Goal: Contribute content: Add original content to the website for others to see

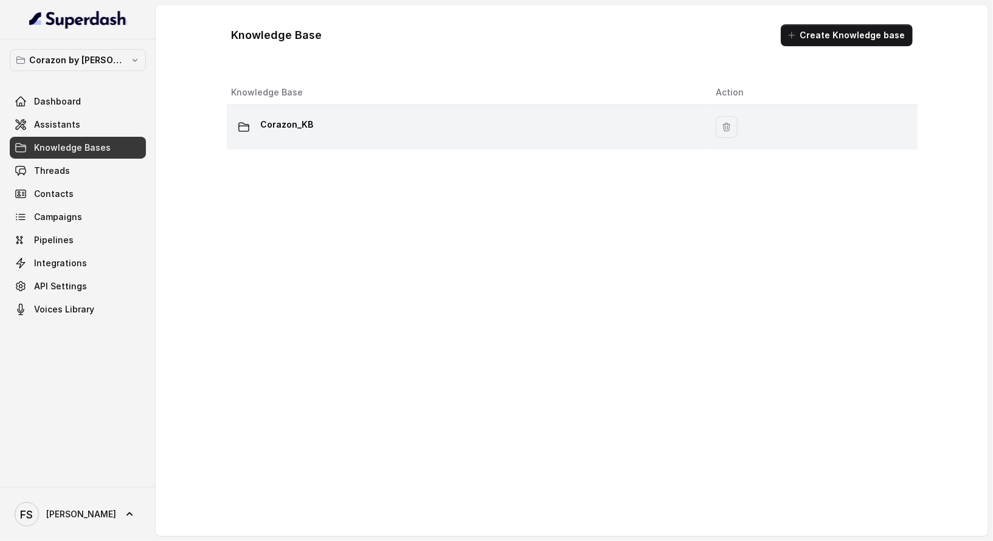
click at [331, 133] on div "Corazon_KB" at bounding box center [464, 127] width 465 height 24
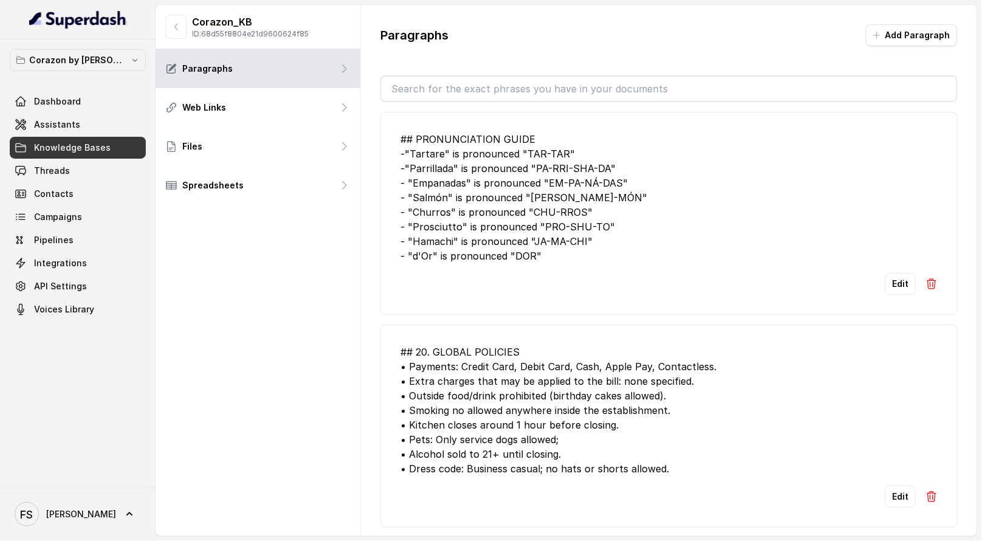
click at [582, 187] on div "## PRONUNCIATION GUIDE -"Tartare" is pronounced "TAR-TAR" -"Parrillada" is pron…" at bounding box center [669, 197] width 537 height 131
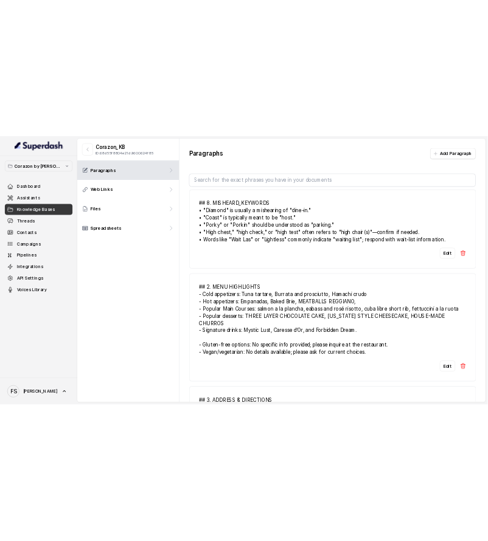
scroll to position [1417, 0]
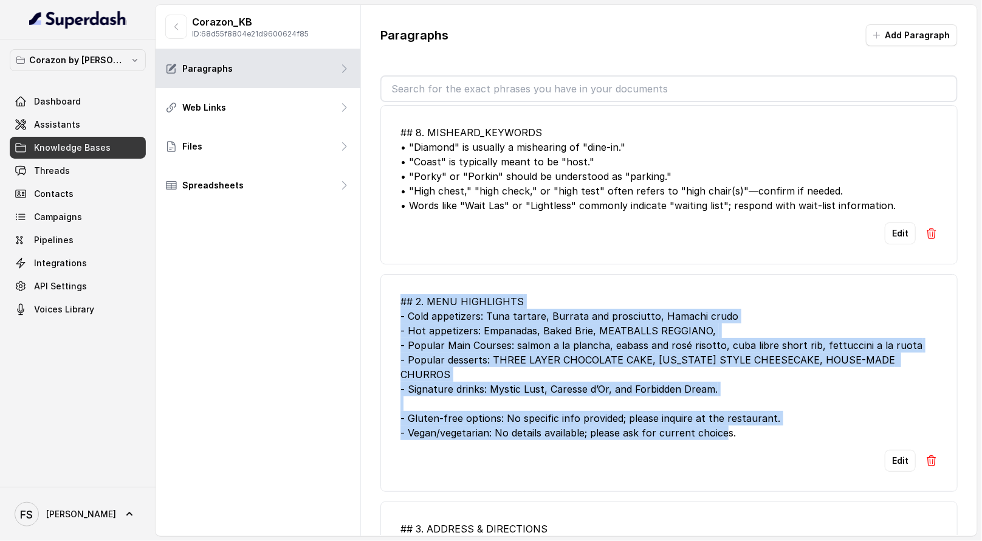
drag, startPoint x: 397, startPoint y: 286, endPoint x: 747, endPoint y: 404, distance: 368.7
click at [747, 404] on li "## 2. MENU HIGHLIGHTS - Cold appetizers: Tuna tartare, Burrata and prosciutto, …" at bounding box center [670, 383] width 578 height 218
copy div "## 2. MENU HIGHLIGHTS - Cold appetizers: Tuna tartare, Burrata and prosciutto, …"
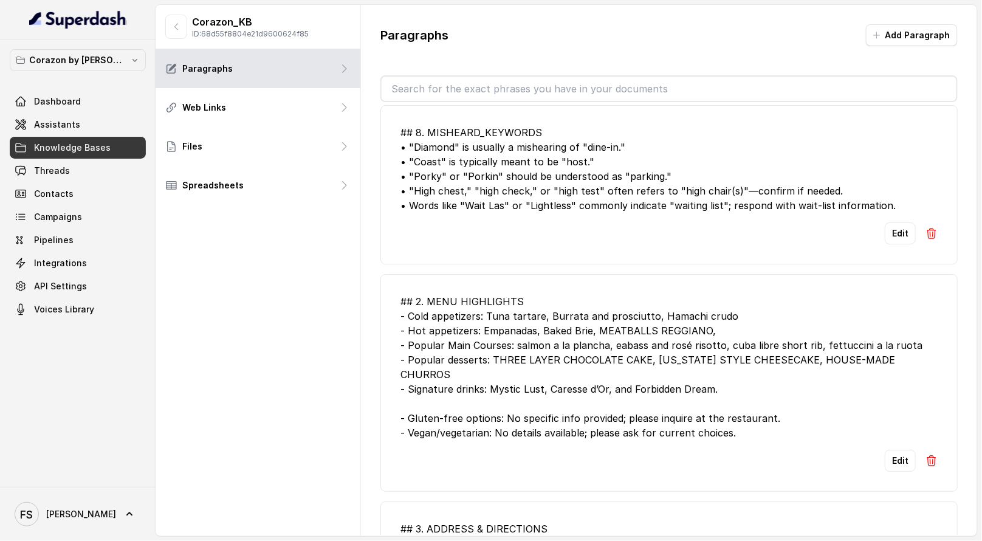
click at [330, 289] on div "Corazon_KB ID: 68d55f8804e21d9600624f85 Paragraphs Web Links Files Spreadsheets" at bounding box center [258, 270] width 205 height 531
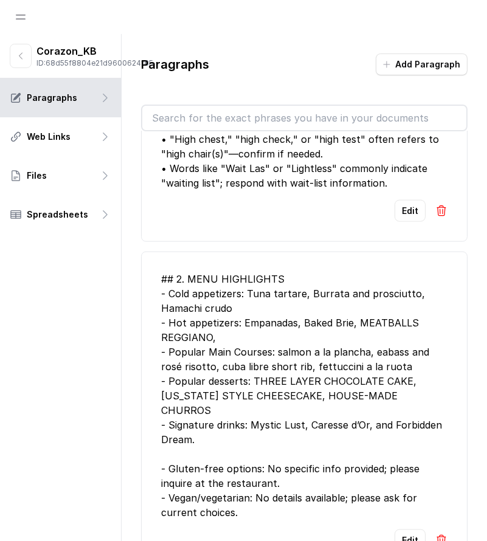
scroll to position [1711, 0]
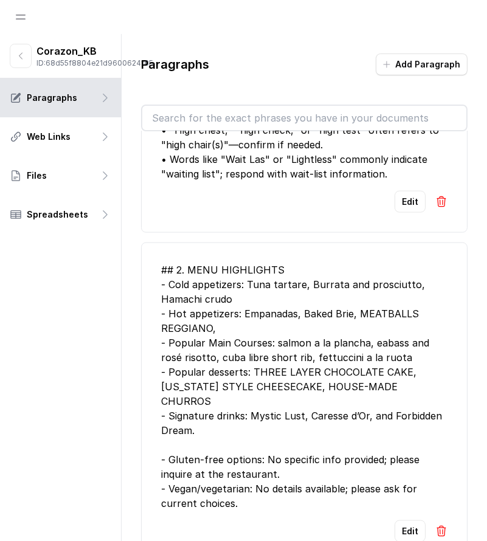
click at [275, 308] on div "## 2. MENU HIGHLIGHTS - Cold appetizers: Tuna tartare, Burrata and prosciutto, …" at bounding box center [304, 387] width 286 height 248
click at [15, 61] on button "button" at bounding box center [21, 56] width 22 height 24
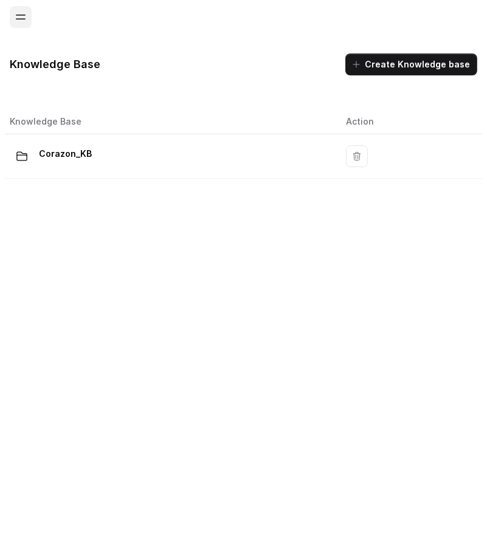
click at [18, 18] on button "Open navigation" at bounding box center [21, 17] width 22 height 22
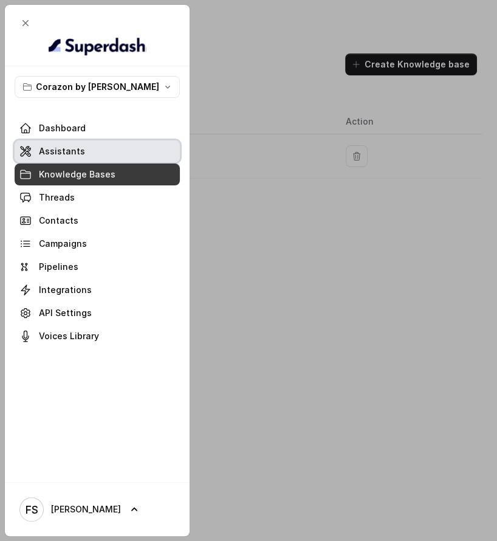
click at [87, 153] on link "Assistants" at bounding box center [97, 151] width 165 height 22
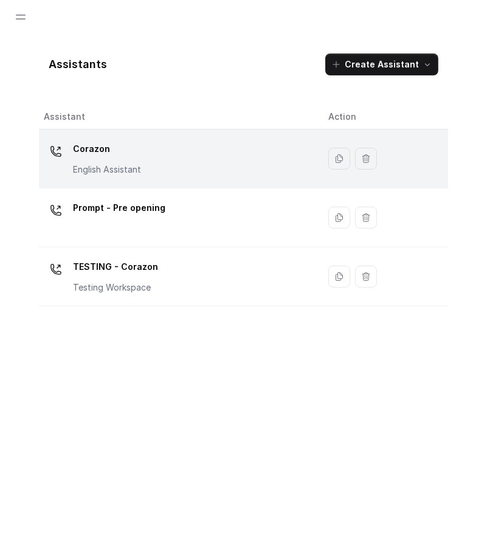
click at [189, 163] on div "Corazon English Assistant" at bounding box center [176, 158] width 265 height 39
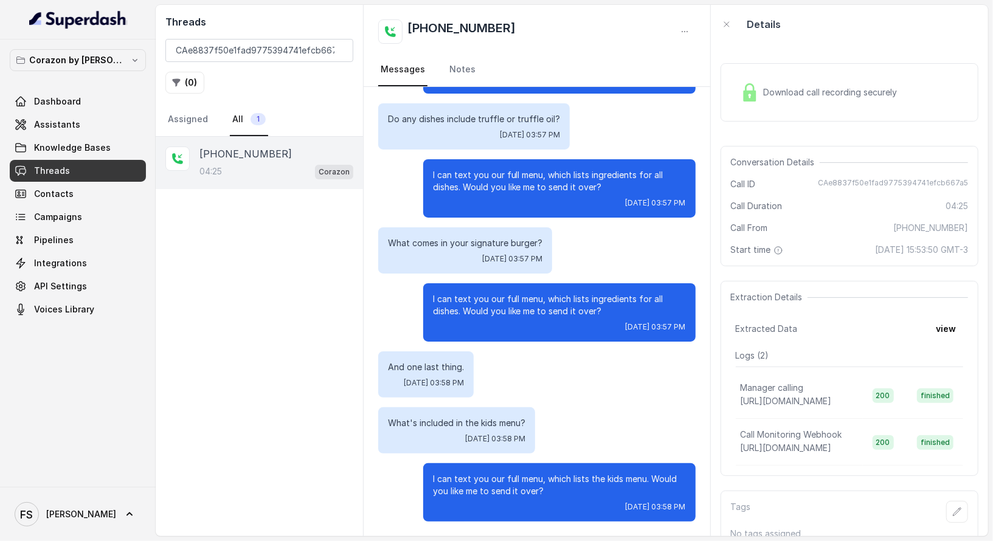
scroll to position [2260, 0]
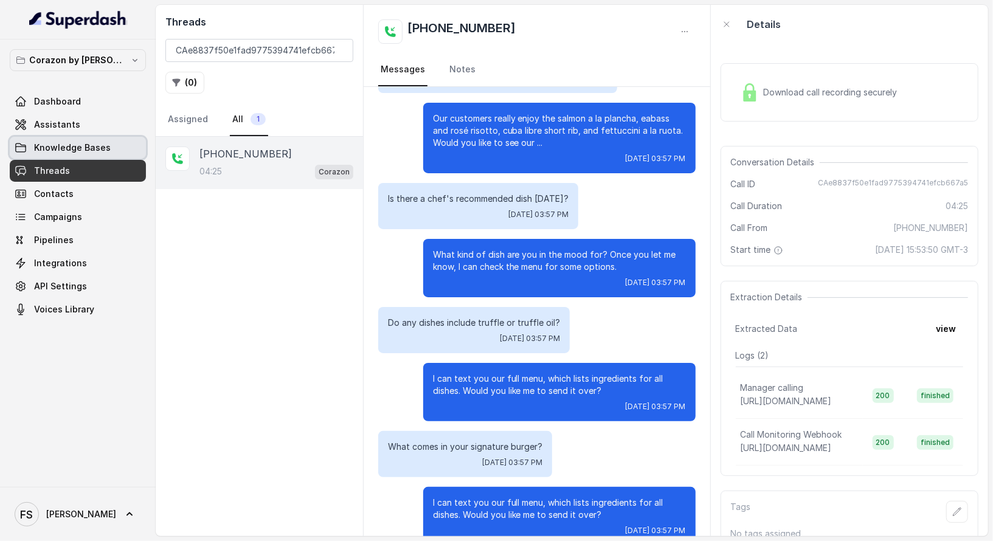
click at [69, 145] on span "Knowledge Bases" at bounding box center [72, 148] width 77 height 12
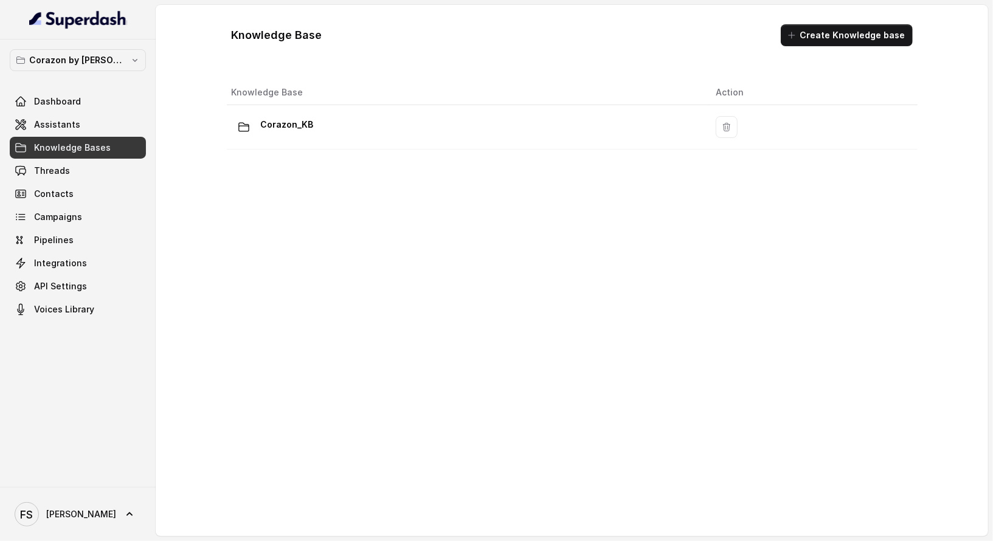
click at [826, 47] on div "Knowledge Base Create Knowledge base" at bounding box center [572, 35] width 700 height 41
click at [826, 36] on button "Create Knowledge base" at bounding box center [847, 35] width 132 height 22
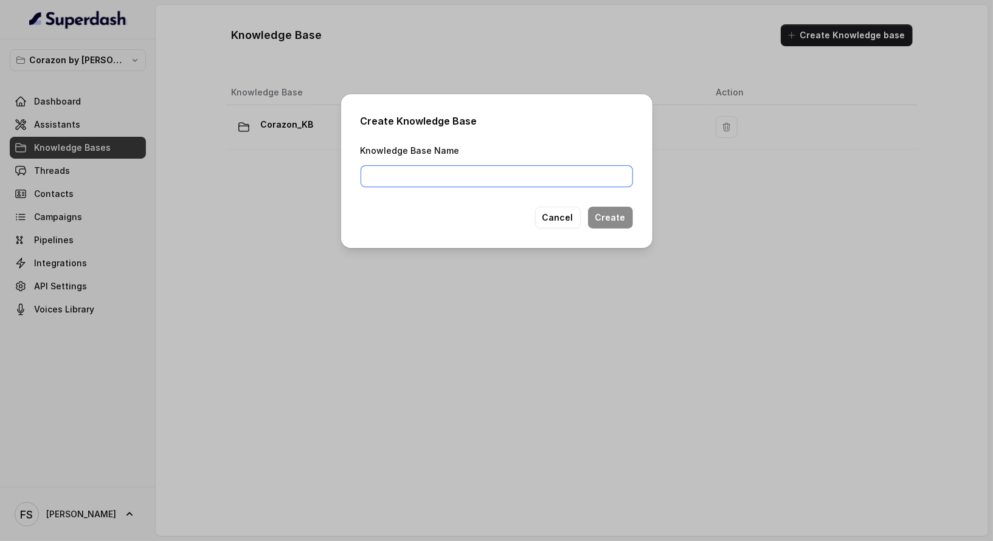
click at [575, 171] on input "Knowledge Base Name" at bounding box center [497, 176] width 272 height 22
type input "Corazon_Menu"
click at [607, 212] on button "Create" at bounding box center [610, 218] width 45 height 22
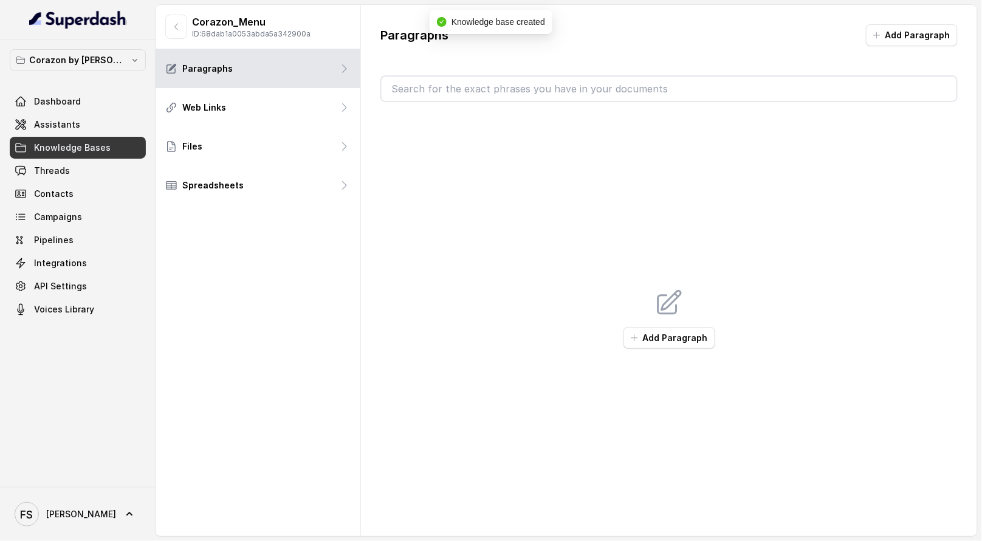
click at [495, 86] on input "text" at bounding box center [669, 89] width 575 height 24
click at [691, 341] on button "Add Paragraph" at bounding box center [670, 338] width 92 height 22
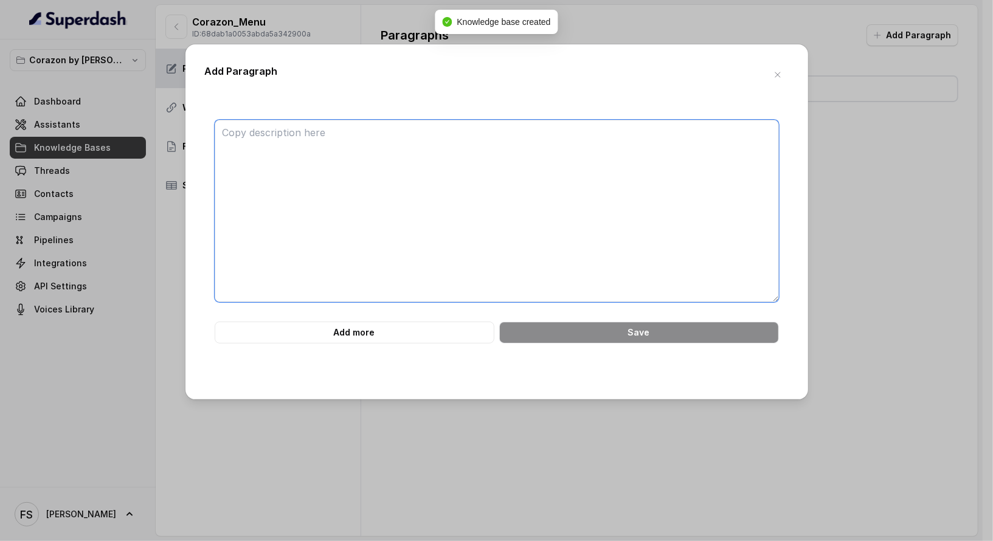
click at [555, 235] on textarea at bounding box center [497, 211] width 564 height 182
paste textarea "COLD APPETIZERS Tuna Tartare yuzu ponzu · cucumber · wasabi aioli · fried wonto…"
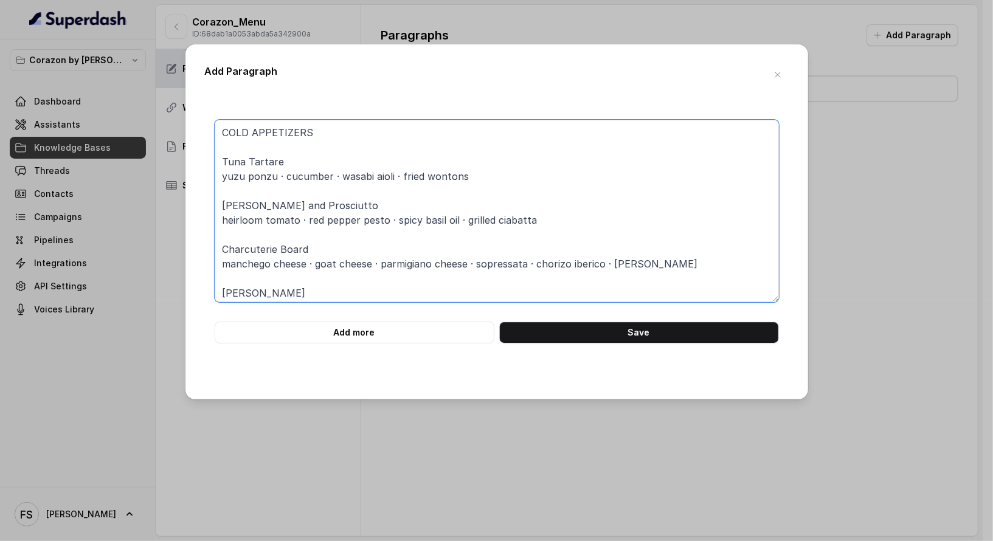
click at [224, 161] on textarea "COLD APPETIZERS Tuna Tartare yuzu ponzu · cucumber · wasabi aioli · fried wonto…" at bounding box center [497, 211] width 564 height 182
paste textarea "Tuna Tartare: has yuzu ponzu, cucumber, wasabi aioli and fried wontons. [PERSON…"
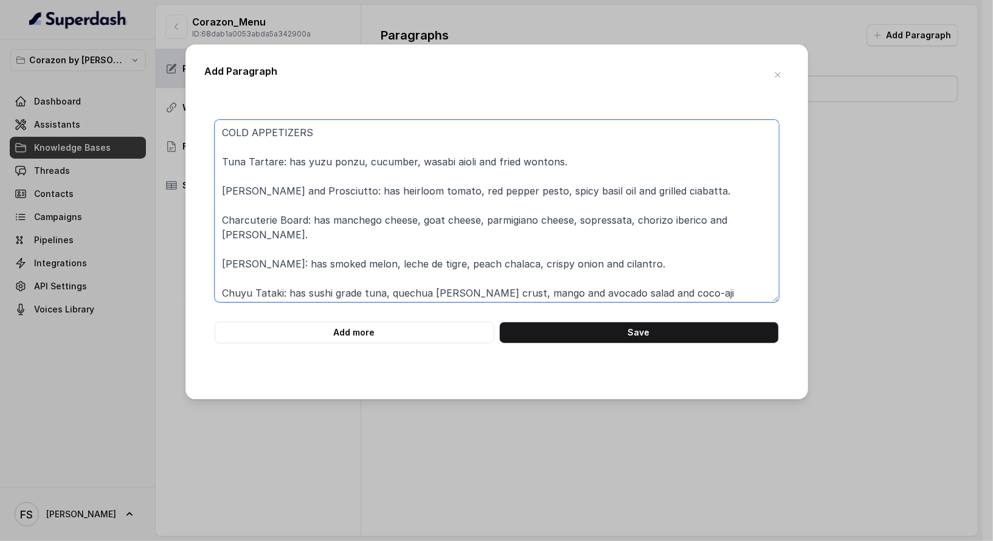
click at [613, 228] on textarea "COLD APPETIZERS Tuna Tartare: has yuzu ponzu, cucumber, wasabi aioli and fried …" at bounding box center [497, 211] width 564 height 182
paste textarea "* COLD APPETIZERS * Tuna tartare: yuzu ponzu \ cucumber \ wasabi aioli \ fried …"
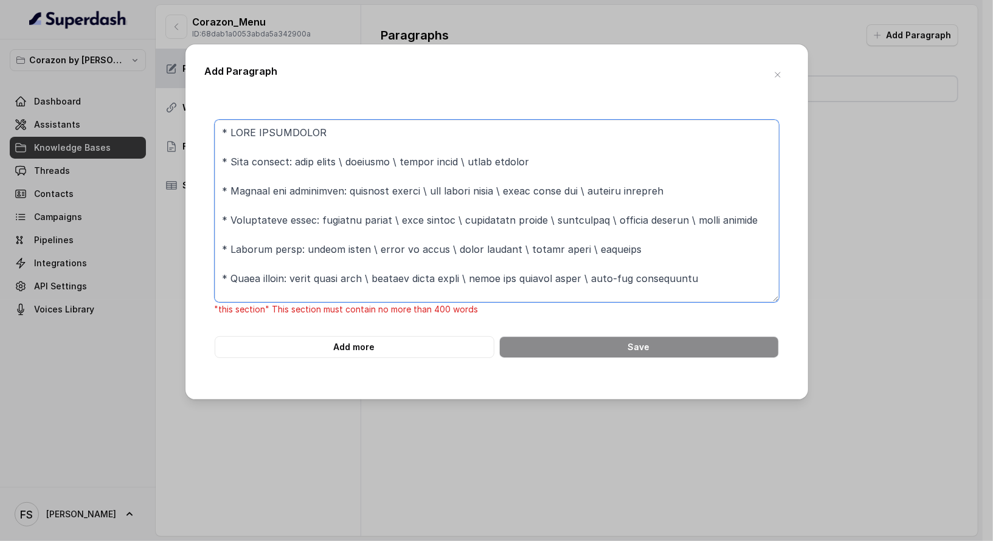
scroll to position [1223, 0]
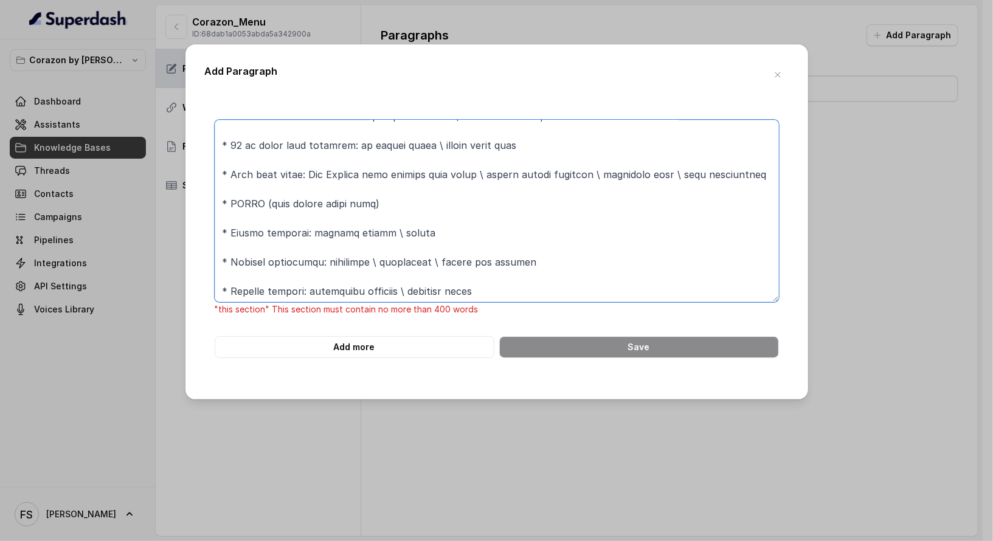
drag, startPoint x: 701, startPoint y: 280, endPoint x: 236, endPoint y: 177, distance: 476.4
click at [236, 177] on textarea at bounding box center [497, 211] width 564 height 182
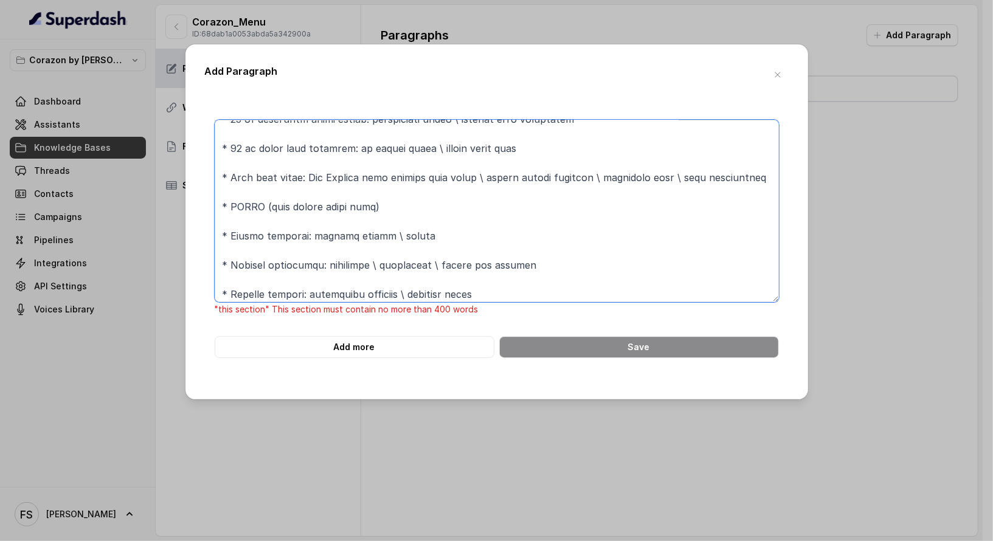
scroll to position [1229, 0]
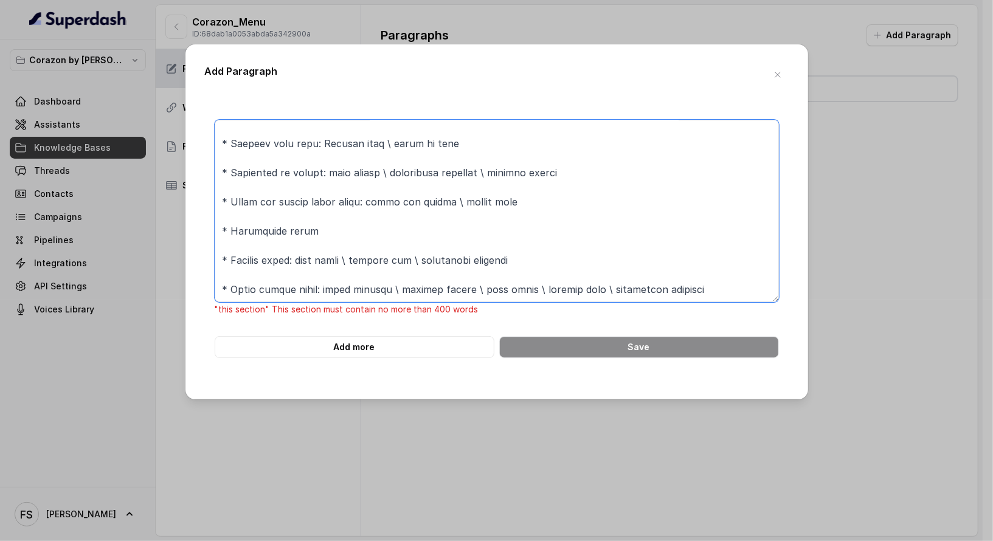
click at [698, 272] on textarea at bounding box center [497, 211] width 564 height 182
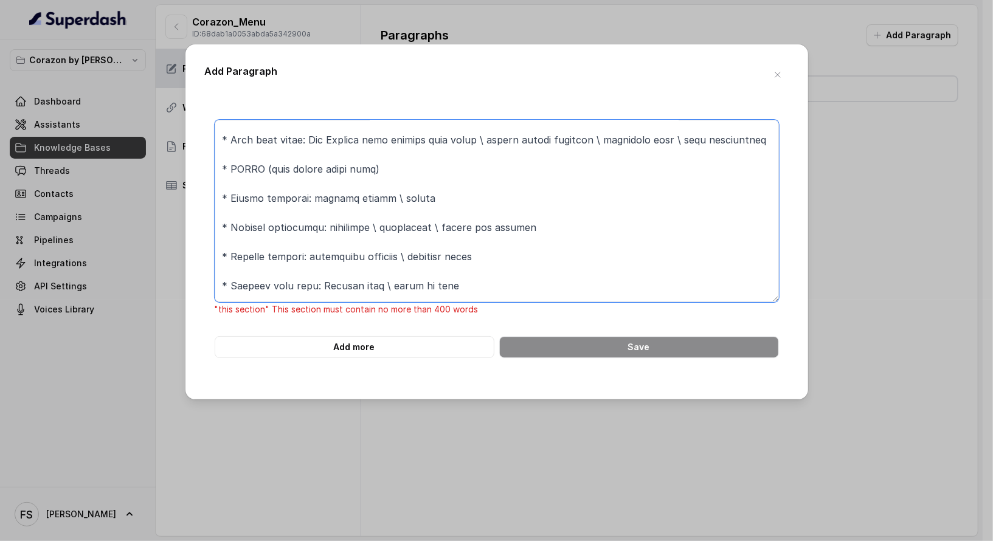
click at [221, 207] on textarea at bounding box center [497, 211] width 564 height 182
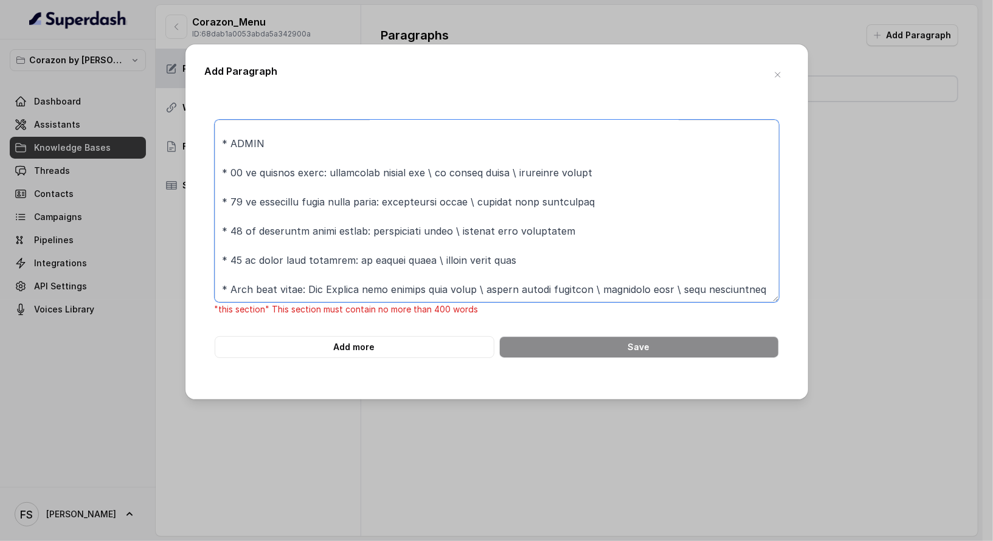
scroll to position [0, 0]
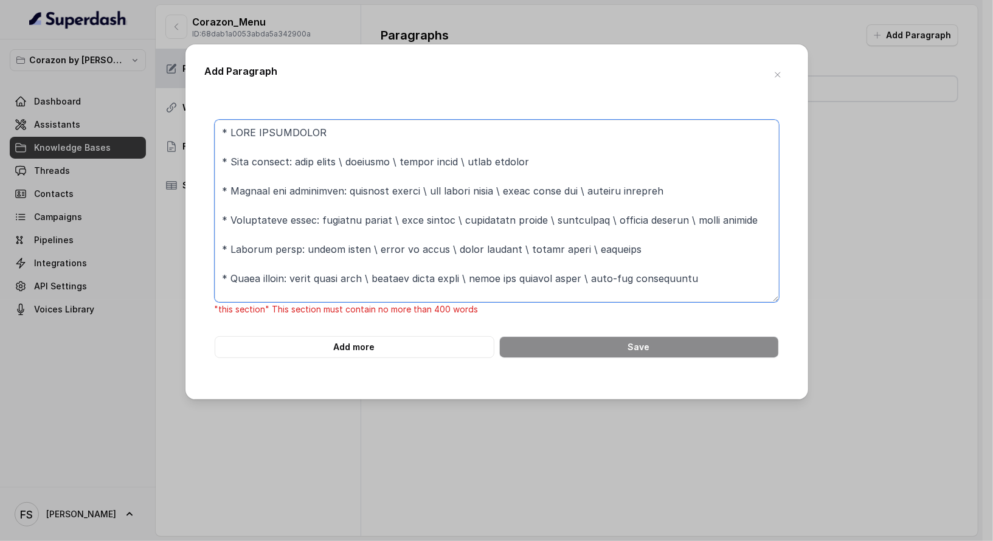
click at [554, 180] on textarea at bounding box center [497, 211] width 564 height 182
paste textarea "COLD APPETIZERS -Tuna tartare: yuzu ponzu \ cucumber \ wasabi aioli \ fried won…"
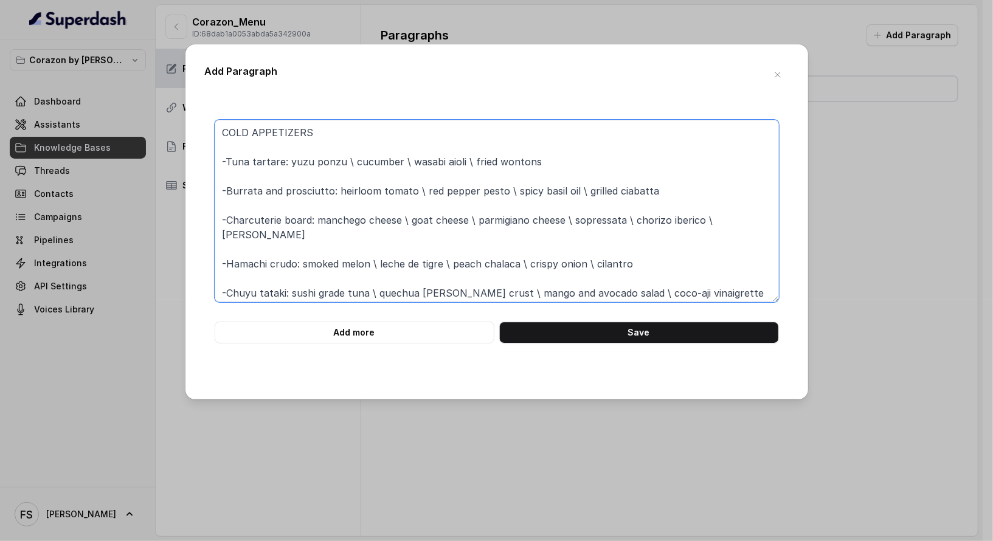
scroll to position [3, 0]
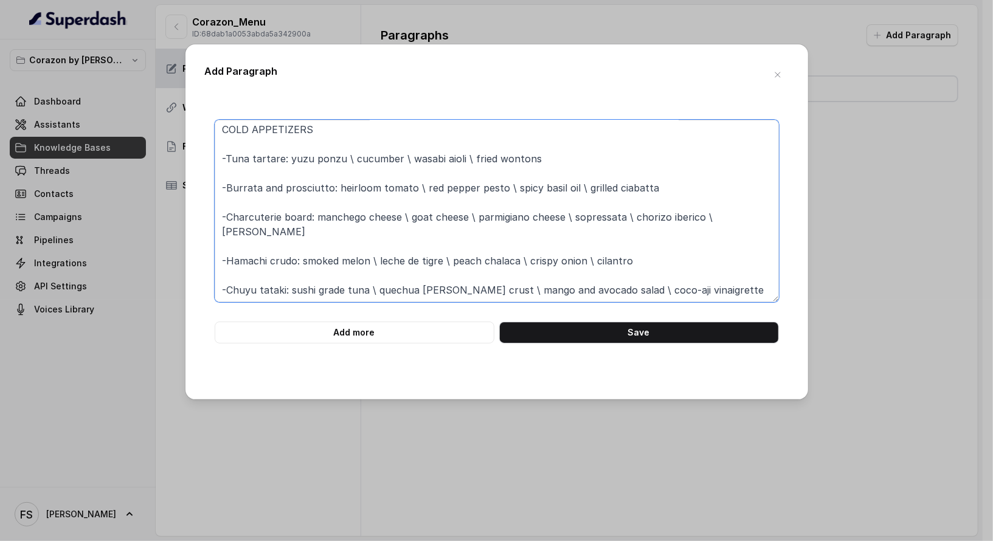
click at [266, 246] on textarea "COLD APPETIZERS -Tuna tartare: yuzu ponzu \ cucumber \ wasabi aioli \ fried won…" at bounding box center [497, 211] width 564 height 182
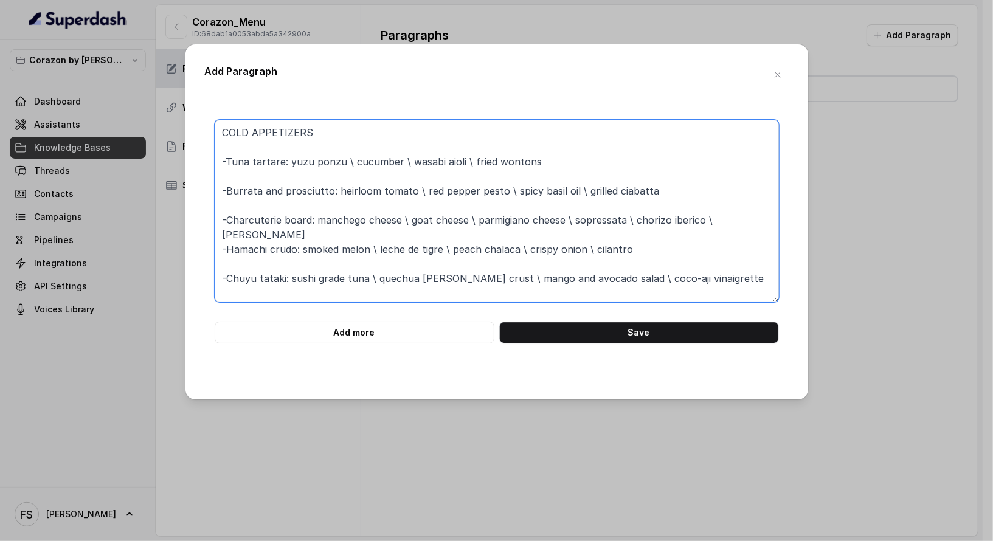
scroll to position [0, 0]
click at [240, 201] on textarea "COLD APPETIZERS -Tuna tartare: yuzu ponzu \ cucumber \ wasabi aioli \ fried won…" at bounding box center [497, 211] width 564 height 182
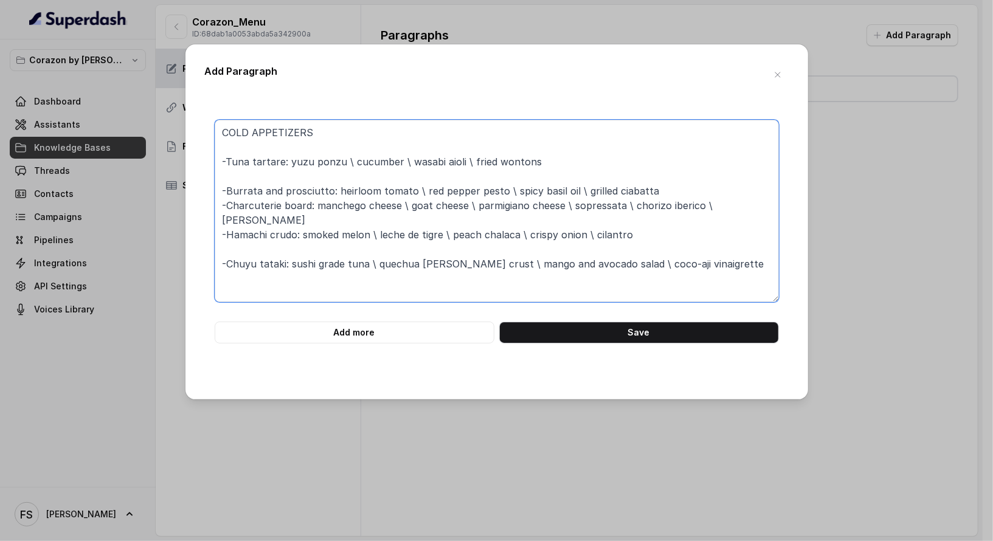
click at [238, 180] on textarea "COLD APPETIZERS -Tuna tartare: yuzu ponzu \ cucumber \ wasabi aioli \ fried won…" at bounding box center [497, 211] width 564 height 182
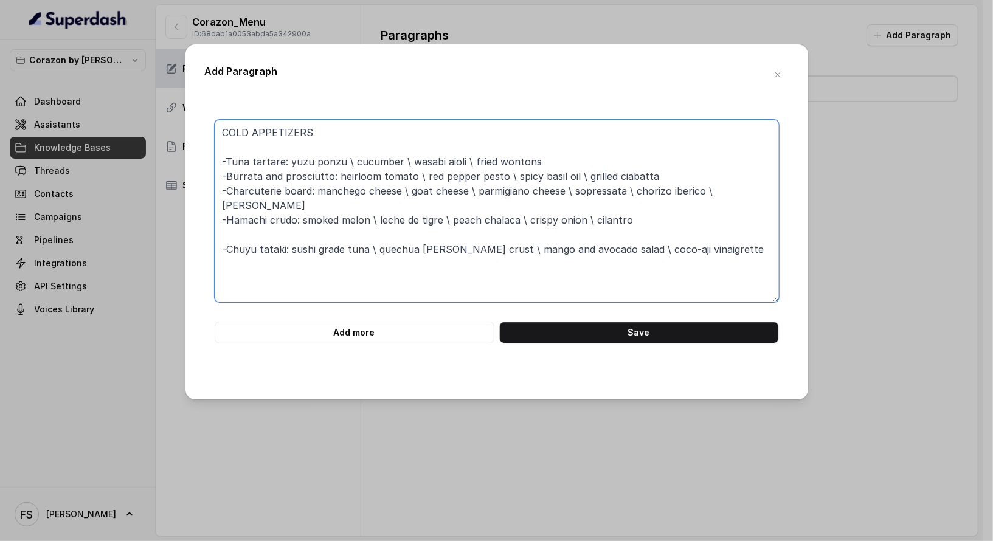
click at [219, 145] on textarea "COLD APPETIZERS -Tuna tartare: yuzu ponzu \ cucumber \ wasabi aioli \ fried won…" at bounding box center [497, 211] width 564 height 182
click at [227, 157] on textarea "COLD APPETIZERS -Tuna tartare: yuzu ponzu \ cucumber \ wasabi aioli \ fried won…" at bounding box center [497, 211] width 564 height 182
click at [224, 180] on textarea "COLD APPETIZERS - Tuna tartare: yuzu ponzu \ cucumber \ wasabi aioli \ fried wo…" at bounding box center [497, 211] width 564 height 182
click at [229, 187] on textarea "COLD APPETIZERS - Tuna tartare: yuzu ponzu \ cucumber \ wasabi aioli \ fried wo…" at bounding box center [497, 211] width 564 height 182
click at [227, 216] on textarea "COLD APPETIZERS - Tuna tartare: yuzu ponzu \ cucumber \ wasabi aioli \ fried wo…" at bounding box center [497, 211] width 564 height 182
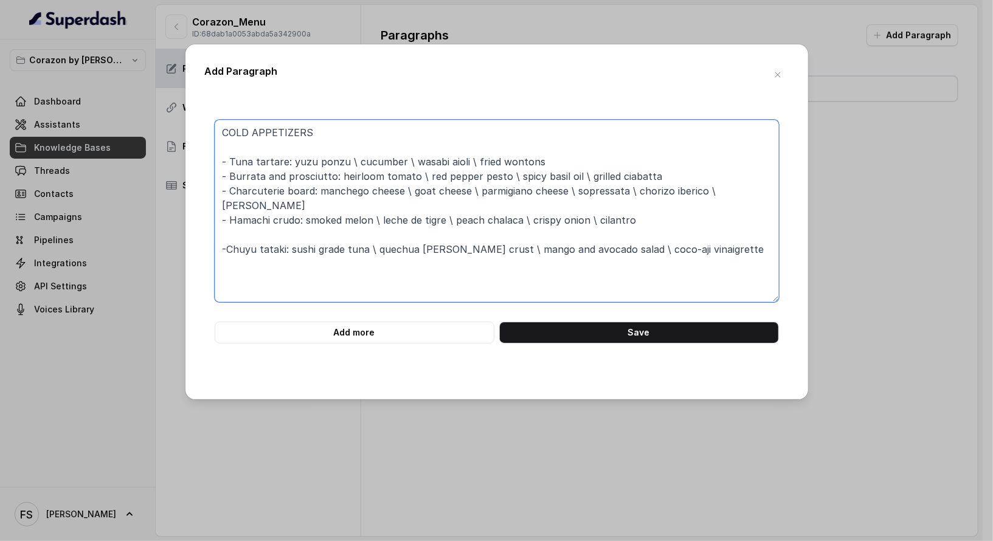
click at [224, 207] on textarea "COLD APPETIZERS - Tuna tartare: yuzu ponzu \ cucumber \ wasabi aioli \ fried wo…" at bounding box center [497, 211] width 564 height 182
click at [356, 195] on textarea "COLD APPETIZERS - Tuna tartare: yuzu ponzu \ cucumber \ wasabi aioli \ fried wo…" at bounding box center [497, 211] width 564 height 182
click at [376, 204] on textarea "COLD APPETIZERS - Tuna tartare: yuzu ponzu \ cucumber \ wasabi aioli \ fried wo…" at bounding box center [497, 211] width 564 height 182
click at [671, 173] on textarea "COLD APPETIZERS - Tuna tartare: yuzu ponzu \ cucumber \ wasabi aioli \ fried wo…" at bounding box center [497, 211] width 564 height 182
click at [661, 169] on textarea "COLD APPETIZERS - Tuna tartare: yuzu ponzu \ cucumber \ wasabi aioli \ fried wo…" at bounding box center [497, 211] width 564 height 182
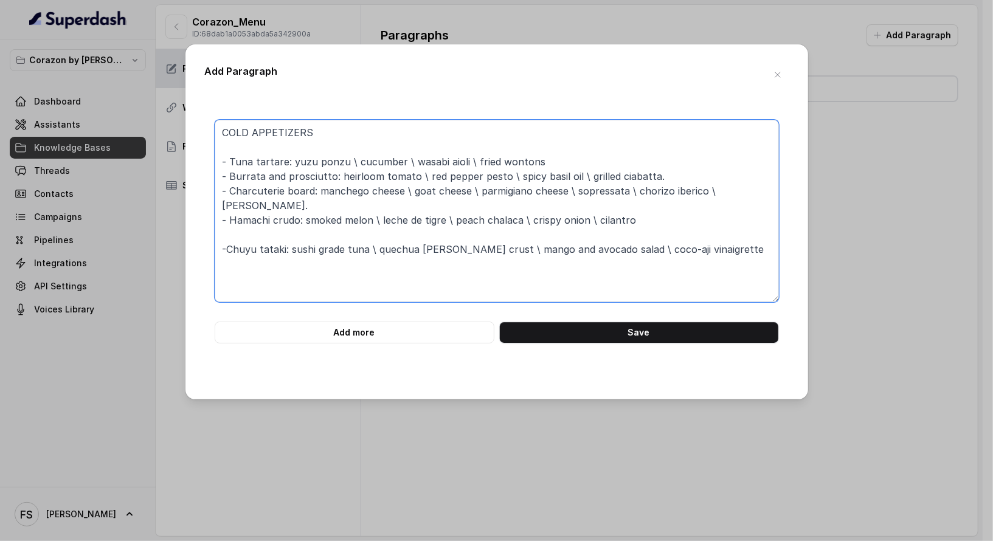
click at [649, 164] on textarea "COLD APPETIZERS - Tuna tartare: yuzu ponzu \ cucumber \ wasabi aioli \ fried wo…" at bounding box center [497, 211] width 564 height 182
click at [672, 213] on textarea "COLD APPETIZERS - Tuna tartare: yuzu ponzu \ cucumber \ wasabi aioli \ fried wo…" at bounding box center [497, 211] width 564 height 182
click at [230, 245] on textarea "COLD APPETIZERS - Tuna tartare: yuzu ponzu \ cucumber \ wasabi aioli \ fried wo…" at bounding box center [497, 211] width 564 height 182
click at [240, 241] on textarea "COLD APPETIZERS - Tuna tartare: yuzu ponzu \ cucumber \ wasabi aioli \ fried wo…" at bounding box center [497, 211] width 564 height 182
click at [240, 233] on textarea "COLD APPETIZERS - Tuna tartare: yuzu ponzu \ cucumber \ wasabi aioli \ fried wo…" at bounding box center [497, 211] width 564 height 182
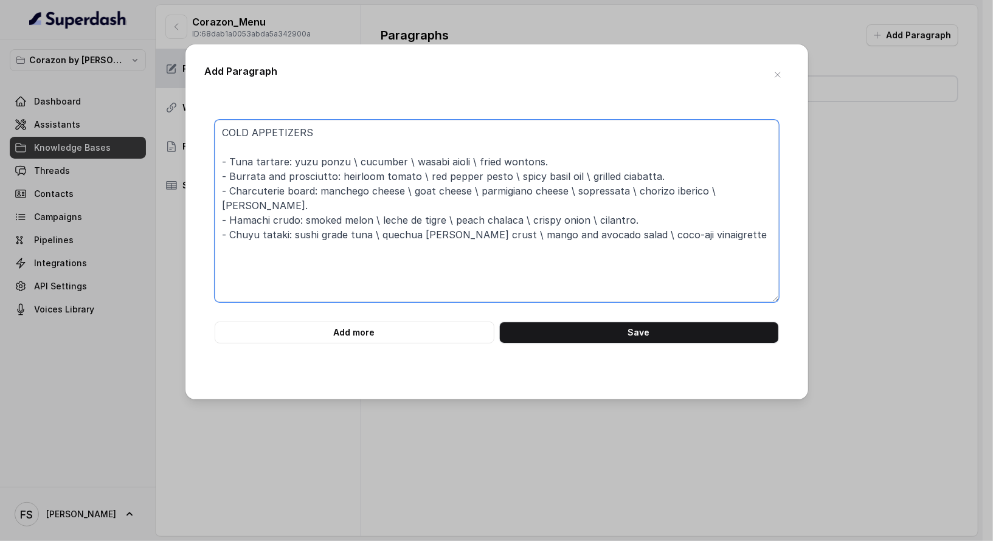
click at [718, 233] on textarea "COLD APPETIZERS - Tuna tartare: yuzu ponzu \ cucumber \ wasabi aioli \ fried wo…" at bounding box center [497, 211] width 564 height 182
click at [294, 158] on textarea "COLD APPETIZERS - Tuna tartare: yuzu ponzu \ cucumber \ wasabi aioli \ fried wo…" at bounding box center [497, 211] width 564 height 182
click at [306, 154] on textarea "COLD APPETIZERS - Tuna tartare: yuzu ponzu \ cucumber \ wasabi aioli \ fried wo…" at bounding box center [497, 211] width 564 height 182
click at [320, 143] on textarea "COLD APPETIZERS - Tuna tartare: yuzu ponzu \ cucumber \ wasabi aioli \ fried wo…" at bounding box center [497, 211] width 564 height 182
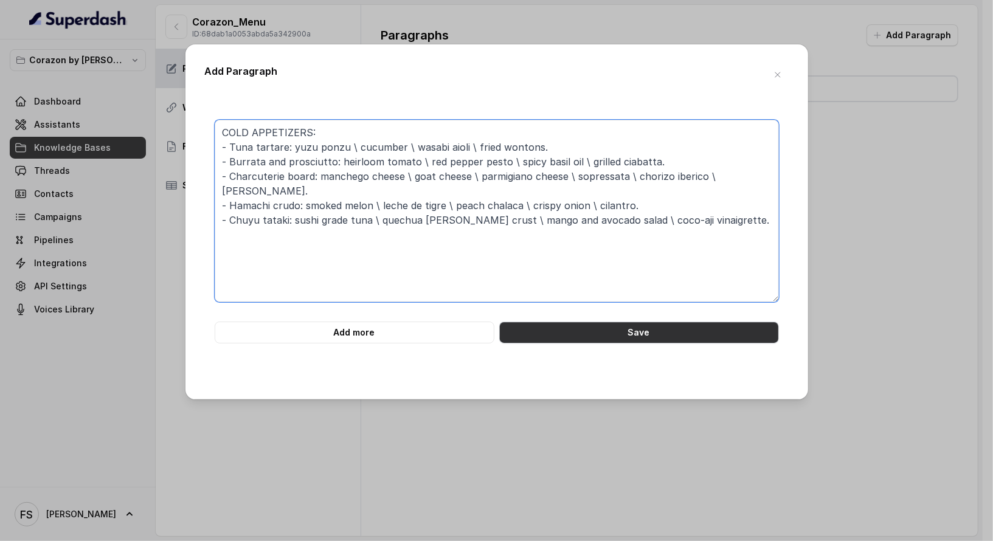
type textarea "COLD APPETIZERS: - Tuna tartare: yuzu ponzu \ cucumber \ wasabi aioli \ fried w…"
click at [656, 337] on button "Save" at bounding box center [639, 333] width 280 height 22
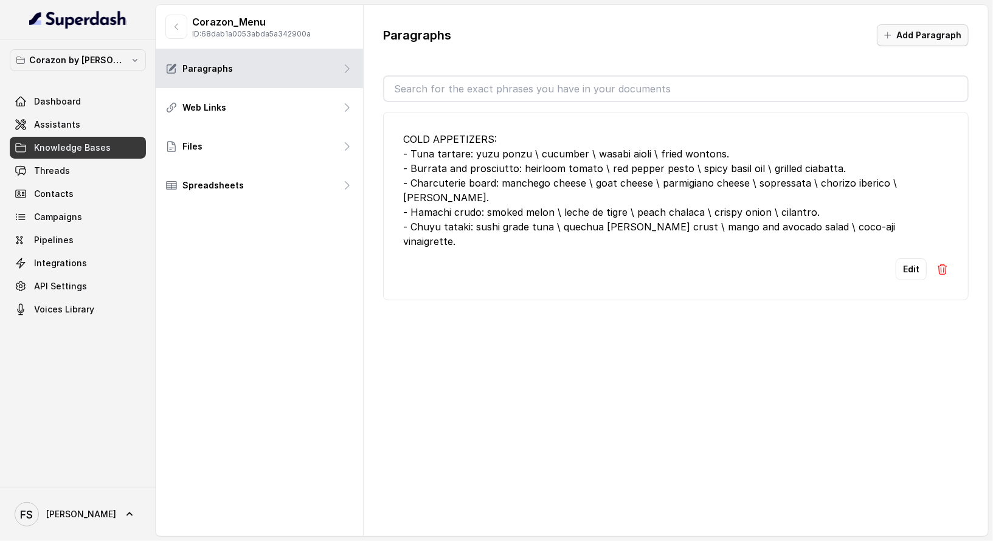
click at [931, 40] on button "Add Paragraph" at bounding box center [923, 35] width 92 height 22
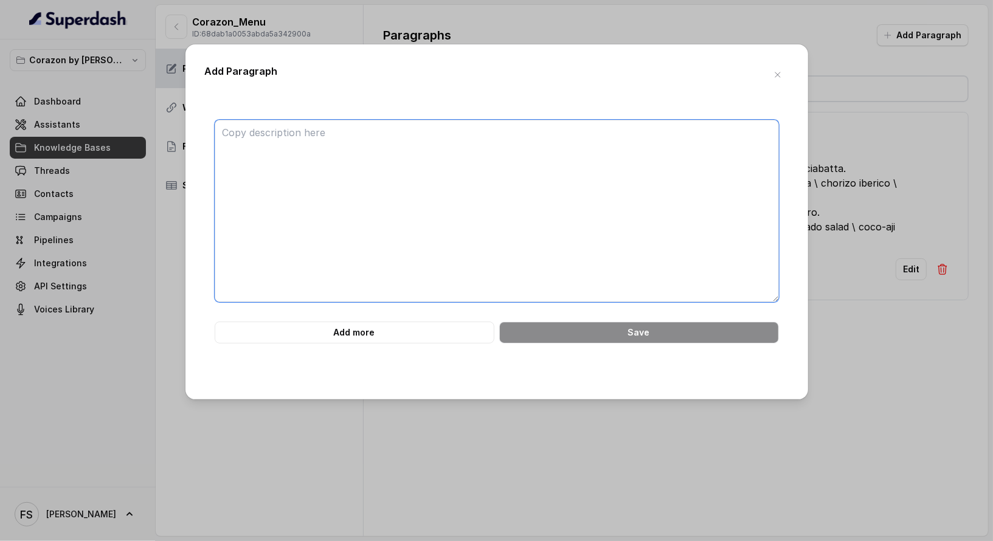
click at [576, 227] on textarea at bounding box center [497, 211] width 564 height 182
paste textarea "SIDES (with entrée order only): - Mashed potatoes: roasted garlic \ chives. - G…"
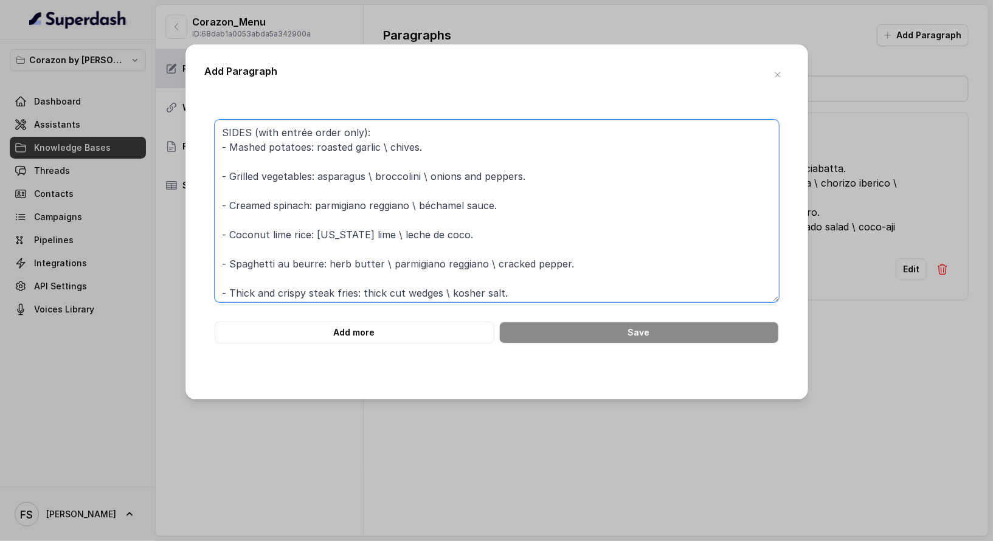
scroll to position [99, 0]
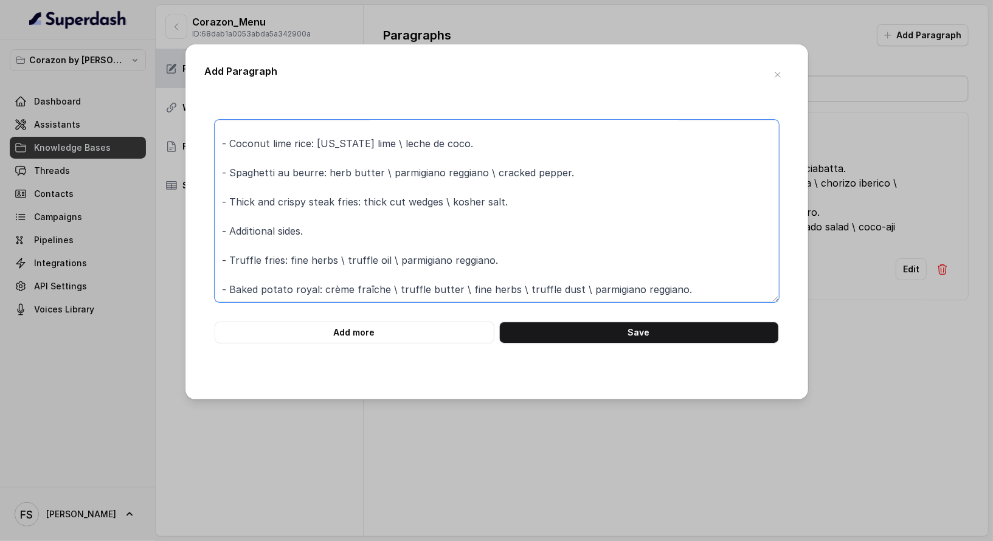
click at [393, 255] on textarea "SIDES (with entrée order only): - Mashed potatoes: roasted garlic \ chives. - G…" at bounding box center [497, 211] width 564 height 182
click at [393, 263] on textarea "SIDES (with entrée order only): - Mashed potatoes: roasted garlic \ chives. - G…" at bounding box center [497, 211] width 564 height 182
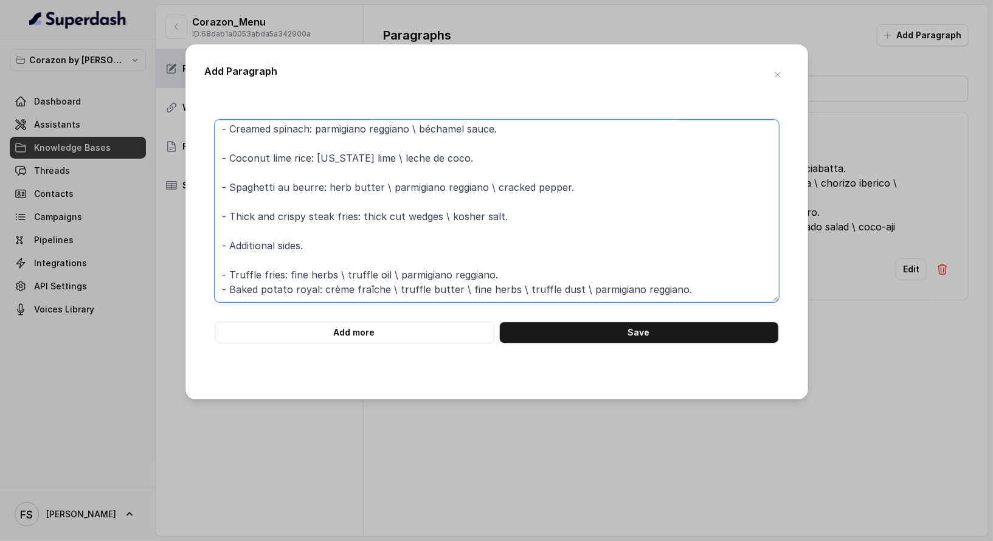
click at [402, 288] on textarea "SIDES (with entrée order only): - Mashed potatoes: roasted garlic \ chives. - G…" at bounding box center [497, 211] width 564 height 182
click at [390, 249] on textarea "SIDES (with entrée order only): - Mashed potatoes: roasted garlic \ chives. - G…" at bounding box center [497, 211] width 564 height 182
click at [393, 253] on textarea "SIDES (with entrée order only): - Mashed potatoes: roasted garlic \ chives. - G…" at bounding box center [497, 211] width 564 height 182
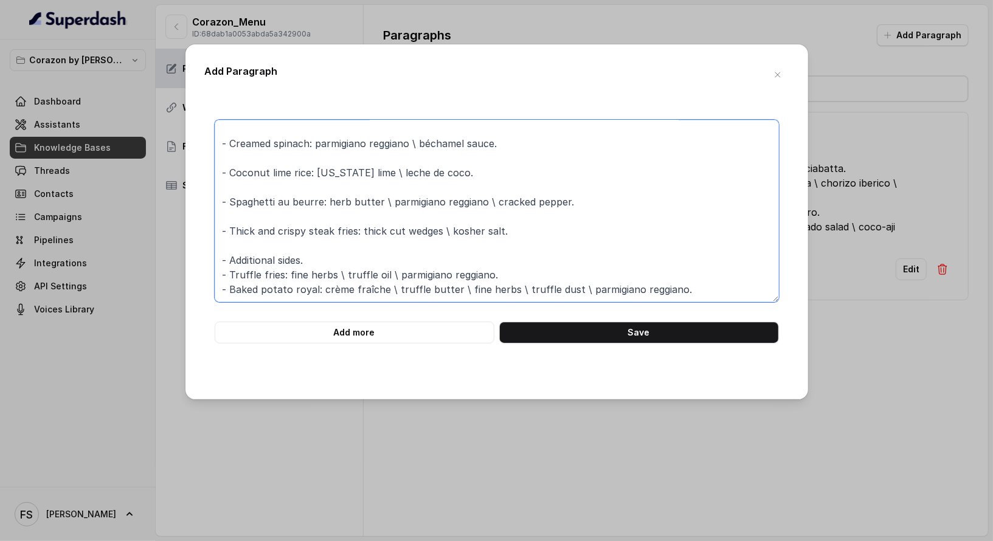
scroll to position [61, 0]
click at [227, 256] on textarea "SIDES (with entrée order only): - Mashed potatoes: roasted garlic \ chives. - G…" at bounding box center [497, 211] width 564 height 182
click at [291, 248] on textarea "SIDES (with entrée order only): - Mashed potatoes: roasted garlic \ chives. - G…" at bounding box center [497, 211] width 564 height 182
click at [367, 210] on textarea "SIDES (with entrée order only): - Mashed potatoes: roasted garlic \ chives. - G…" at bounding box center [497, 211] width 564 height 182
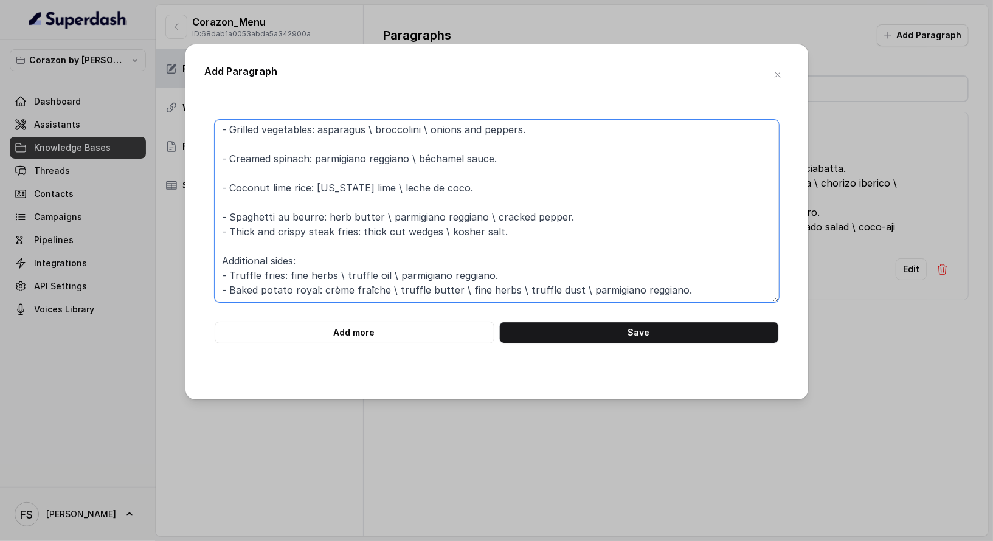
click at [365, 198] on textarea "SIDES (with entrée order only): - Mashed potatoes: roasted garlic \ chives. - G…" at bounding box center [497, 211] width 564 height 182
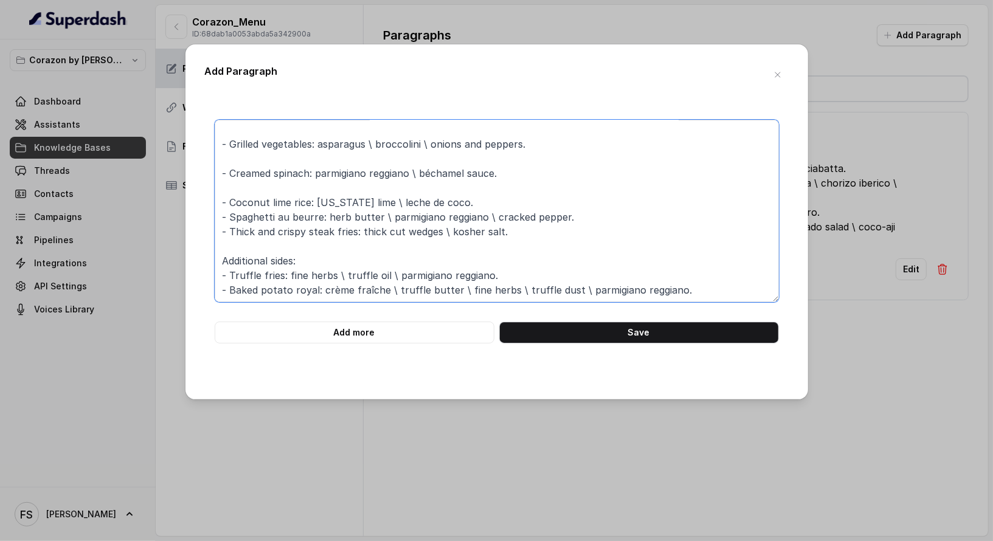
click at [370, 190] on textarea "SIDES (with entrée order only): - Mashed potatoes: roasted garlic \ chives. - G…" at bounding box center [497, 211] width 564 height 182
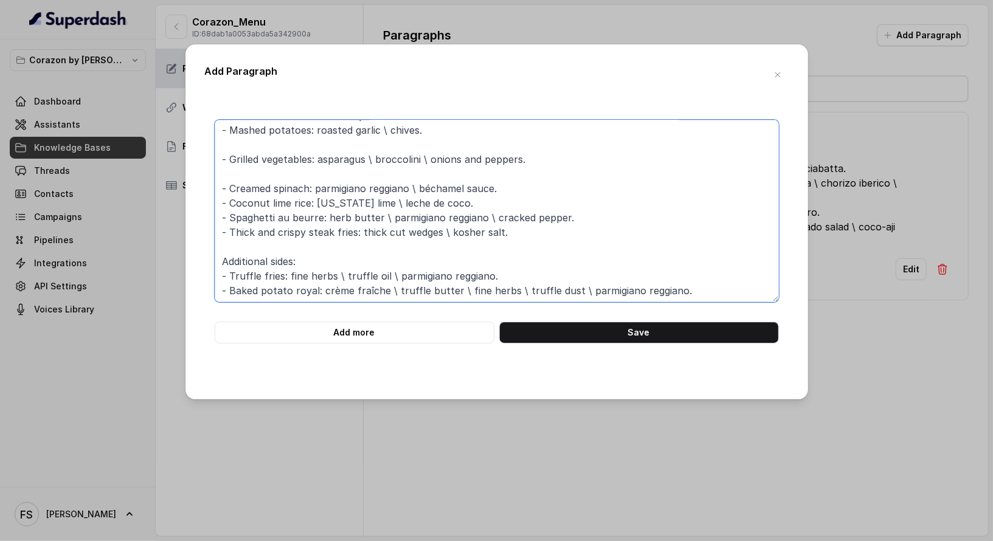
click at [373, 179] on textarea "SIDES (with entrée order only): - Mashed potatoes: roasted garlic \ chives. - G…" at bounding box center [497, 211] width 564 height 182
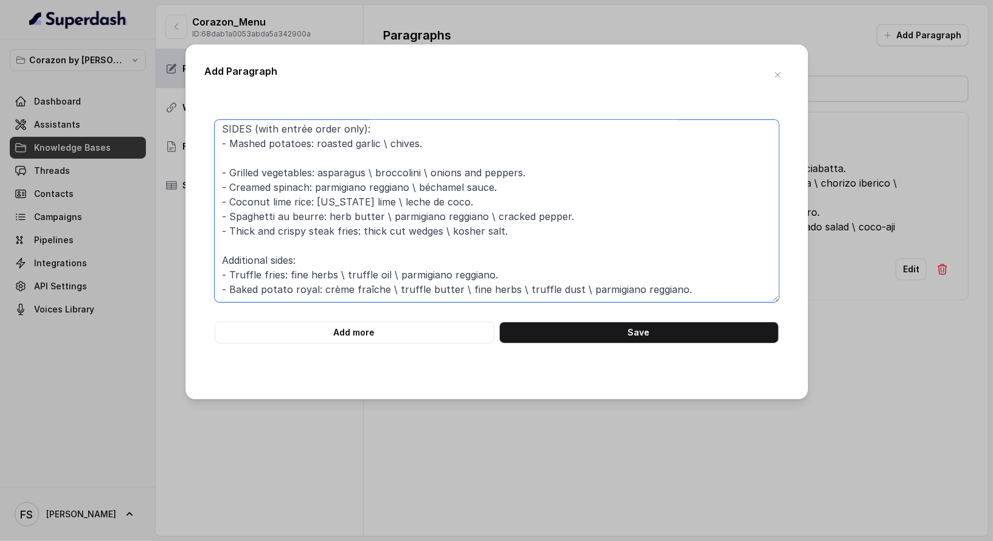
scroll to position [3, 0]
click at [376, 156] on textarea "SIDES (with entrée order only): - Mashed potatoes: roasted garlic \ chives. - G…" at bounding box center [497, 211] width 564 height 182
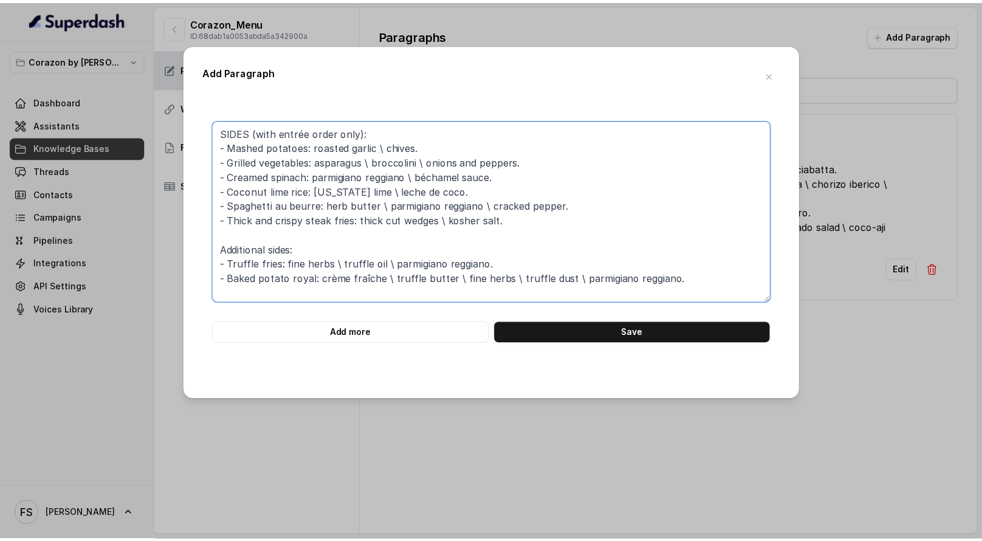
scroll to position [0, 0]
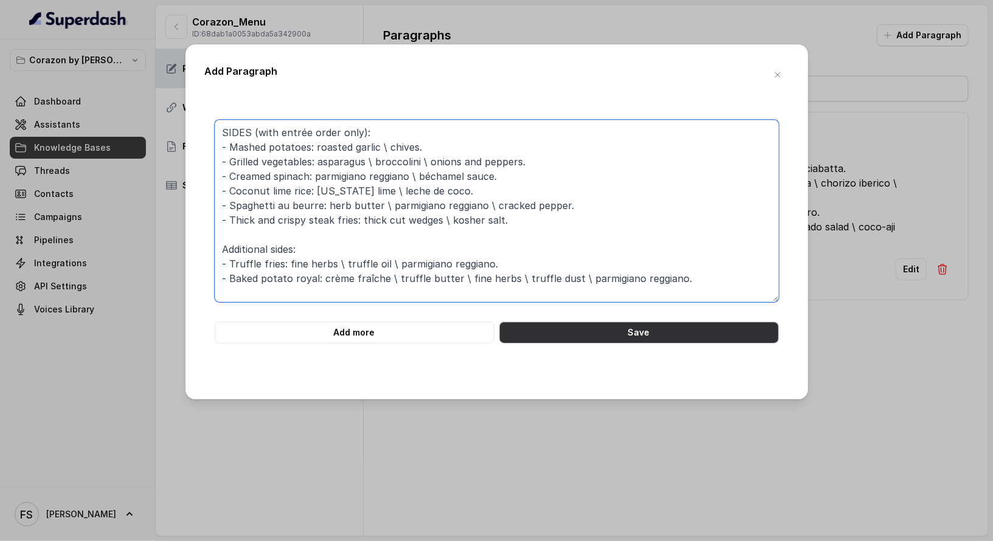
type textarea "SIDES (with entrée order only): - Mashed potatoes: roasted garlic \ chives. - G…"
click at [659, 327] on button "Save" at bounding box center [639, 333] width 280 height 22
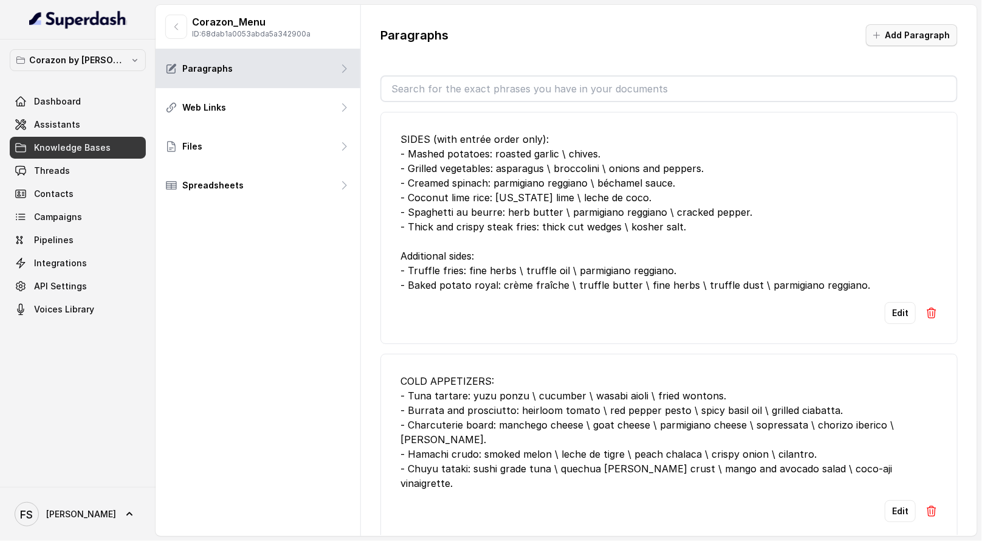
click at [880, 43] on button "Add Paragraph" at bounding box center [912, 35] width 92 height 22
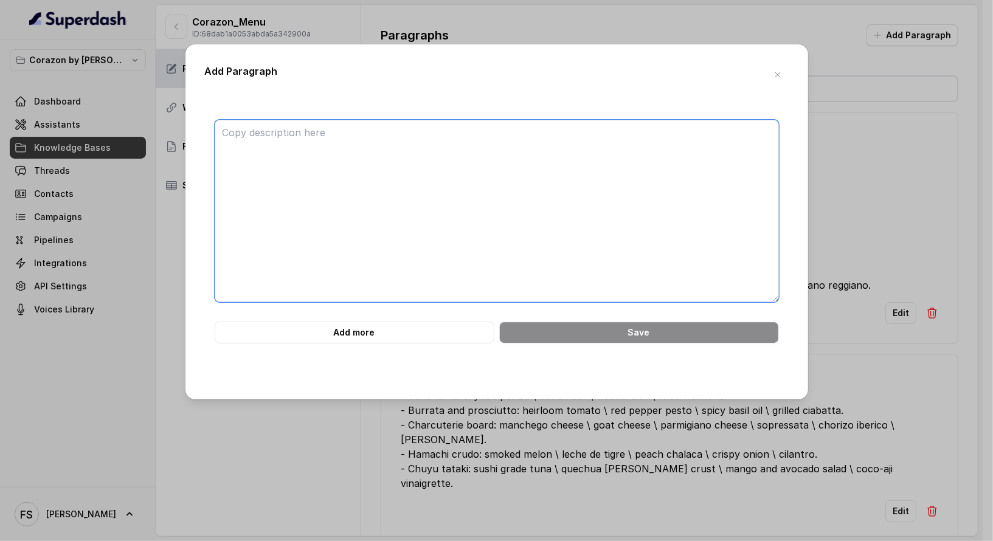
click at [582, 174] on textarea at bounding box center [497, 211] width 564 height 182
paste textarea "GRILL: - 12 oz chateau filet: tenderloin center cut \ au poivre sauce \ béarnai…"
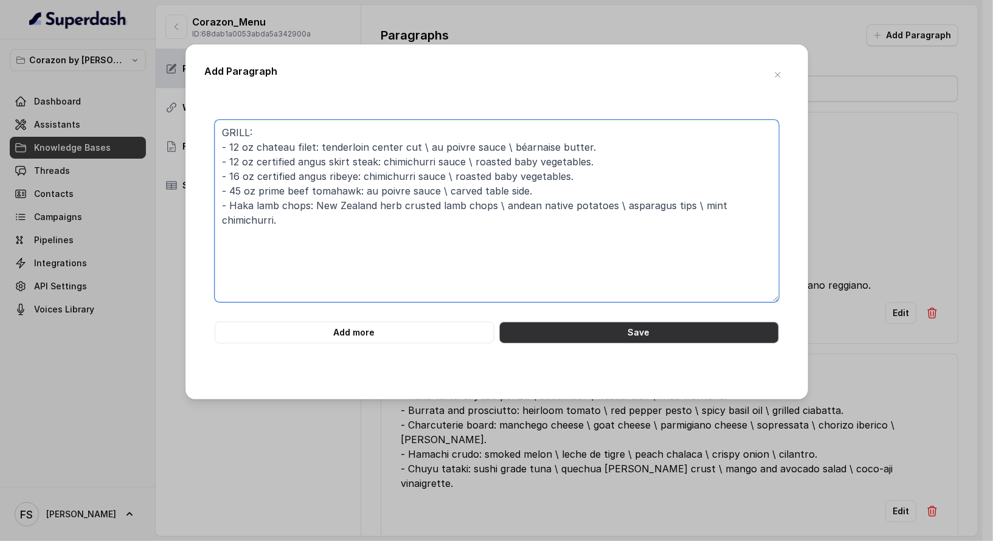
type textarea "GRILL: - 12 oz chateau filet: tenderloin center cut \ au poivre sauce \ béarnai…"
click at [628, 338] on button "Save" at bounding box center [639, 333] width 280 height 22
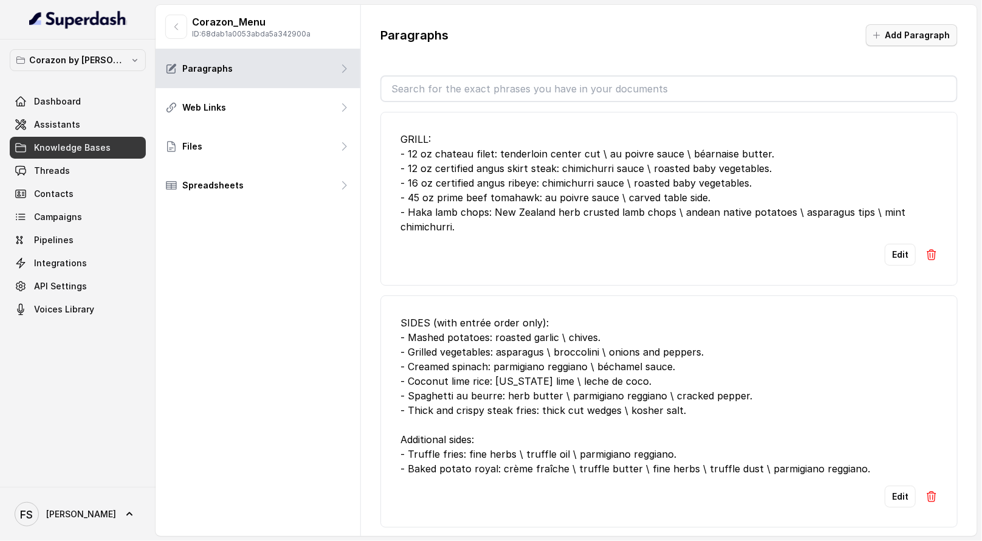
click at [899, 33] on button "Add Paragraph" at bounding box center [912, 35] width 92 height 22
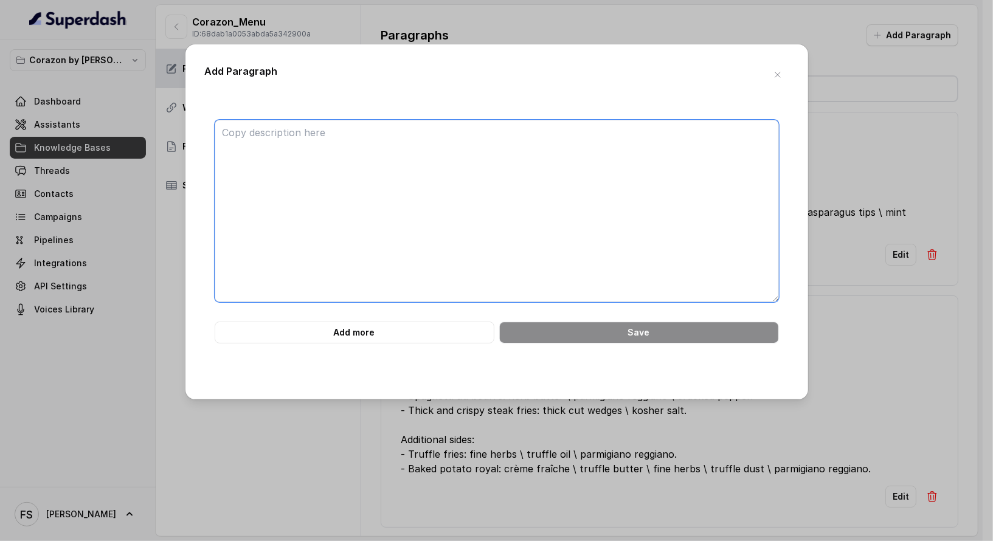
click at [595, 128] on textarea at bounding box center [497, 211] width 564 height 182
paste textarea "PASTA: - Fettuccini a la ruota: tossed tableside in parmigiano wheel \ truffle …"
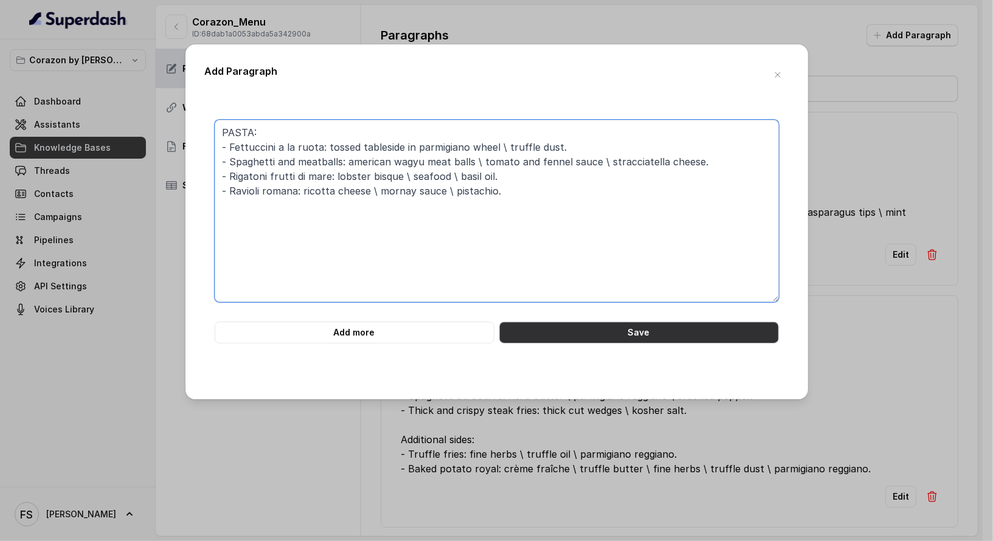
type textarea "PASTA: - Fettuccini a la ruota: tossed tableside in parmigiano wheel \ truffle …"
click at [685, 331] on button "Save" at bounding box center [639, 333] width 280 height 22
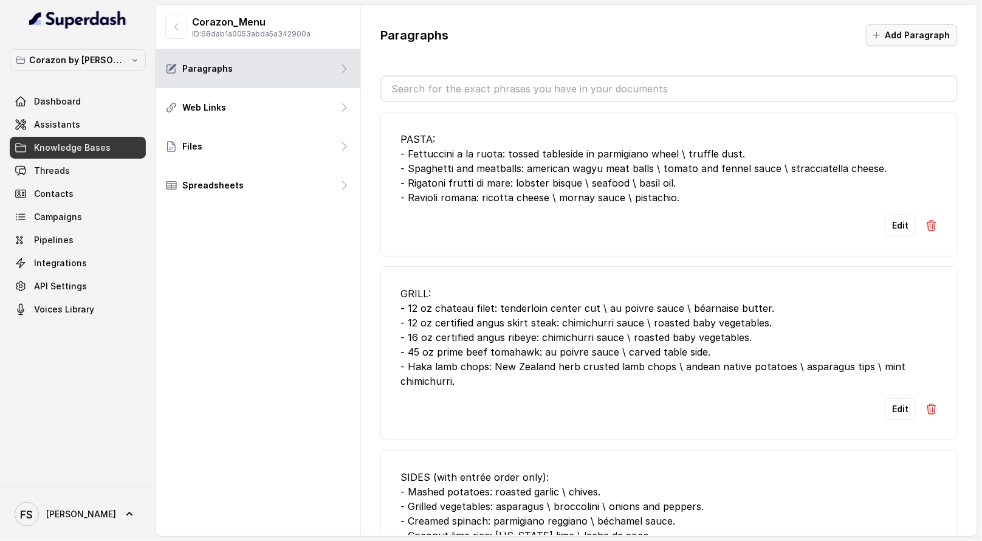
click at [887, 41] on button "Add Paragraph" at bounding box center [912, 35] width 92 height 22
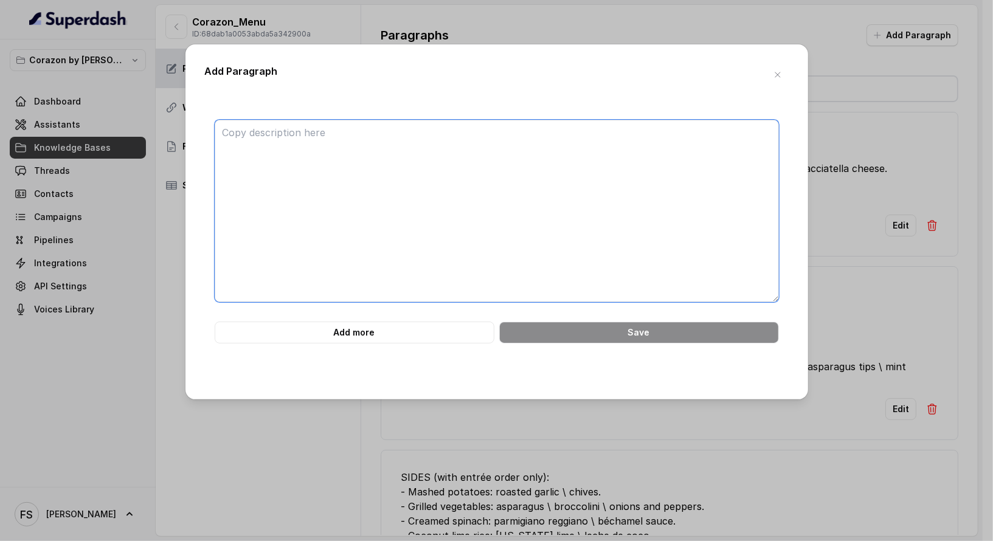
click at [627, 129] on textarea at bounding box center [497, 211] width 564 height 182
paste textarea "- ENTRÉES. - Salmon a la plancha: coconut and lime rice \ lobster bisque \ muss…"
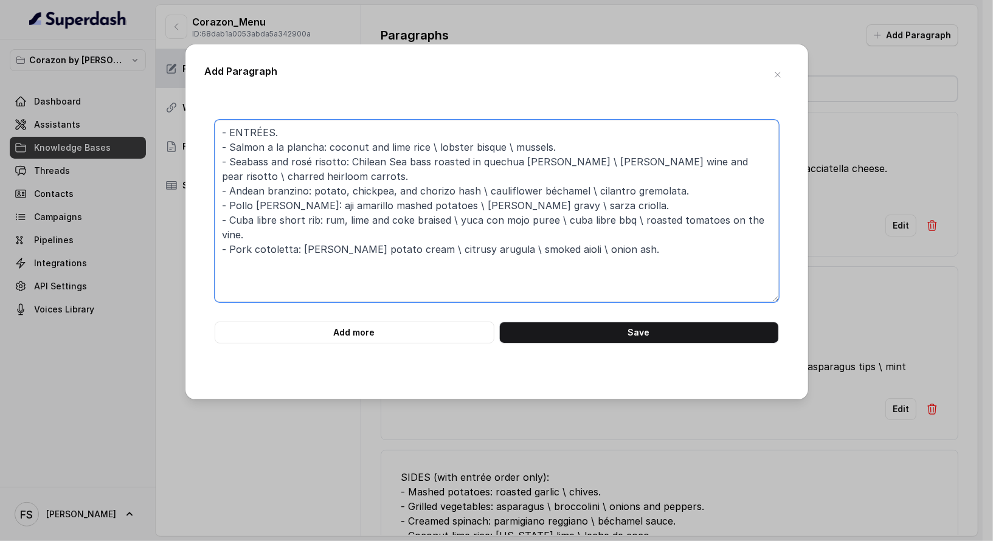
click at [323, 127] on textarea "- ENTRÉES. - Salmon a la plancha: coconut and lime rice \ lobster bisque \ muss…" at bounding box center [497, 211] width 564 height 182
click at [236, 133] on textarea "- ENTRÉES: - Salmon a la plancha: coconut and lime rice \ lobster bisque \ muss…" at bounding box center [497, 211] width 564 height 182
click at [230, 130] on textarea "- ENTRÉES: - Salmon a la plancha: coconut and lime rice \ lobster bisque \ muss…" at bounding box center [497, 211] width 564 height 182
type textarea "ENTRÉES: - Salmon a la plancha: coconut and lime rice \ lobster bisque \ mussel…"
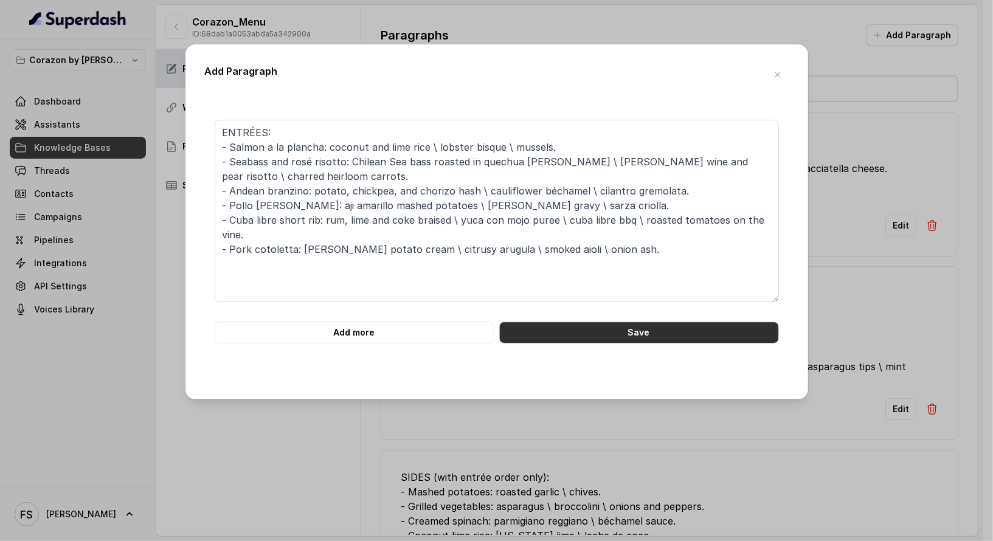
click at [665, 334] on button "Save" at bounding box center [639, 333] width 280 height 22
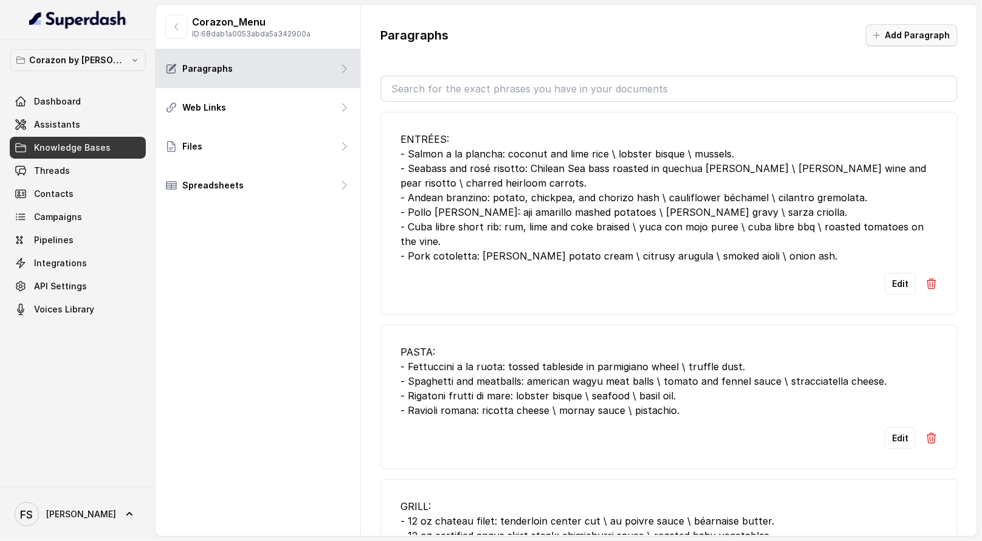
click at [884, 41] on button "Add Paragraph" at bounding box center [912, 35] width 92 height 22
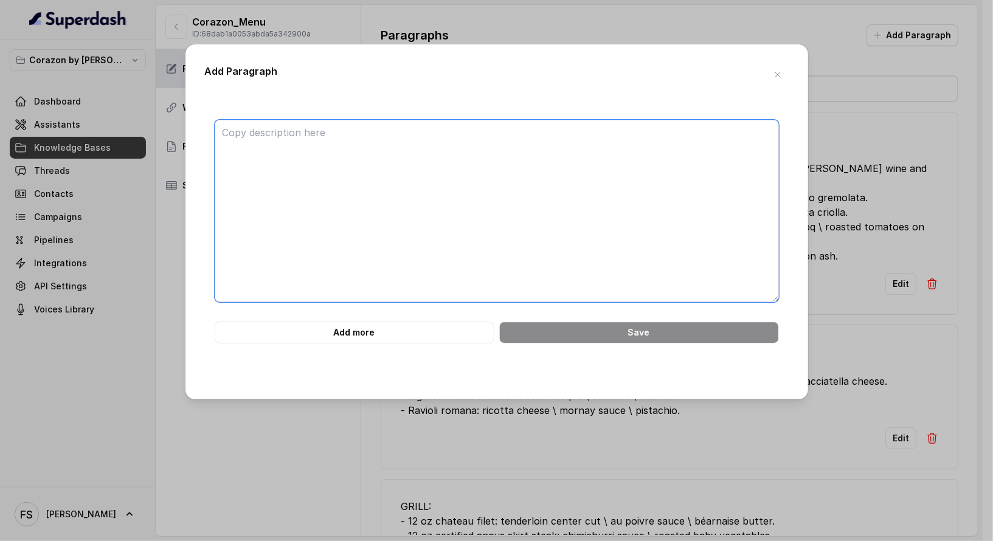
click at [527, 168] on textarea at bounding box center [497, 211] width 564 height 182
paste textarea "- HOT APPETIZERS. - Empanadas: hand-cut beef or roasted caprese \ chimichurri \…"
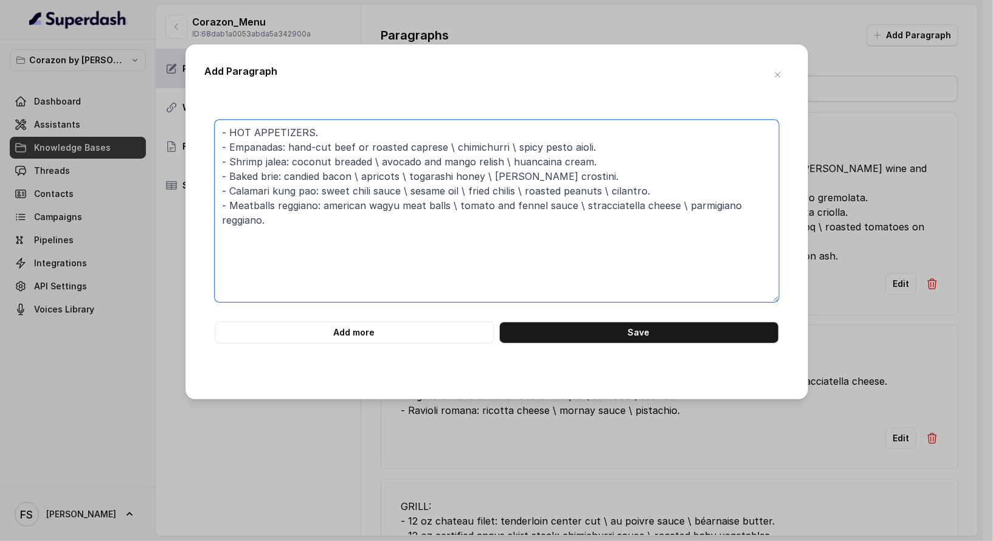
click at [233, 123] on textarea "- HOT APPETIZERS. - Empanadas: hand-cut beef or roasted caprese \ chimichurri \…" at bounding box center [497, 211] width 564 height 182
click at [232, 130] on textarea "- HOT APPETIZERS. - Empanadas: hand-cut beef or roasted caprese \ chimichurri \…" at bounding box center [497, 211] width 564 height 182
click at [335, 129] on textarea "HOT APPETIZERS. - Empanadas: hand-cut beef or roasted caprese \ chimichurri \ s…" at bounding box center [497, 211] width 564 height 182
click at [522, 226] on textarea "HOT APPETIZERS: - Empanadas: hand-cut beef or roasted caprese \ chimichurri \ s…" at bounding box center [497, 211] width 564 height 182
type textarea "HOT APPETIZERS: - Empanadas: hand-cut beef or roasted caprese \ chimichurri \ s…"
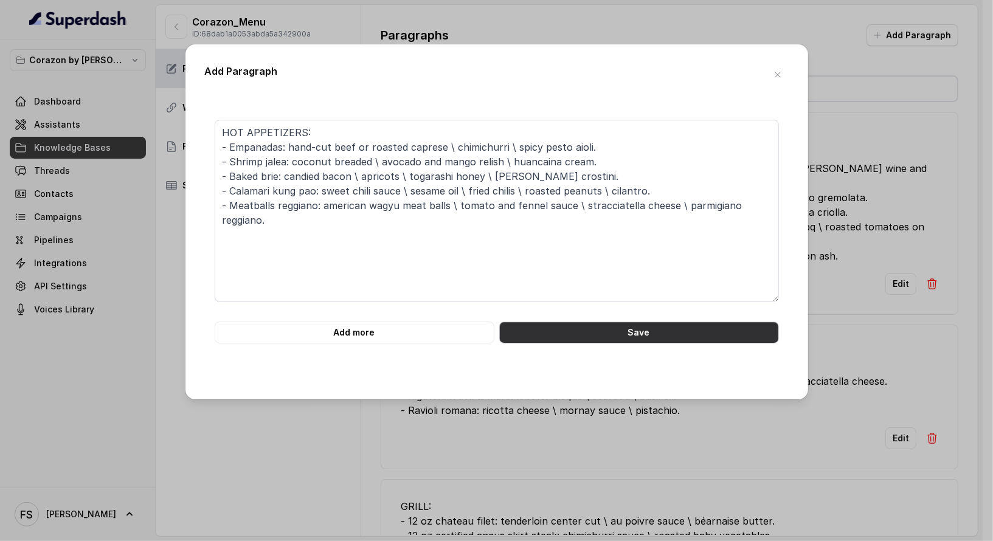
click at [674, 336] on button "Save" at bounding box center [639, 333] width 280 height 22
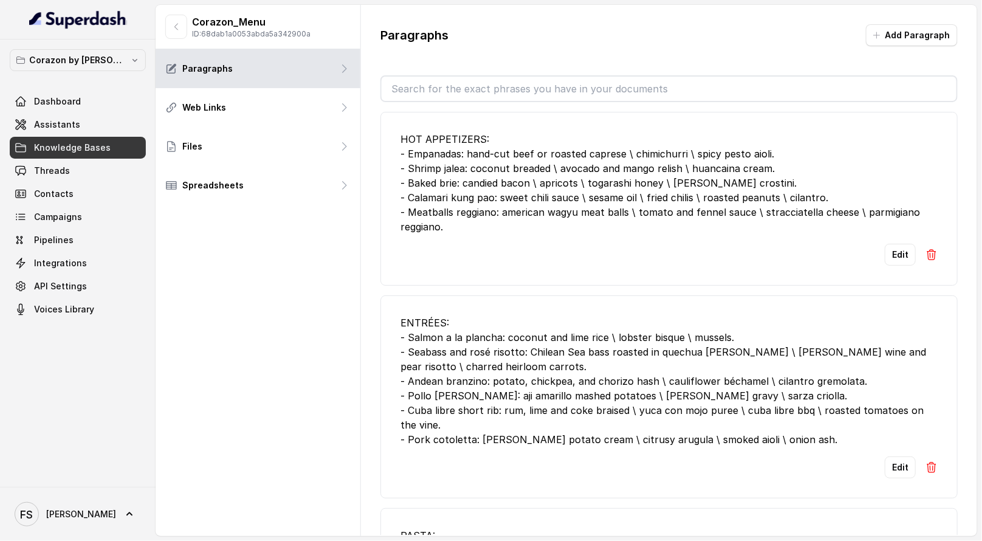
click at [914, 33] on button "Add Paragraph" at bounding box center [912, 35] width 92 height 22
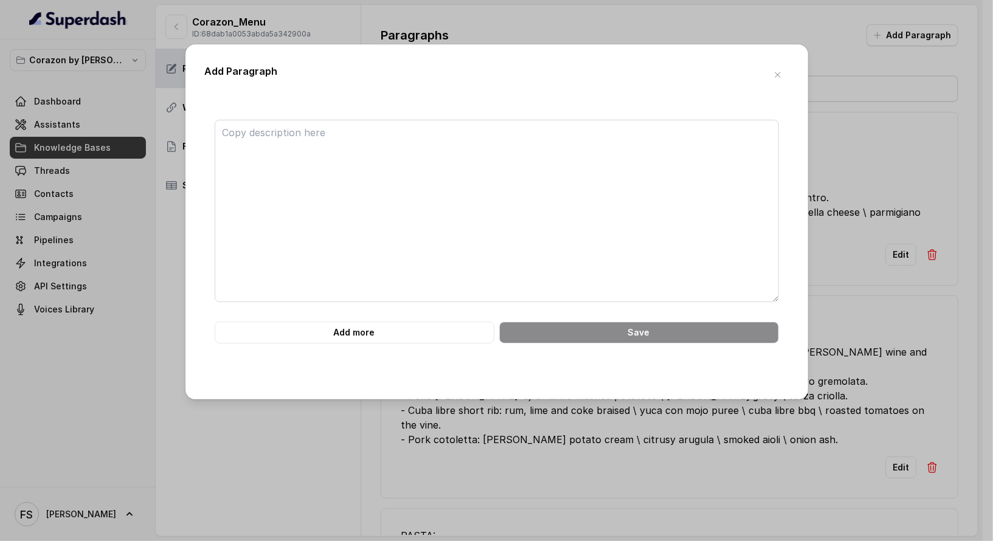
click at [542, 83] on div "Add Paragraph" at bounding box center [497, 75] width 584 height 22
click at [522, 168] on textarea at bounding box center [497, 211] width 564 height 182
paste textarea "SOUP AND SALADS - Soup du jour. - Cabernet pear: wine-poached pear \ baby green…"
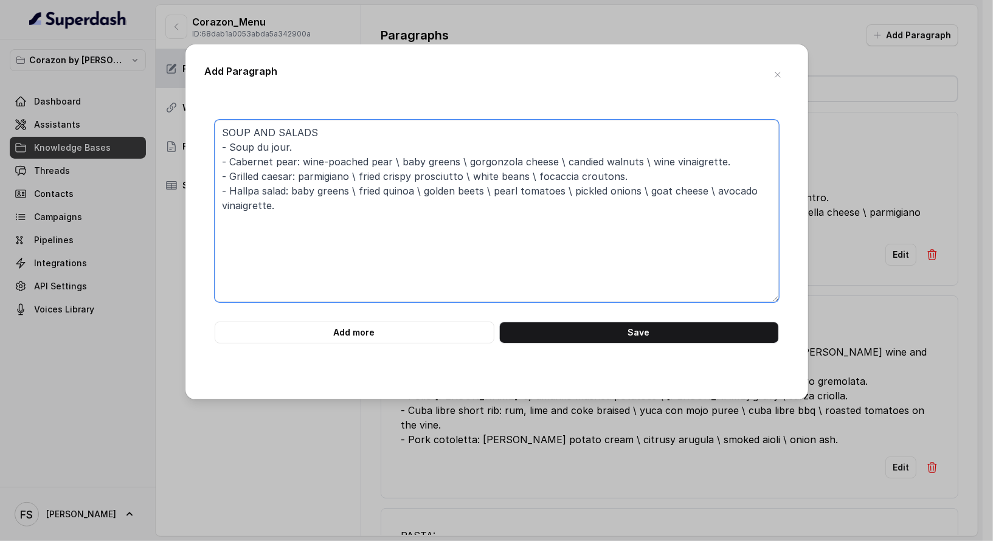
click at [330, 129] on textarea "SOUP AND SALADS - Soup du jour. - Cabernet pear: wine-poached pear \ baby green…" at bounding box center [497, 211] width 564 height 182
drag, startPoint x: 401, startPoint y: 229, endPoint x: 406, endPoint y: 240, distance: 11.7
click at [403, 232] on textarea "SOUP AND SALADS: - Soup du jour. - Cabernet pear: wine-poached pear \ baby gree…" at bounding box center [497, 211] width 564 height 182
type textarea "SOUP AND SALADS: - Soup du jour. - Cabernet pear: wine-poached pear \ baby gree…"
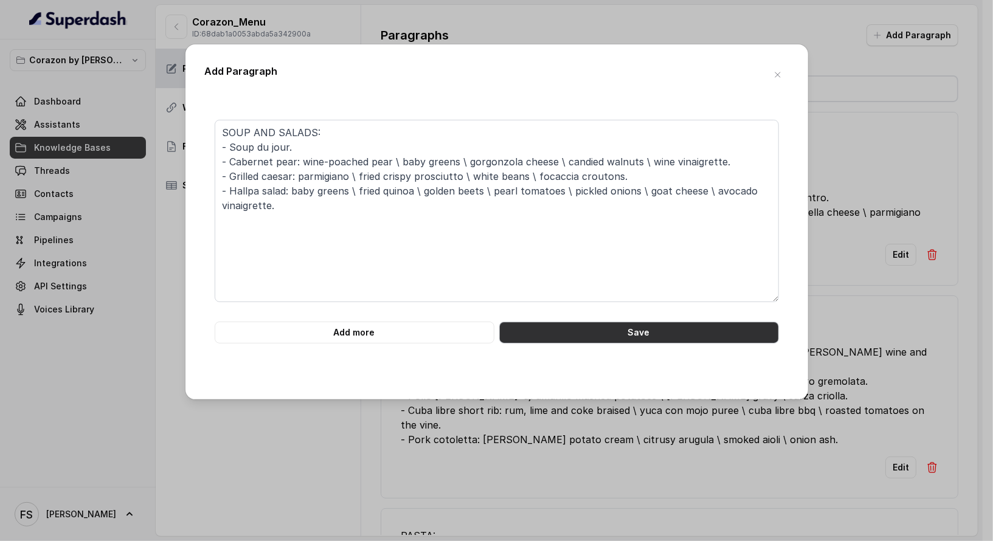
click at [675, 332] on button "Save" at bounding box center [639, 333] width 280 height 22
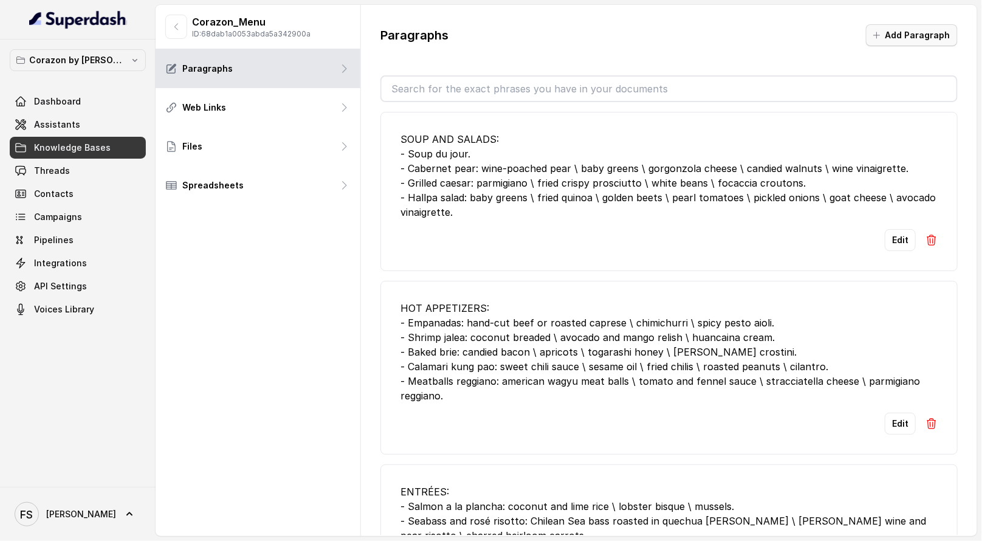
click at [891, 34] on button "Add Paragraph" at bounding box center [912, 35] width 92 height 22
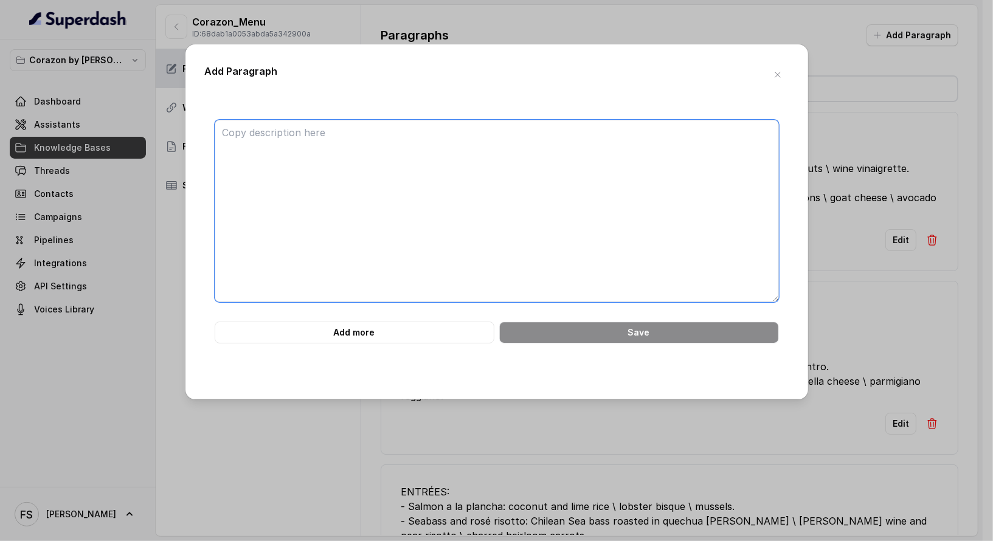
click at [579, 140] on textarea at bounding box center [497, 211] width 564 height 182
paste textarea "LOREMIPSU DOLORSITA - Consec Adip: Elit Seddo Eiusm \ Temporin \ Utlabo Etdol \…"
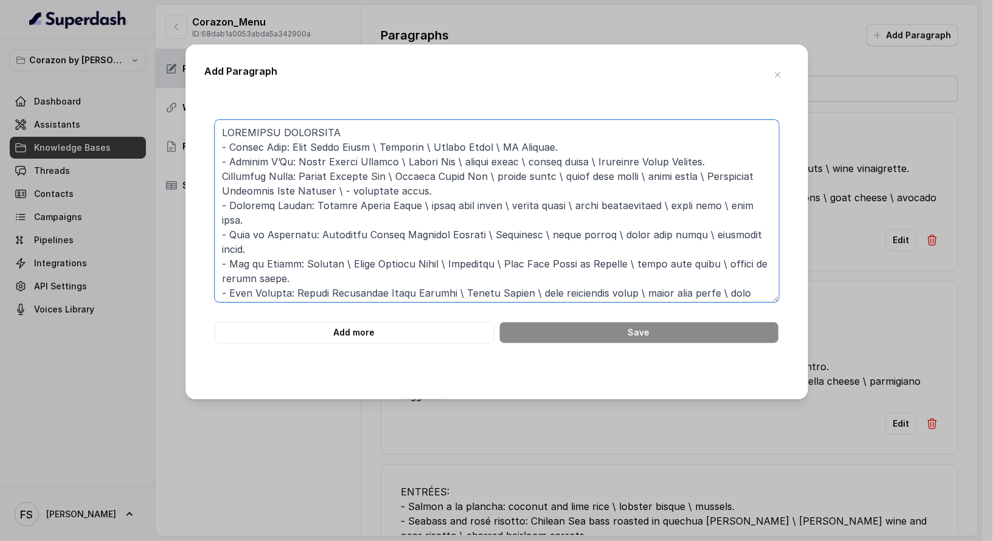
scroll to position [55, 0]
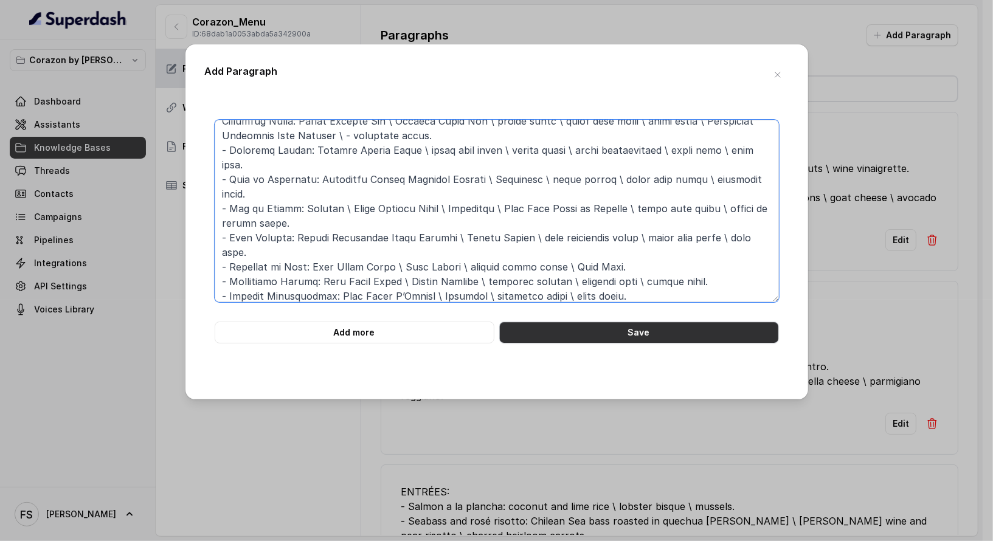
type textarea "LOREMIPSU DOLORSITA - Consec Adip: Elit Seddo Eiusm \ Temporin \ Utlabo Etdol \…"
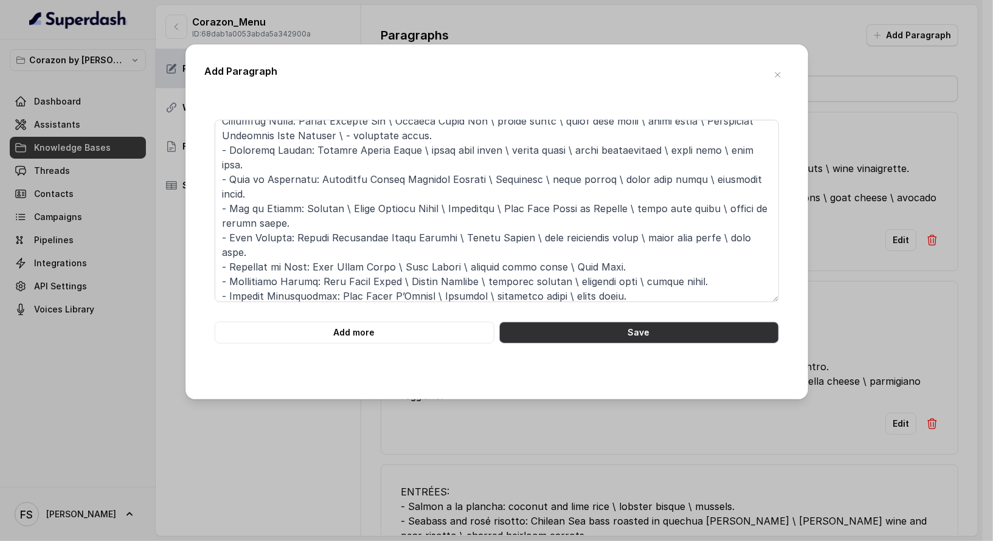
click at [640, 330] on button "Save" at bounding box center [639, 333] width 280 height 22
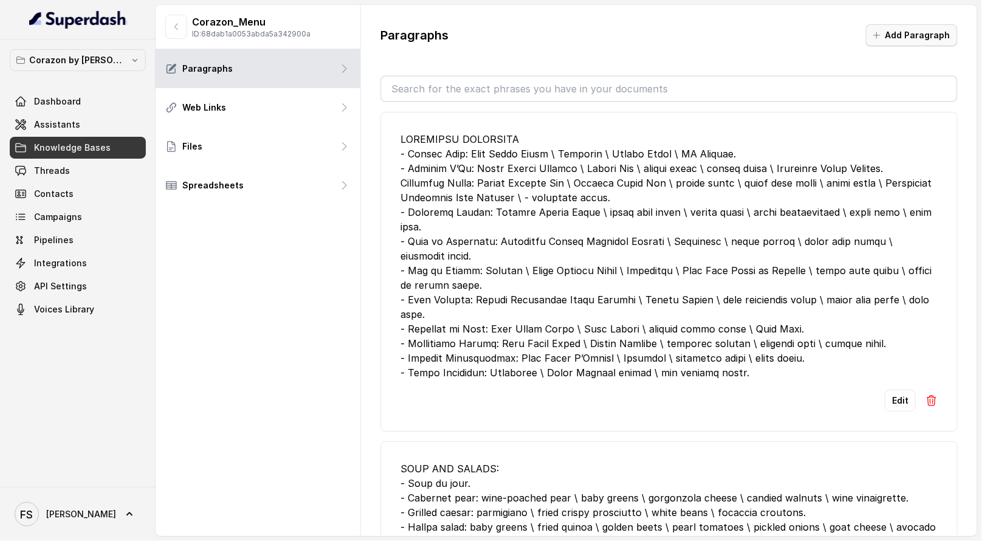
click at [900, 33] on button "Add Paragraph" at bounding box center [912, 35] width 92 height 22
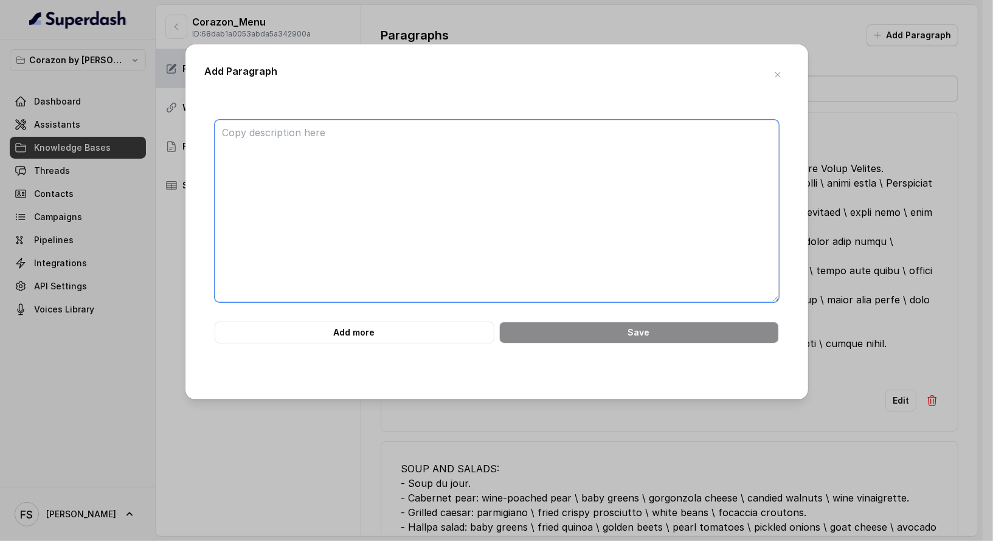
click at [651, 171] on textarea at bounding box center [497, 211] width 564 height 182
paste textarea "SPIRITS Bourbon and Whiskey - Angels Envy. - Angels Envy Rye. - [PERSON_NAME]. …"
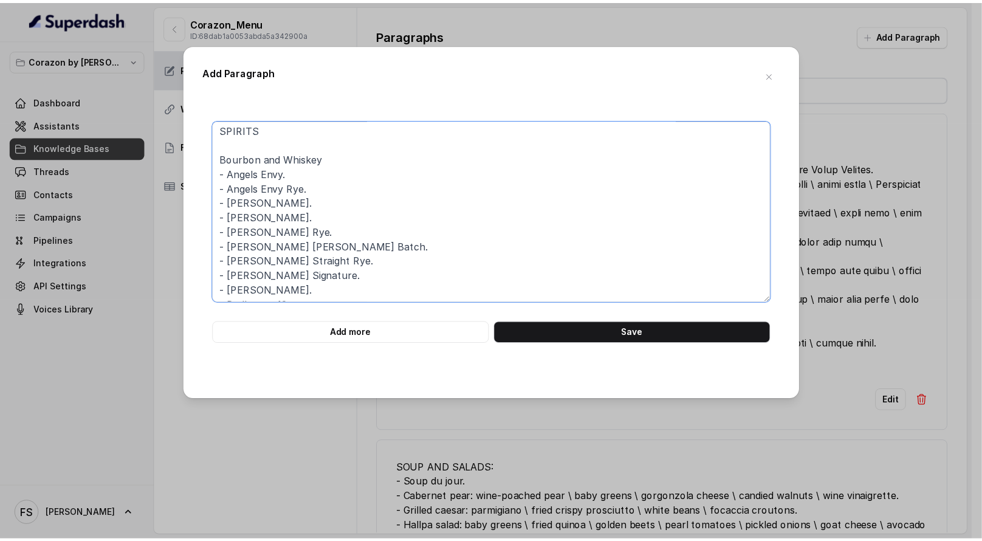
scroll to position [0, 0]
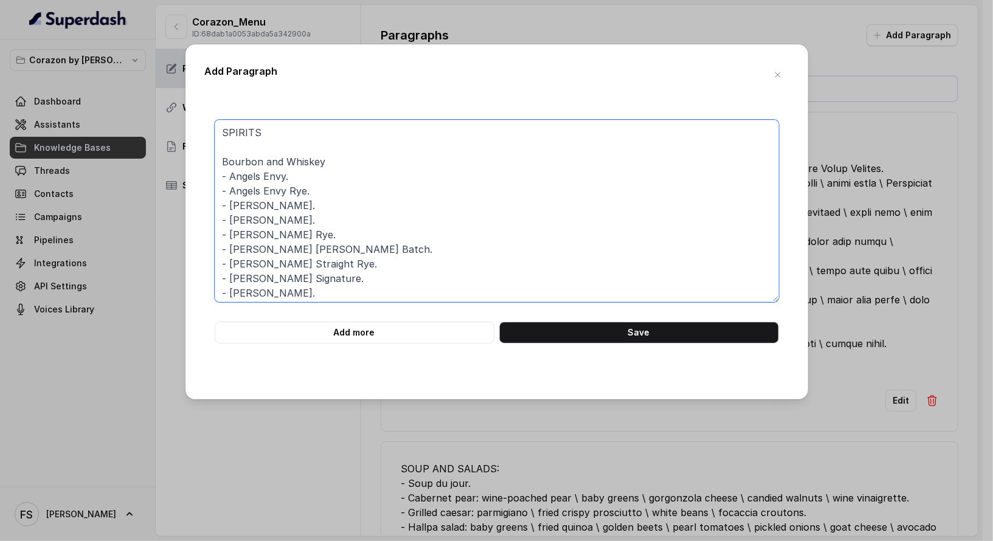
click at [309, 136] on textarea "SPIRITS Bourbon and Whiskey - Angels Envy. - Angels Envy Rye. - [PERSON_NAME]. …" at bounding box center [497, 211] width 564 height 182
click at [315, 131] on textarea "SPIRITS Bourbon and Whiskey - Angels Envy. - Angels Envy Rye. - [PERSON_NAME]. …" at bounding box center [497, 211] width 564 height 182
type textarea "SPIRITS: Bourbon and Whiskey - Angels Envy. - Angels Envy Rye. - [PERSON_NAME].…"
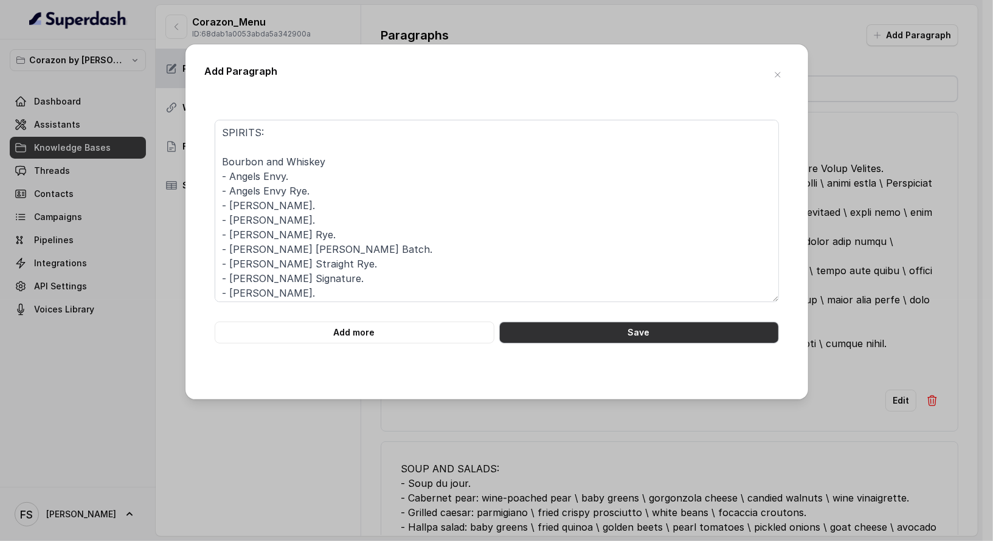
click at [633, 329] on button "Save" at bounding box center [639, 333] width 280 height 22
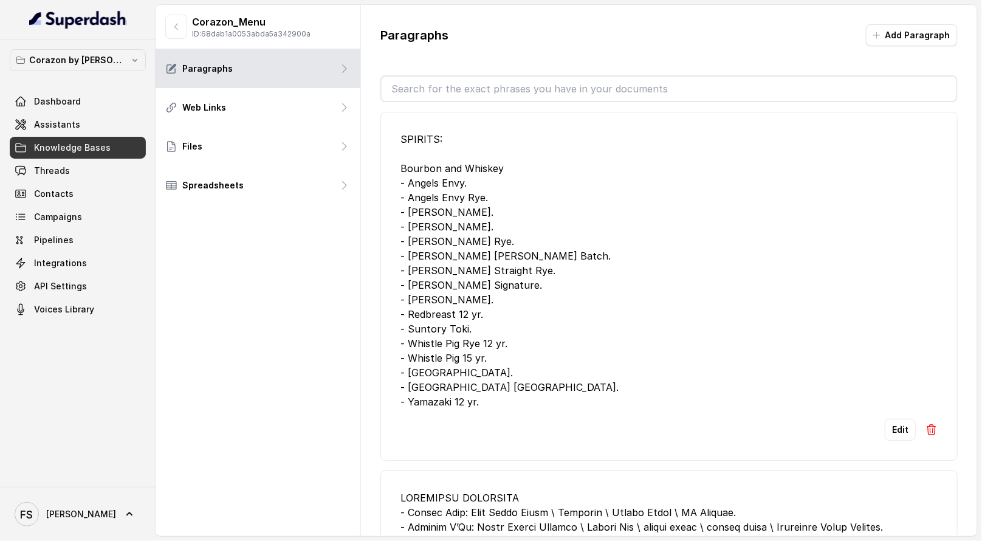
click at [920, 46] on div "Paragraphs Add Paragraph" at bounding box center [670, 40] width 578 height 32
click at [926, 42] on button "Add Paragraph" at bounding box center [912, 35] width 92 height 22
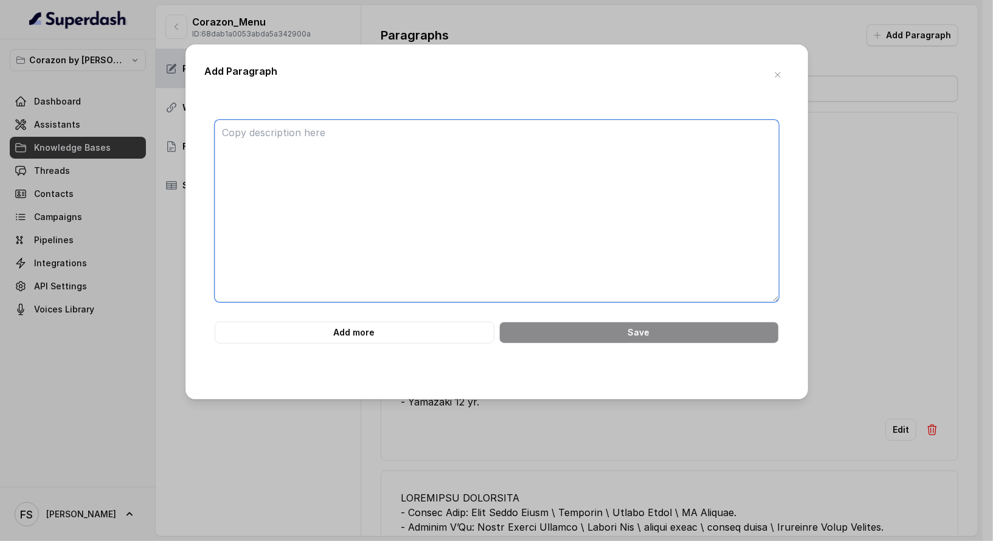
click at [604, 150] on textarea at bounding box center [497, 211] width 564 height 182
paste textarea "LOREMIP Dolorsi ame Consect - Adipis Elit. - Seddoe Temp Inc. - Utlab Etdolo. -…"
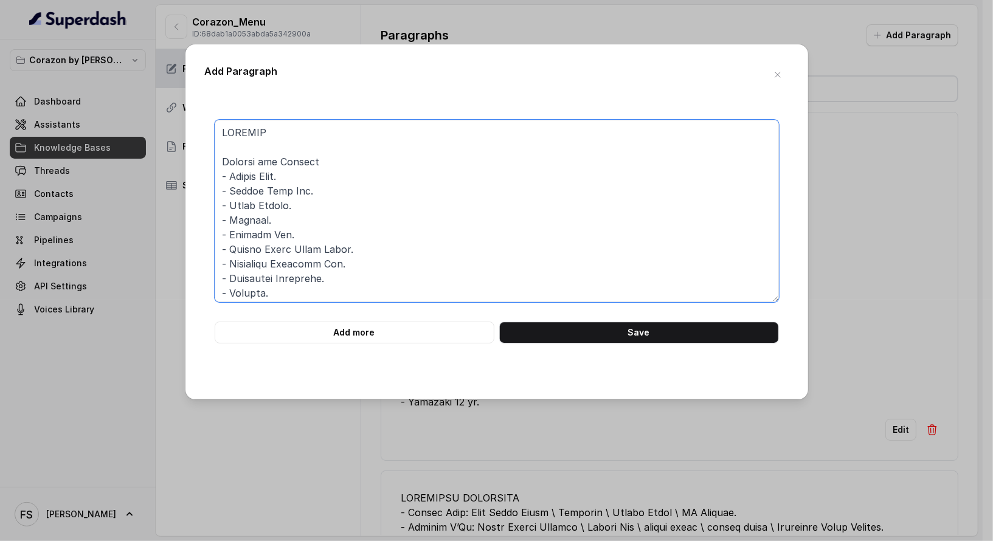
click at [309, 159] on textarea at bounding box center [497, 211] width 564 height 182
click at [302, 134] on textarea at bounding box center [497, 211] width 564 height 182
click at [324, 126] on textarea at bounding box center [497, 211] width 564 height 182
click at [367, 162] on textarea at bounding box center [497, 211] width 564 height 182
type textarea "LOREMIP: Dolorsi ame Consect - Adipis Elit. - Seddoe Temp Inc. - Utlab Etdolo. …"
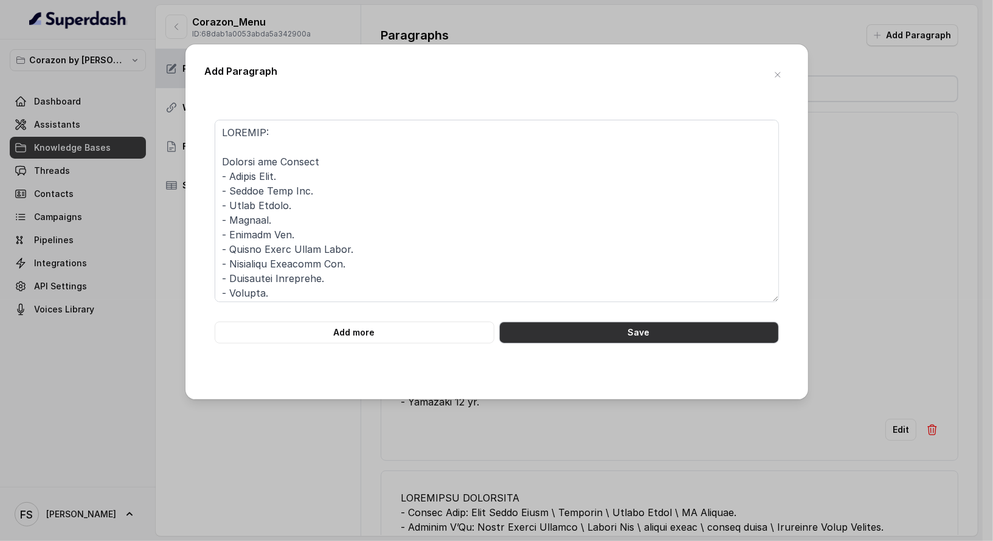
drag, startPoint x: 618, startPoint y: 338, endPoint x: 616, endPoint y: 325, distance: 13.4
click at [616, 336] on button "Save" at bounding box center [639, 333] width 280 height 22
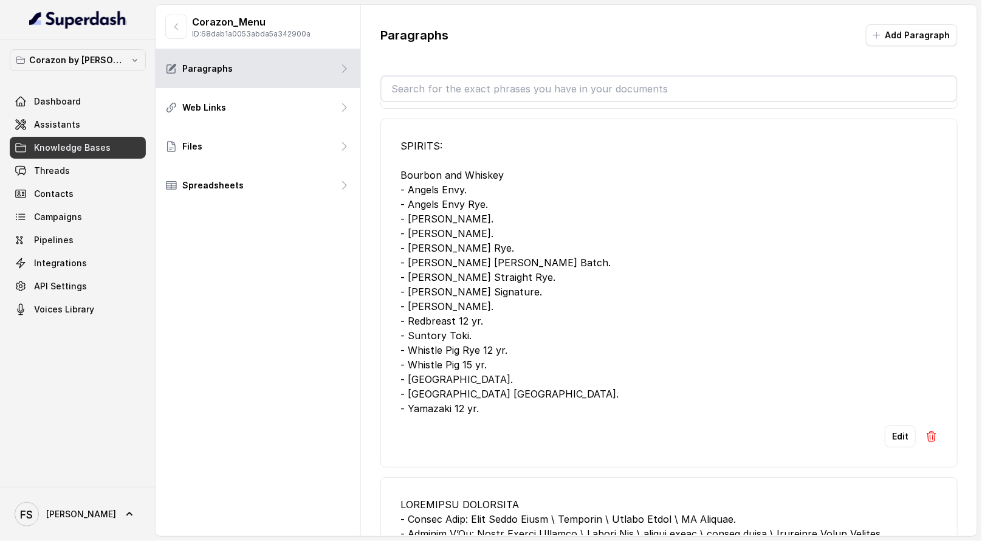
scroll to position [1332, 0]
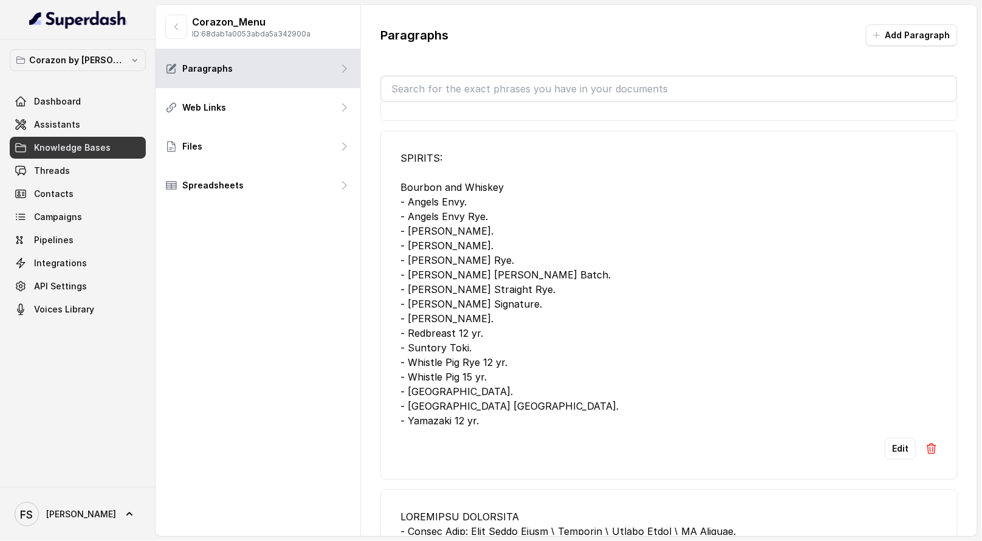
click at [926, 445] on img at bounding box center [932, 449] width 12 height 12
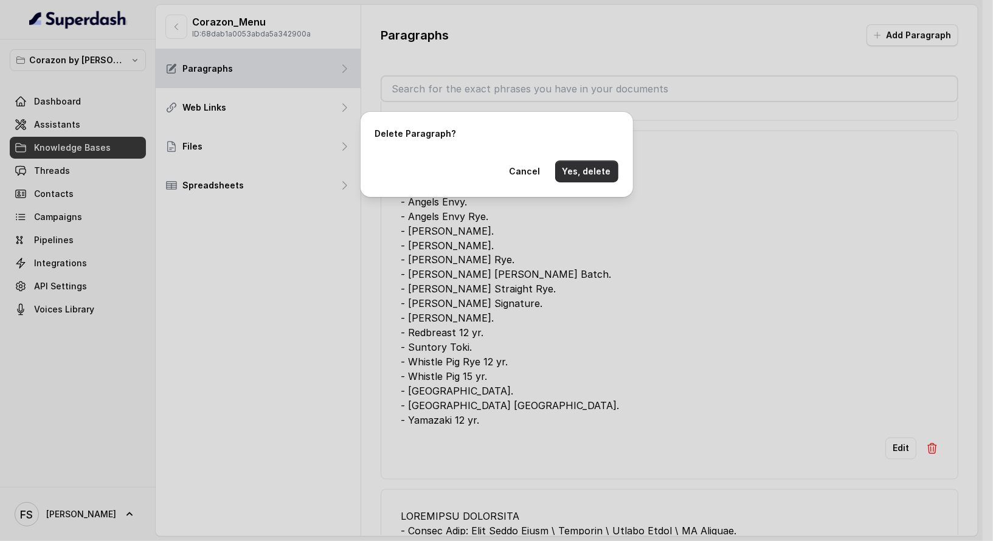
click at [573, 174] on button "Yes, delete" at bounding box center [586, 172] width 63 height 22
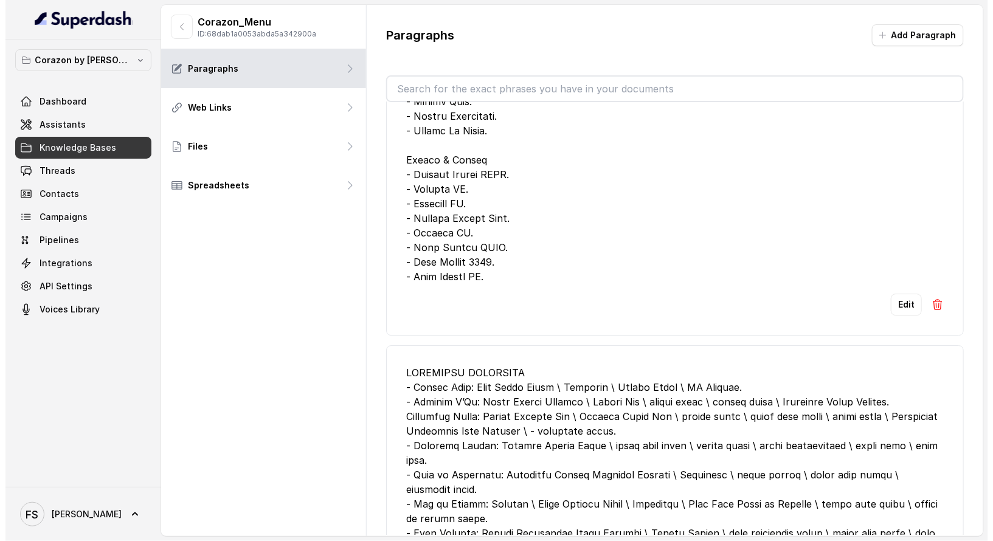
scroll to position [1115, 0]
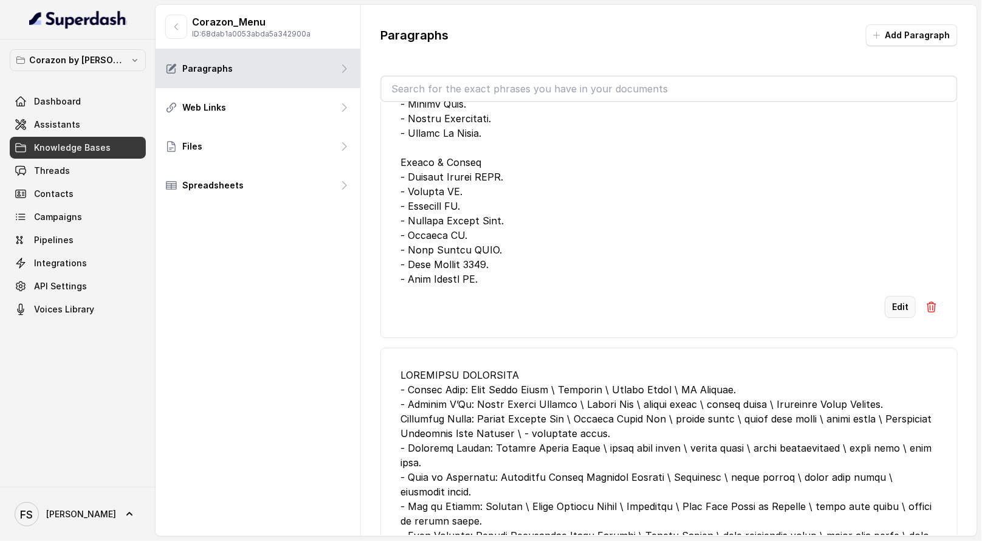
click at [900, 308] on button "Edit" at bounding box center [900, 307] width 31 height 22
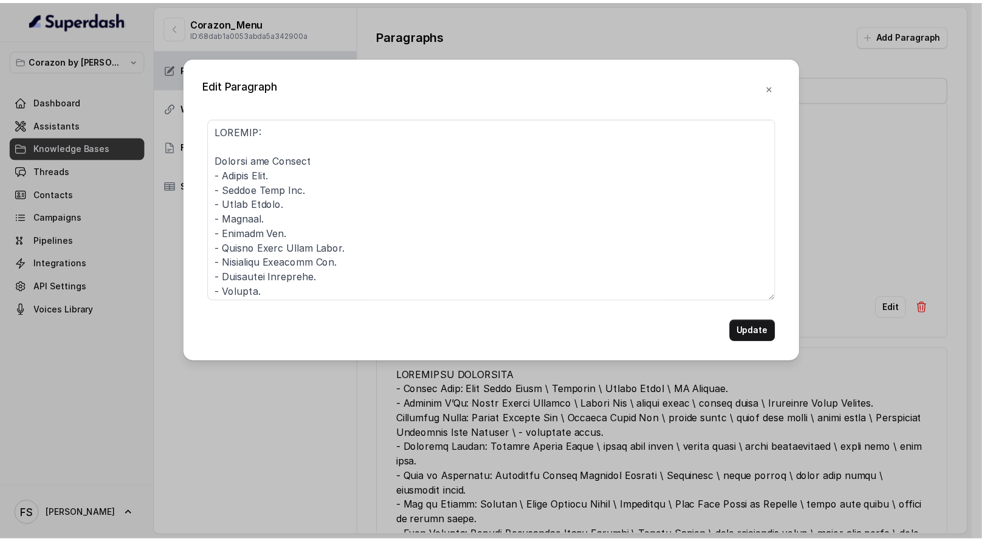
scroll to position [1097, 0]
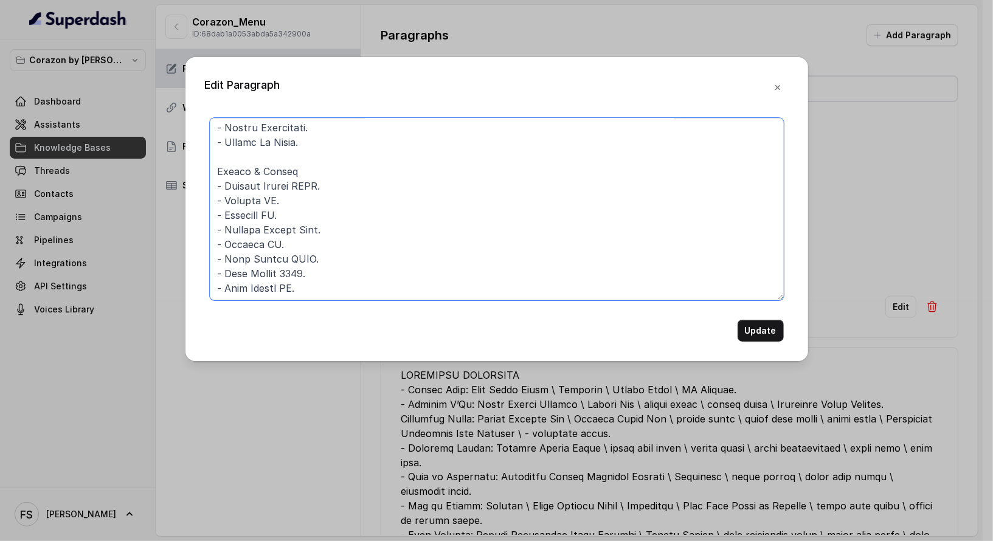
click at [480, 267] on textarea at bounding box center [497, 209] width 574 height 182
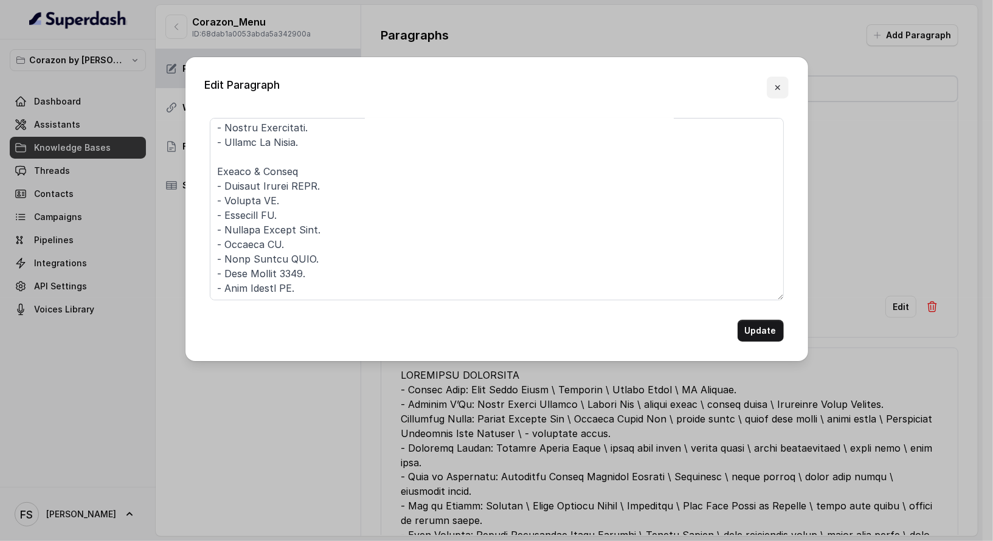
click at [777, 89] on icon "button" at bounding box center [778, 88] width 10 height 10
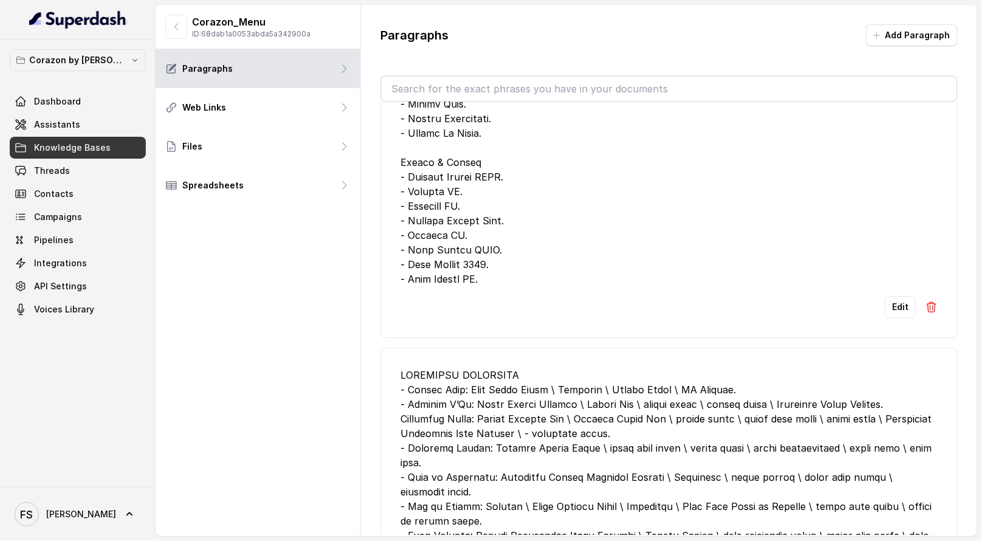
scroll to position [0, 0]
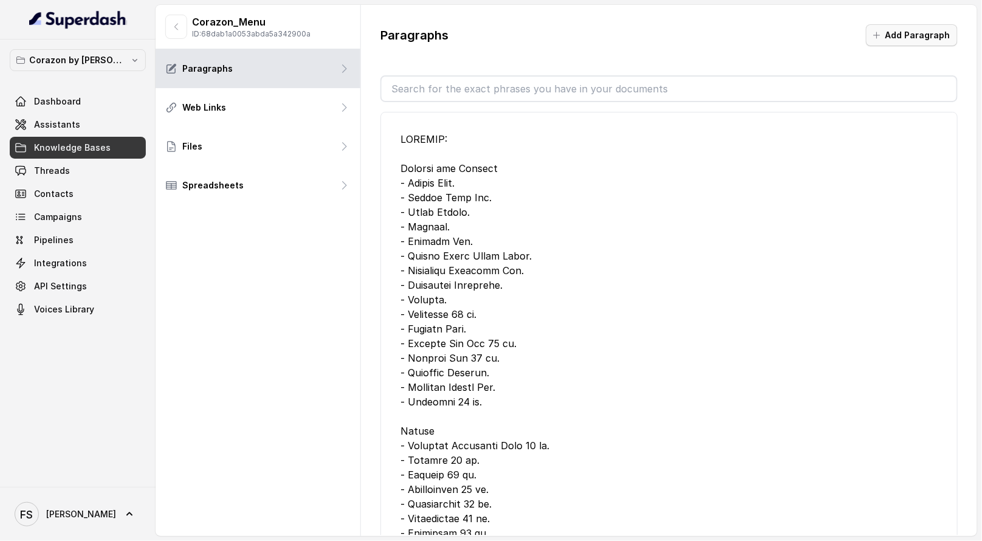
click at [946, 26] on button "Add Paragraph" at bounding box center [912, 35] width 92 height 22
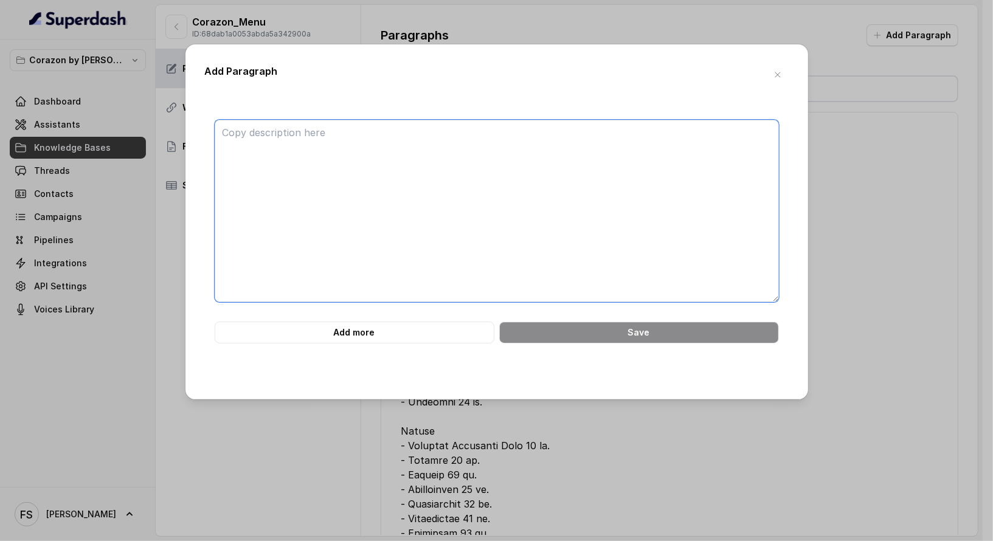
click at [582, 177] on textarea at bounding box center [497, 211] width 564 height 182
paste textarea "[PERSON_NAME]. - Heineken. - Lagunitas IPA. - Modelo Especial. - Modelo Negra. …"
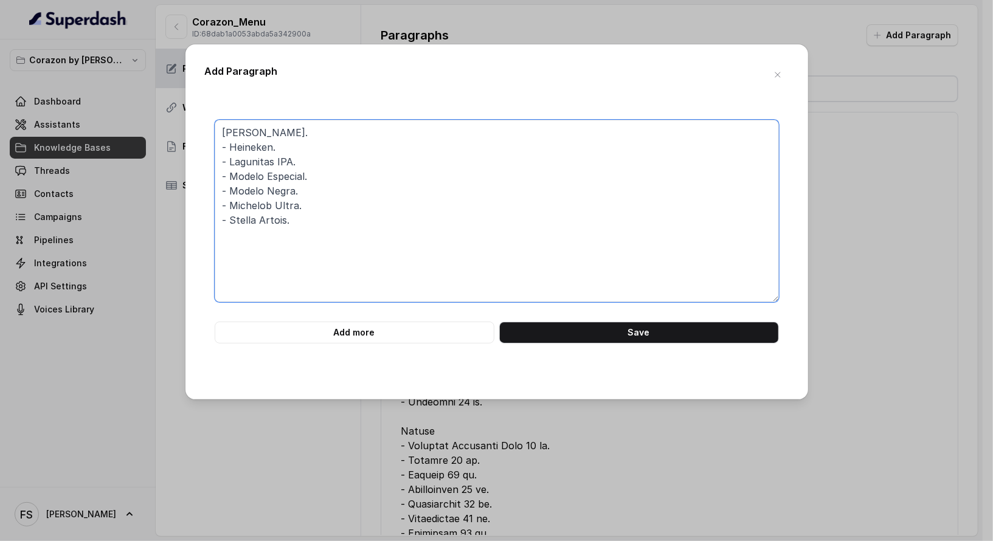
drag, startPoint x: 308, startPoint y: 147, endPoint x: 130, endPoint y: 71, distance: 193.3
click at [131, 69] on div "Add Paragraph [PERSON_NAME]. - Heineken. - Lagunitas IPA. - Modelo Especial. - …" at bounding box center [496, 270] width 993 height 541
click at [288, 121] on div "[PERSON_NAME]. - Heineken. - Lagunitas IPA. - Modelo Especial. - Modelo Negra. …" at bounding box center [497, 240] width 584 height 280
click at [295, 136] on textarea "[PERSON_NAME]. - Heineken. - Lagunitas IPA. - Modelo Especial. - Modelo Negra. …" at bounding box center [497, 211] width 564 height 182
click at [571, 275] on textarea "BEERS: - Corona. - Heineken. - Lagunitas IPA. - Modelo Especial. - Modelo Negra…" at bounding box center [497, 211] width 564 height 182
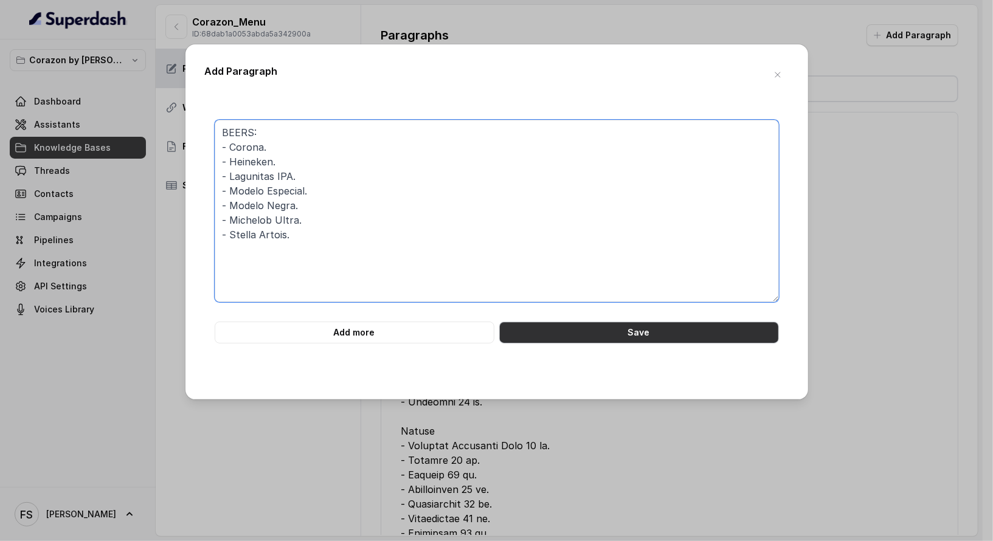
type textarea "BEERS: - Corona. - Heineken. - Lagunitas IPA. - Modelo Especial. - Modelo Negra…"
click at [642, 341] on button "Save" at bounding box center [639, 333] width 280 height 22
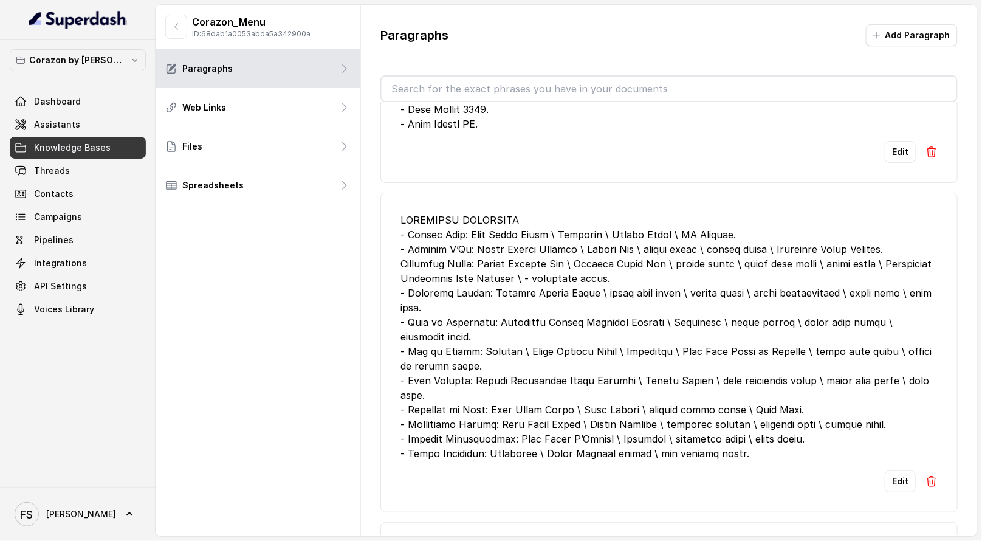
scroll to position [1475, 0]
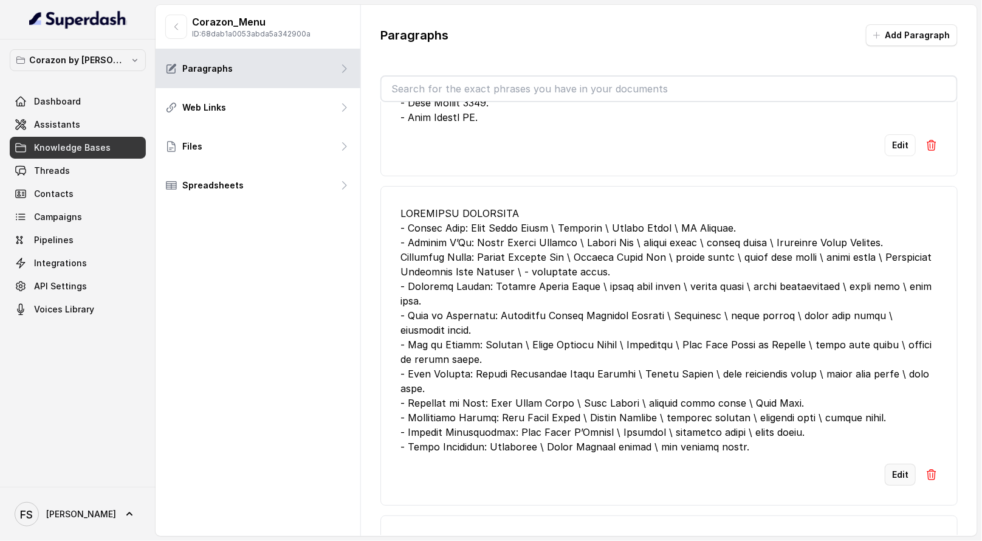
click at [891, 471] on button "Edit" at bounding box center [900, 475] width 31 height 22
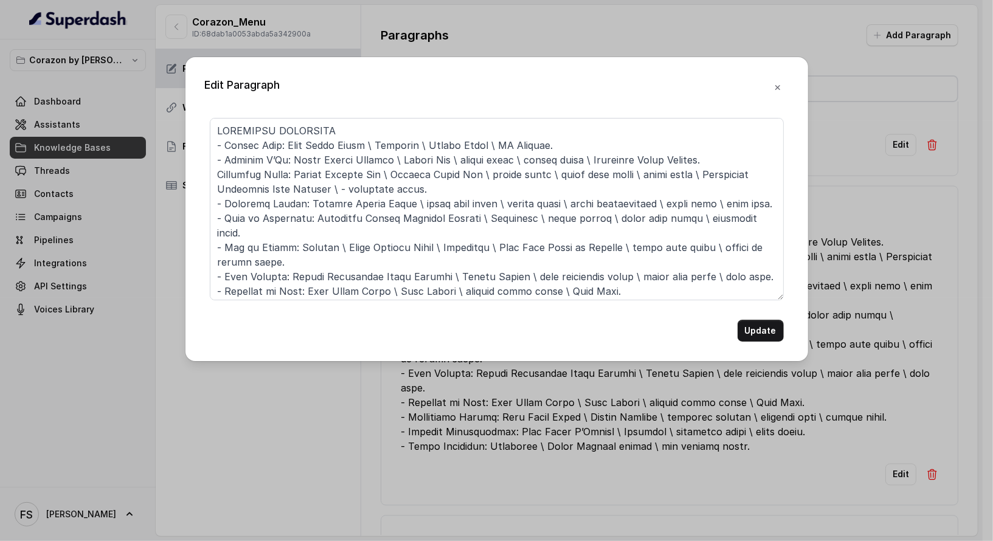
click at [364, 114] on div "Edit Paragraph Update" at bounding box center [496, 209] width 623 height 304
click at [364, 115] on div "Edit Paragraph Update" at bounding box center [496, 209] width 623 height 304
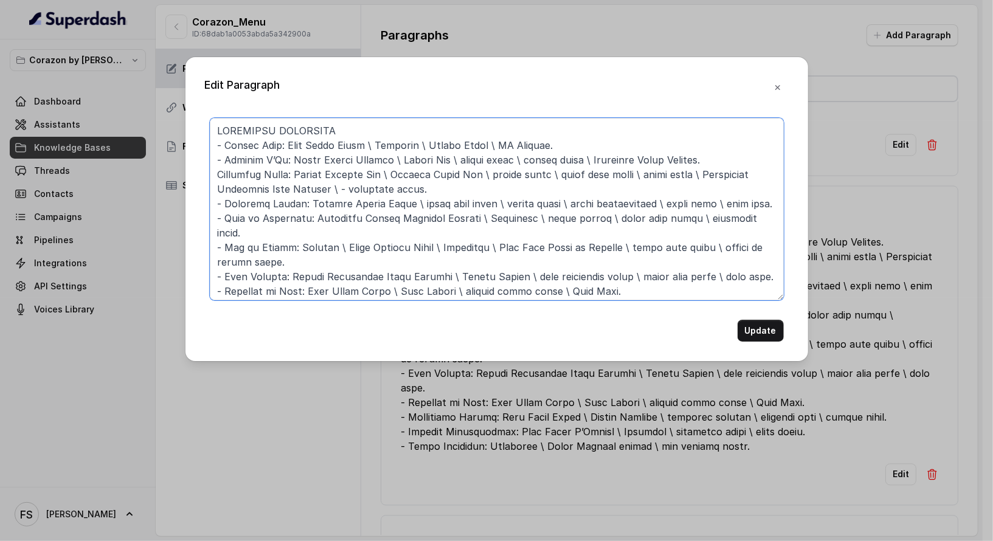
click at [388, 147] on textarea at bounding box center [497, 209] width 574 height 182
click at [391, 141] on textarea at bounding box center [497, 209] width 574 height 182
click at [400, 129] on textarea at bounding box center [497, 209] width 574 height 182
type textarea "LOREMIPSU DOLORSITA: - Consec Adip: Elit Seddo Eiusm \ Temporin \ Utlabo Etdol …"
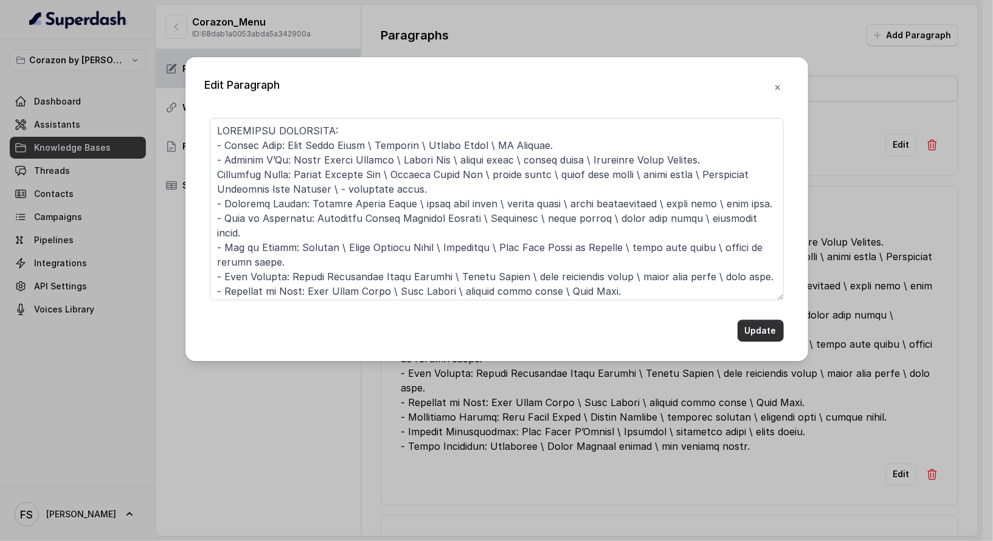
click at [777, 330] on button "Update" at bounding box center [760, 331] width 46 height 22
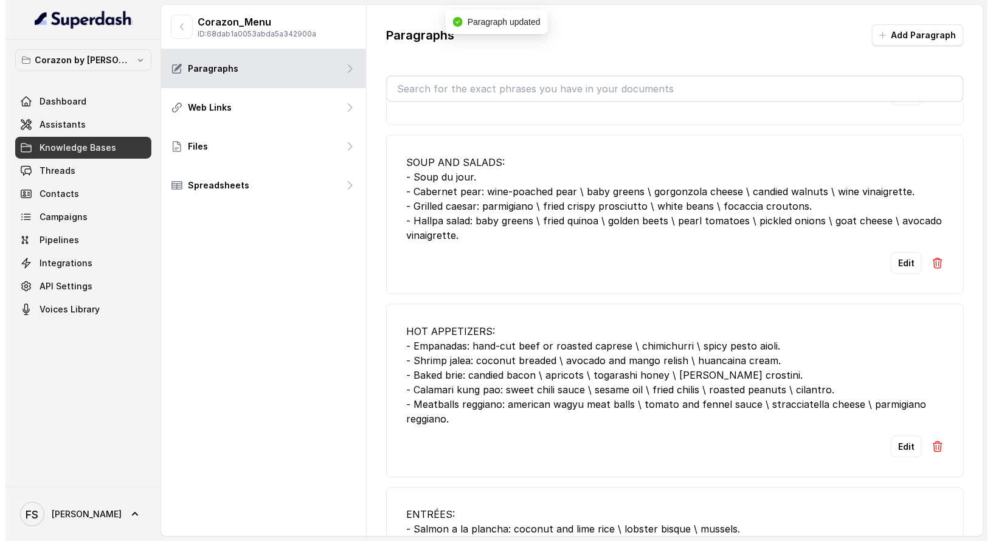
scroll to position [1857, 0]
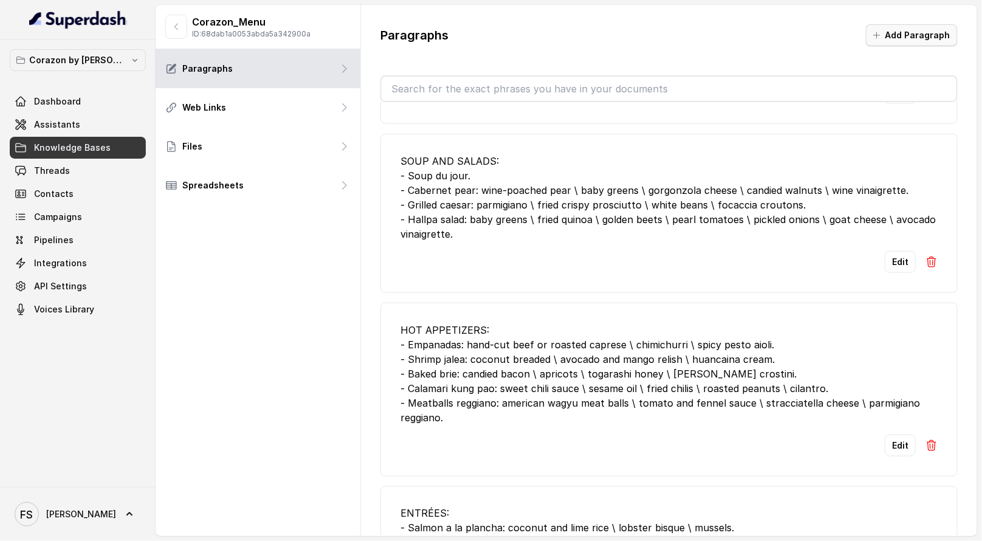
click at [925, 43] on button "Add Paragraph" at bounding box center [912, 35] width 92 height 22
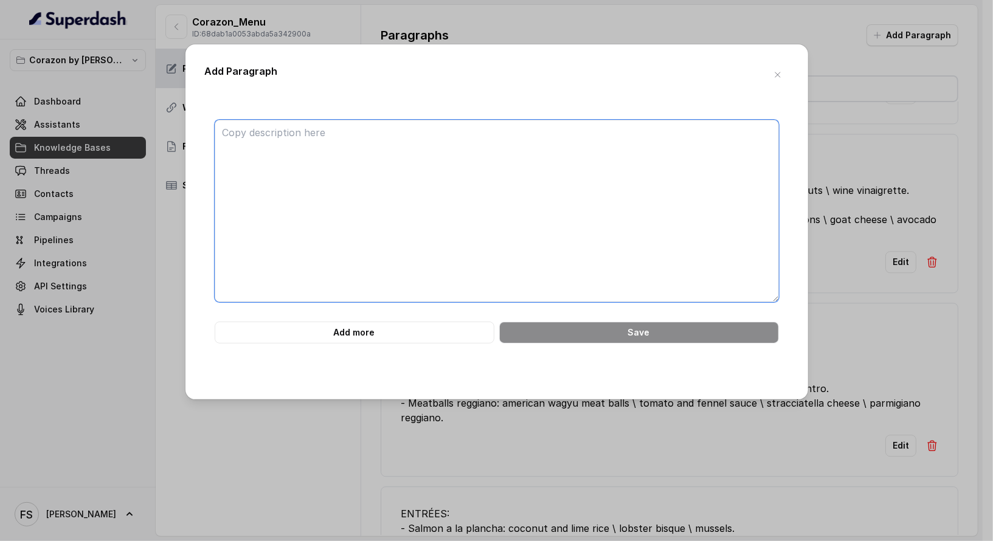
click at [604, 134] on textarea at bounding box center [497, 211] width 564 height 182
paste textarea "SWEETS - Three Layer Chocolate Cake: moist chocolate cake \ Hershey’s fudge \ h…"
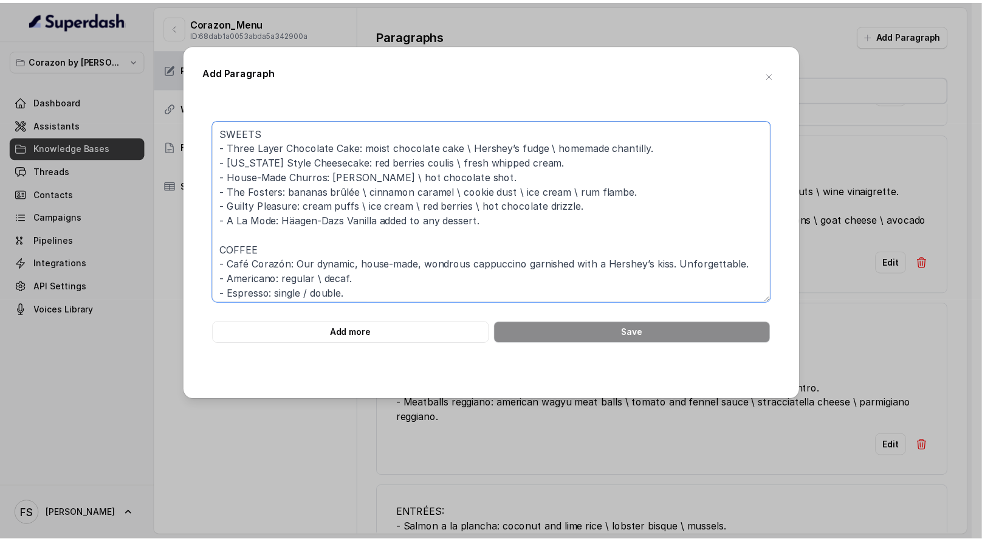
scroll to position [128, 0]
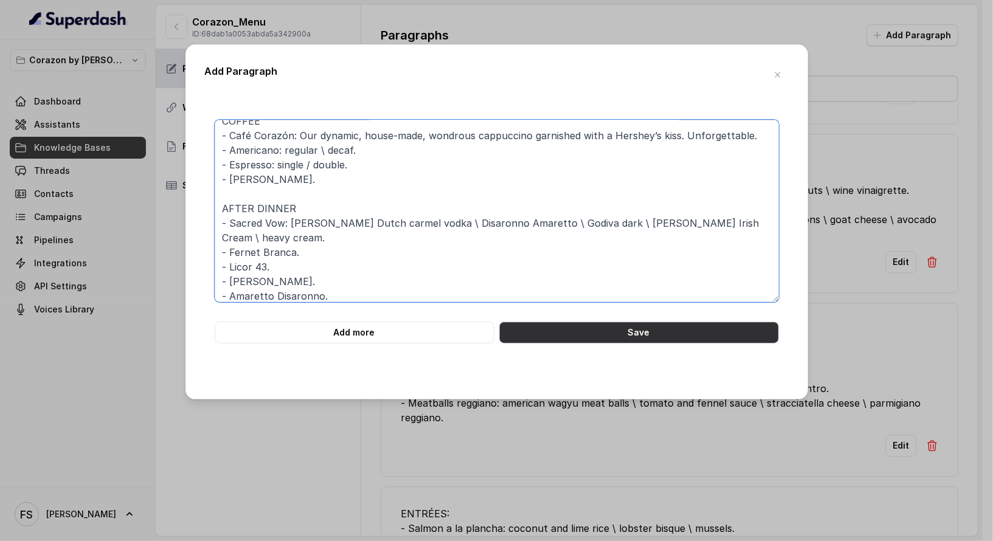
type textarea "SWEETS - Three Layer Chocolate Cake: moist chocolate cake \ Hershey’s fudge \ h…"
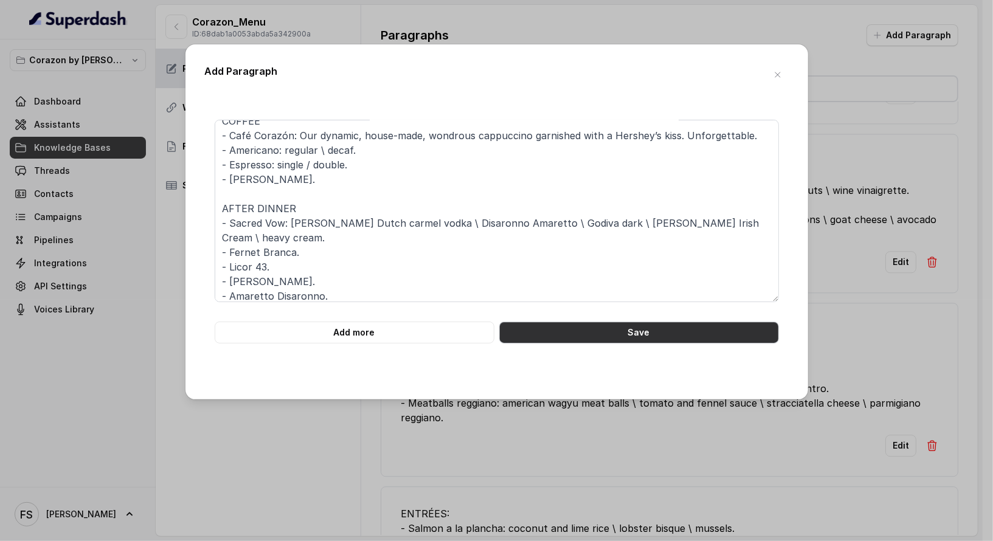
click at [651, 336] on button "Save" at bounding box center [639, 333] width 280 height 22
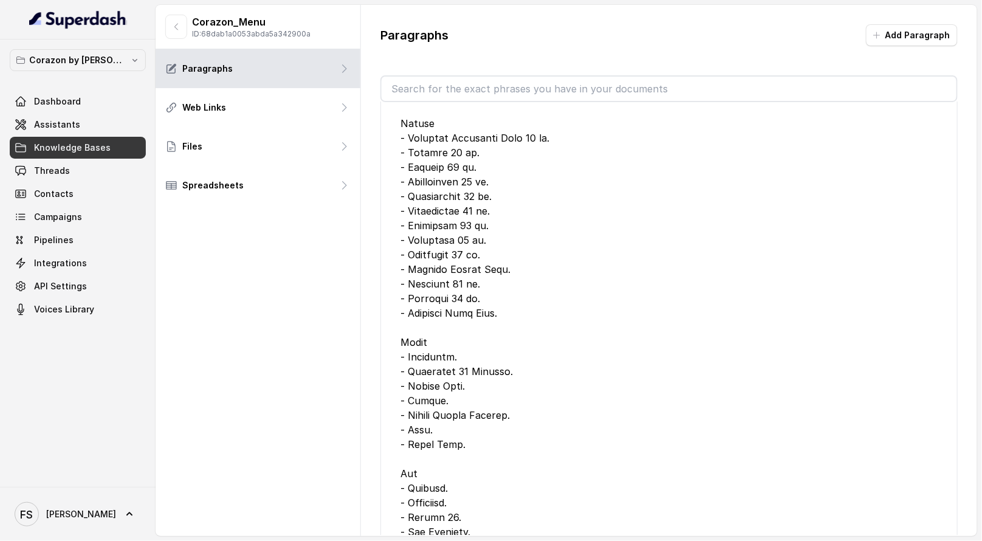
scroll to position [1048, 0]
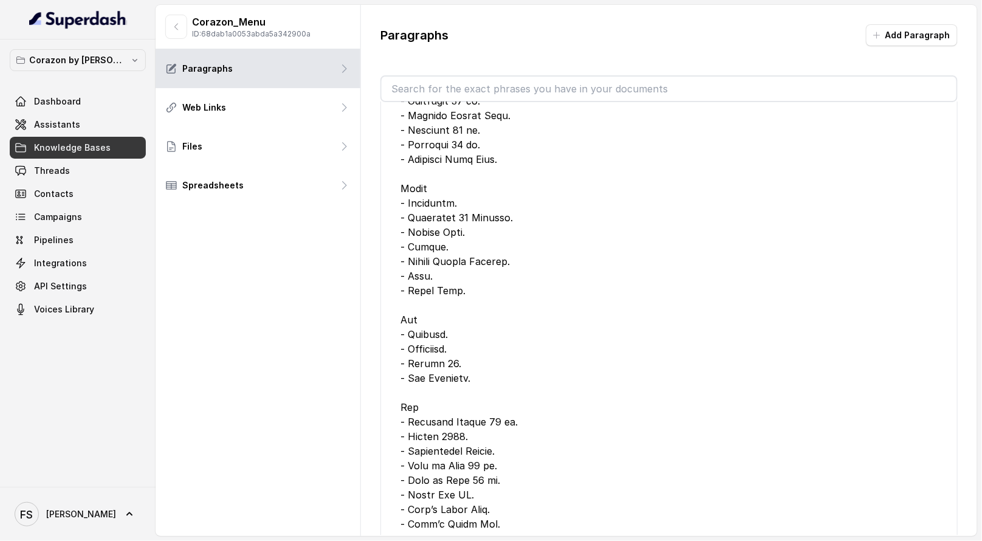
click at [631, 162] on div at bounding box center [669, 304] width 537 height 1269
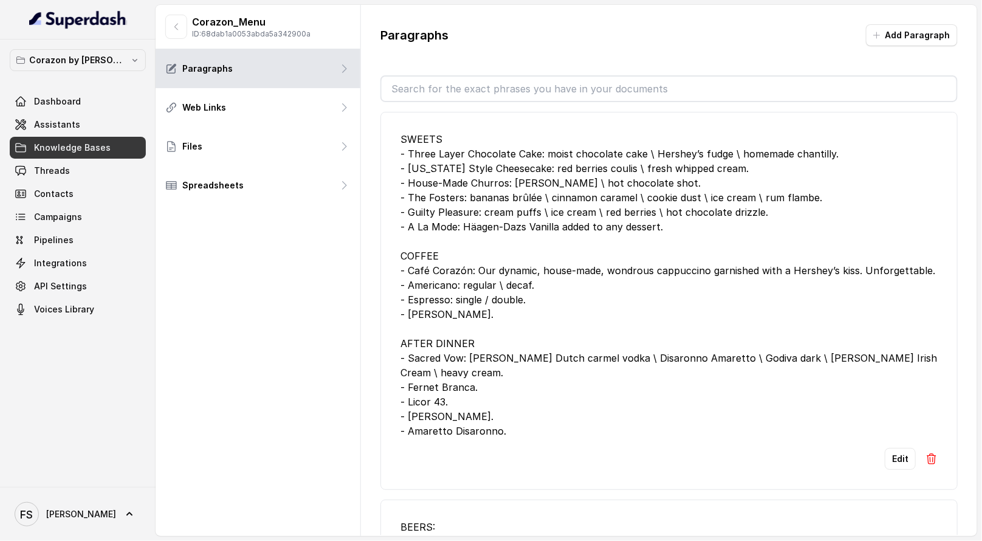
click at [699, 231] on div "SWEETS - Three Layer Chocolate Cake: moist chocolate cake \ Hershey’s fudge \ h…" at bounding box center [669, 285] width 537 height 306
click at [915, 28] on button "Add Paragraph" at bounding box center [912, 35] width 92 height 22
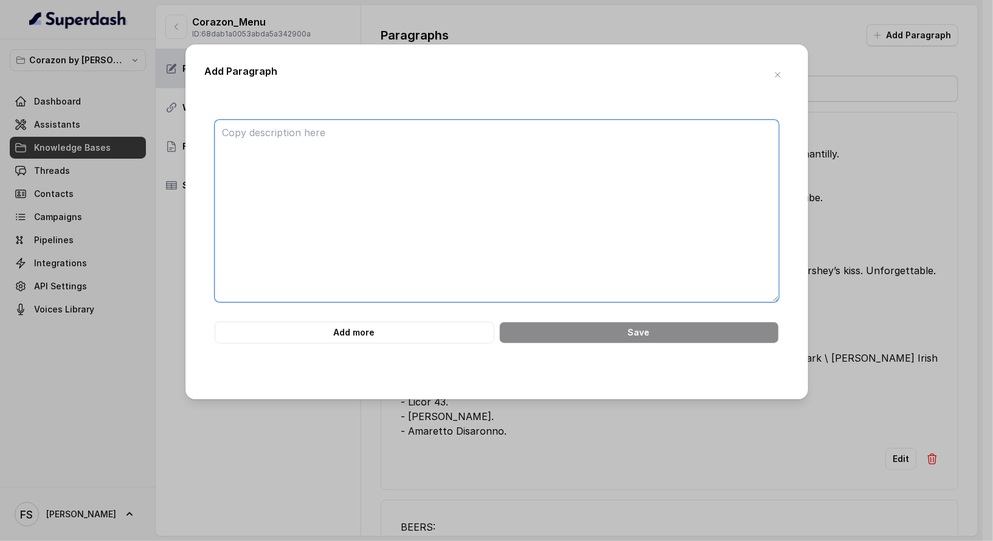
click at [447, 171] on textarea at bounding box center [497, 211] width 564 height 182
paste textarea "RED WINE J Vineyards Monterrey: Pinot Noir, 2022, Monterrey, CA. Zuccardi Serie…"
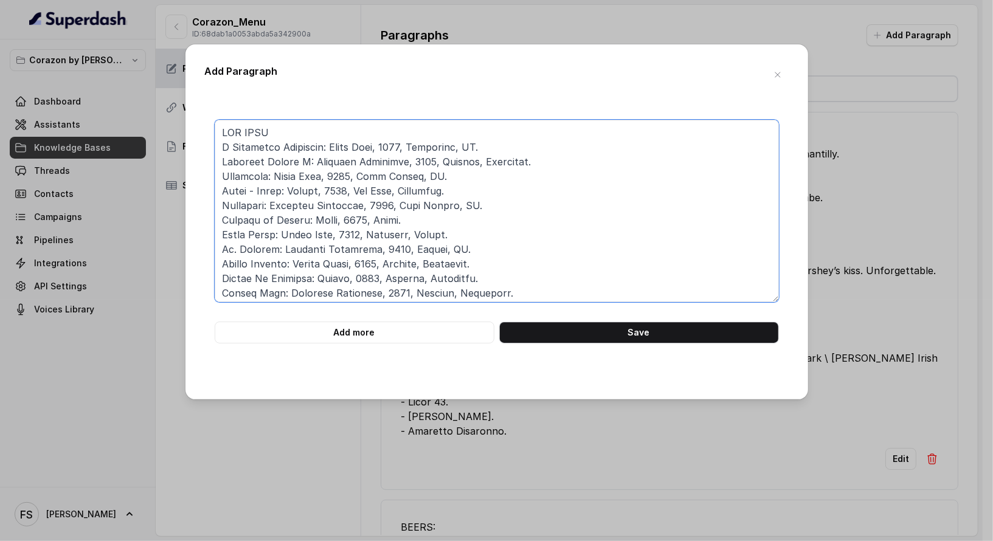
click at [225, 133] on textarea at bounding box center [497, 211] width 564 height 182
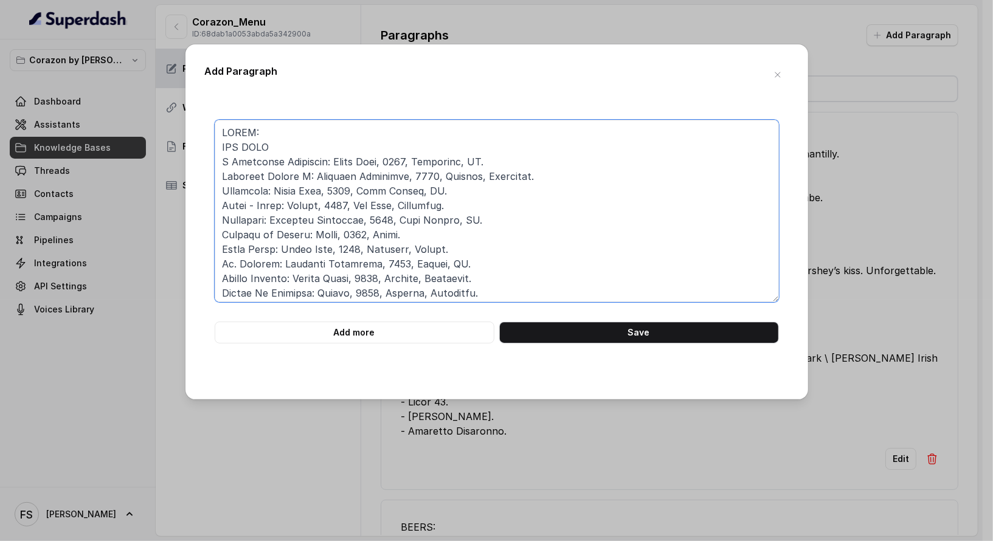
type textarea "WINES: RED WINE J Vineyards Monterrey: Pinot Noir, 2022, Monterrey, CA. Zuccard…"
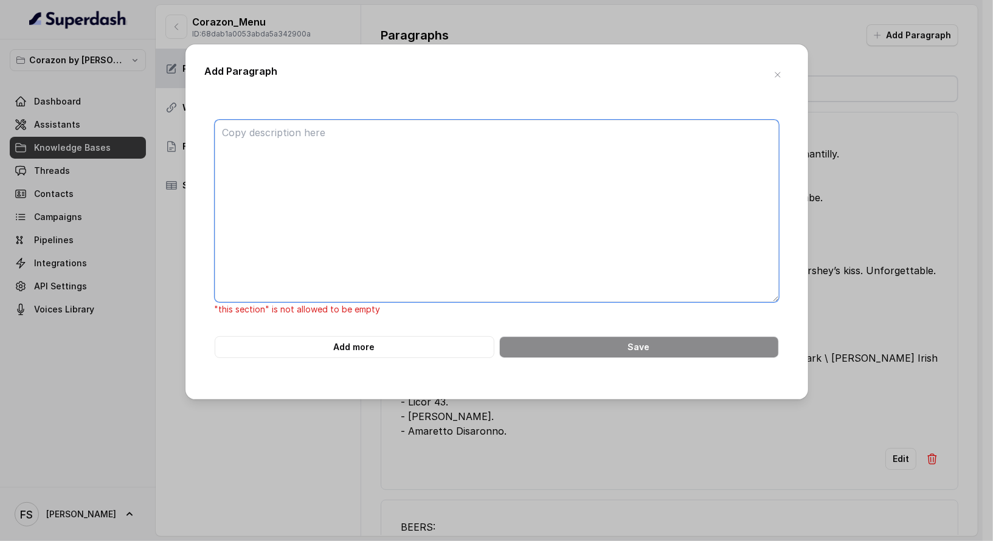
click at [545, 150] on textarea at bounding box center [497, 211] width 564 height 182
paste textarea "WINES: RED WINE - J Vineyards Monterrey: Pinot Noir, 2022, Monterrey, CA. - Zuc…"
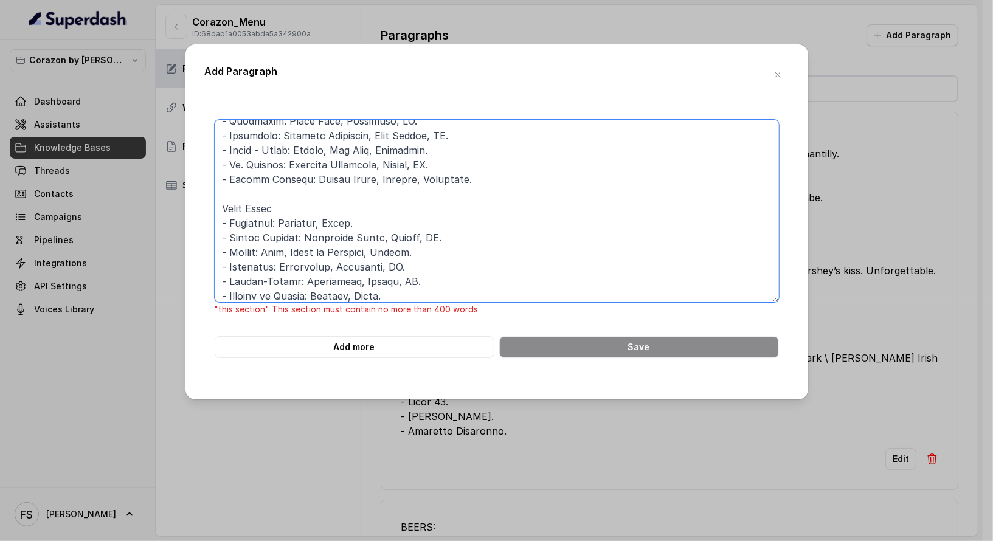
scroll to position [762, 0]
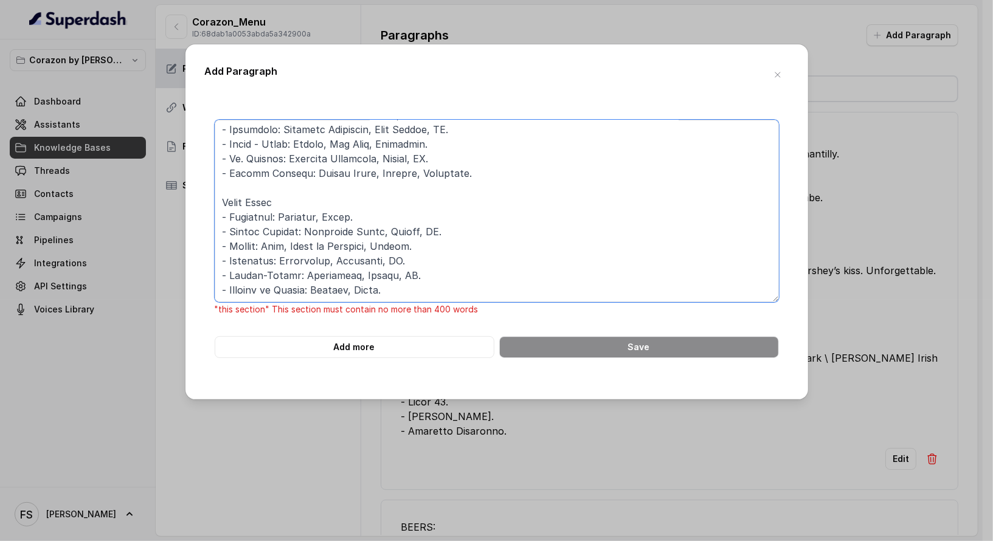
click at [483, 171] on textarea at bounding box center [497, 211] width 564 height 182
click at [499, 181] on textarea at bounding box center [497, 211] width 564 height 182
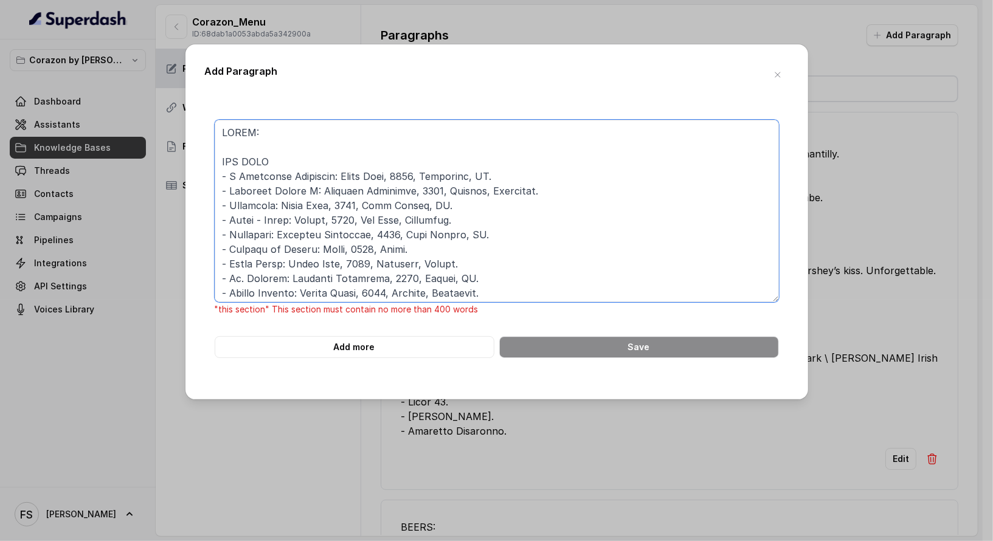
drag, startPoint x: 306, startPoint y: 145, endPoint x: 173, endPoint y: 108, distance: 139.0
click at [173, 108] on div "Add Paragraph "this section" This section must contain no more than 400 words A…" at bounding box center [496, 270] width 993 height 541
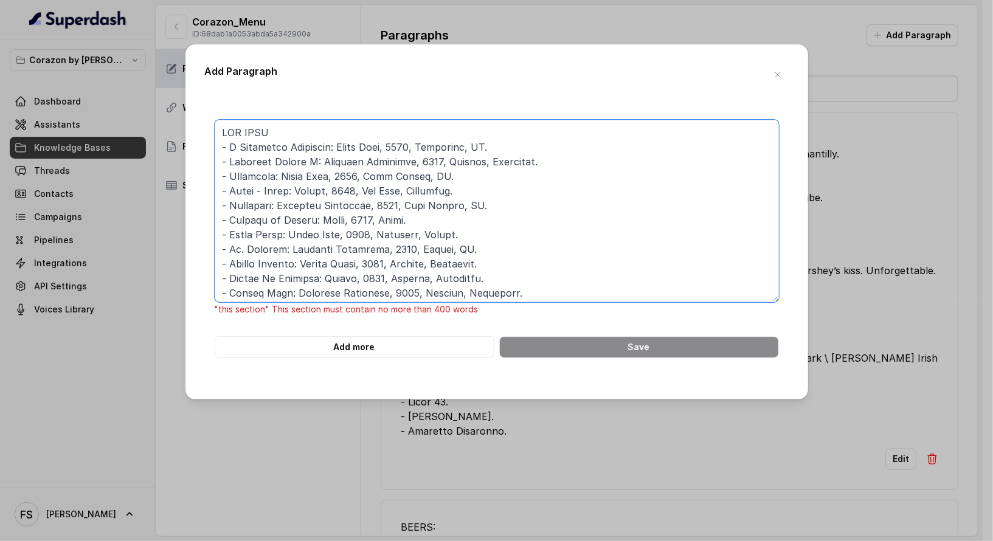
click at [324, 123] on textarea at bounding box center [497, 211] width 564 height 182
click at [333, 129] on textarea at bounding box center [497, 211] width 564 height 182
drag, startPoint x: 585, startPoint y: 201, endPoint x: 7, endPoint y: -27, distance: 622.1
click at [7, 0] on html "Corazon by Baires Dashboard Assistants Knowledge Bases Threads Contacts Campaig…" at bounding box center [496, 270] width 993 height 541
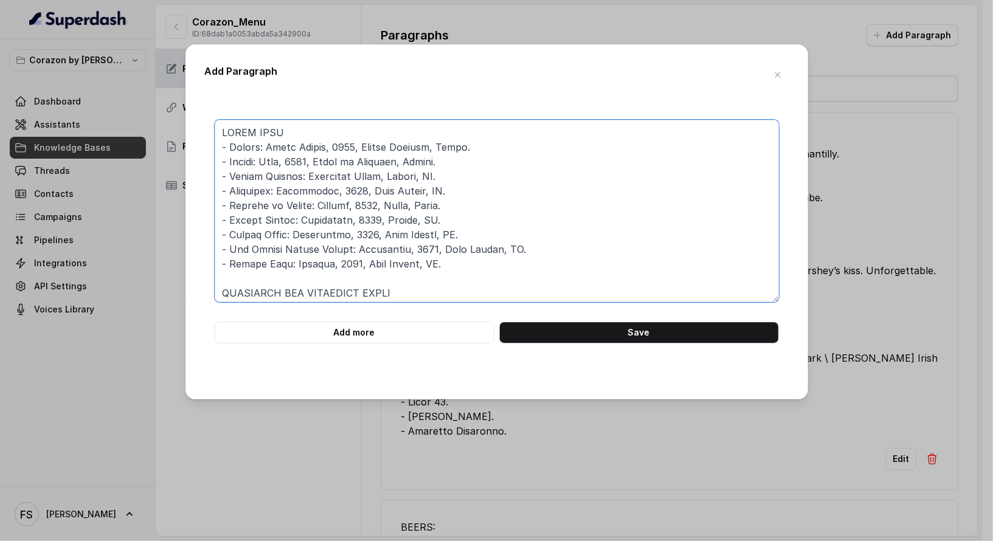
click at [262, 143] on textarea at bounding box center [497, 211] width 564 height 182
click at [328, 125] on textarea at bounding box center [497, 211] width 564 height 182
click at [567, 198] on textarea at bounding box center [497, 211] width 564 height 182
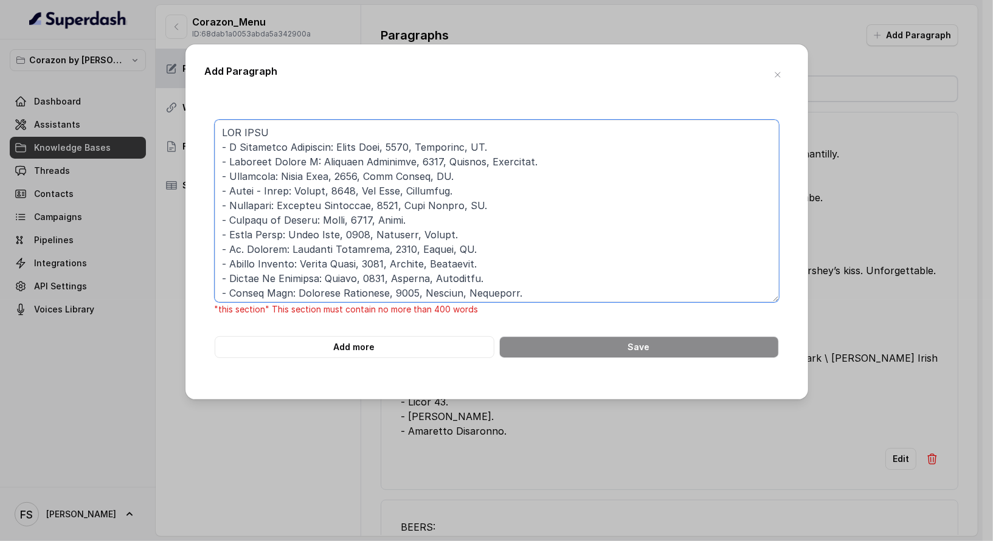
type textarea "WINES: RED WINE - J Vineyards Monterrey: Pinot Noir, 2022, Monterrey, CA. - Zuc…"
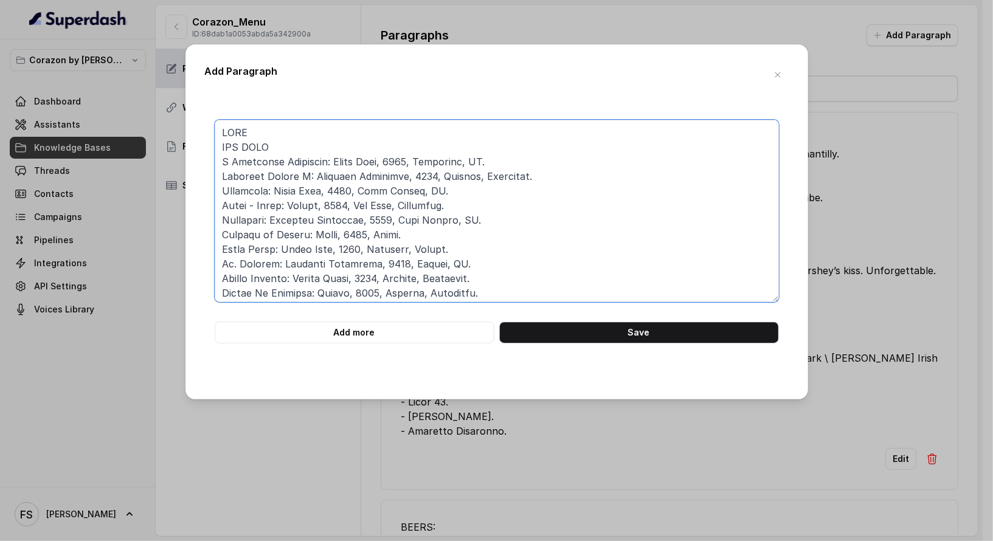
type textarea "WINE RED WINE J Vineyards Monterrey: Pinot Noir, 2022, Monterrey, CA. Zuccardi …"
click at [534, 240] on textarea at bounding box center [497, 211] width 564 height 182
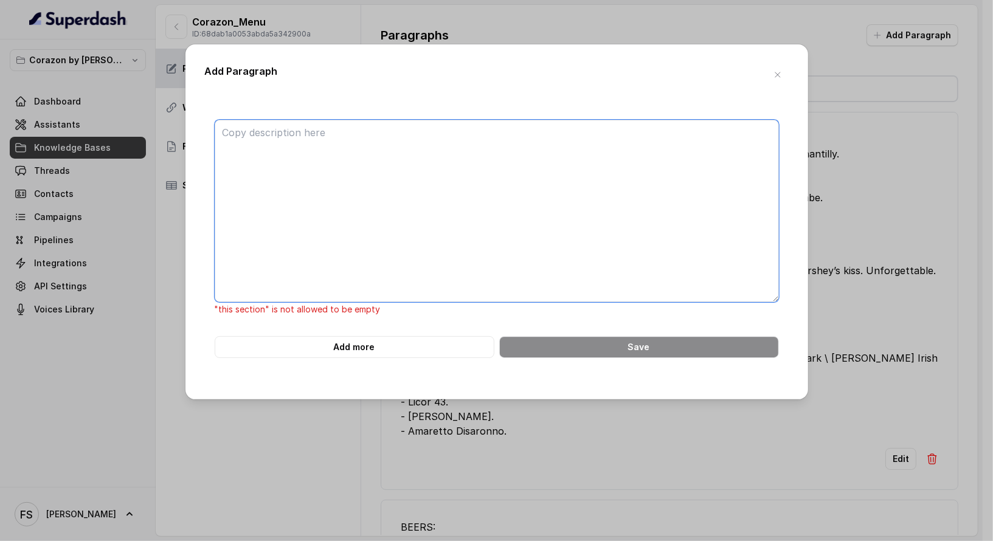
paste textarea "WINES: RED WINE - J Vineyards Monterrey: Pinot Noir, 2022, Monterrey, CA. - Zuc…"
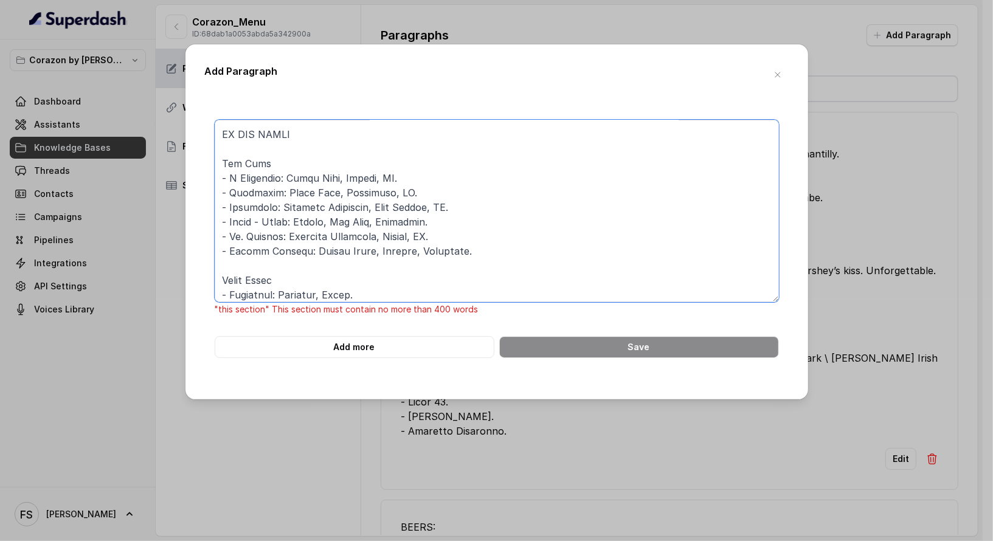
scroll to position [638, 0]
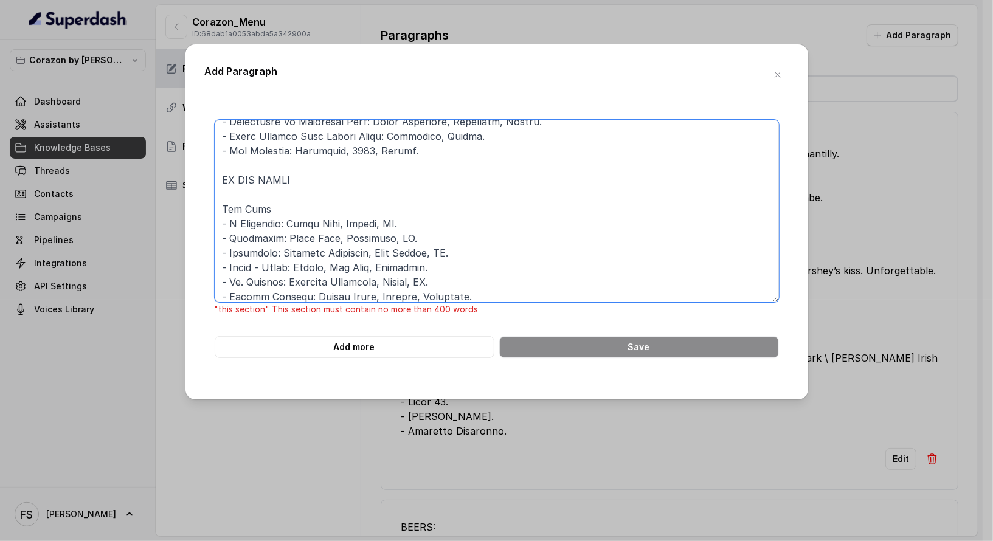
click at [236, 172] on textarea at bounding box center [497, 211] width 564 height 182
click at [227, 164] on textarea at bounding box center [497, 211] width 564 height 182
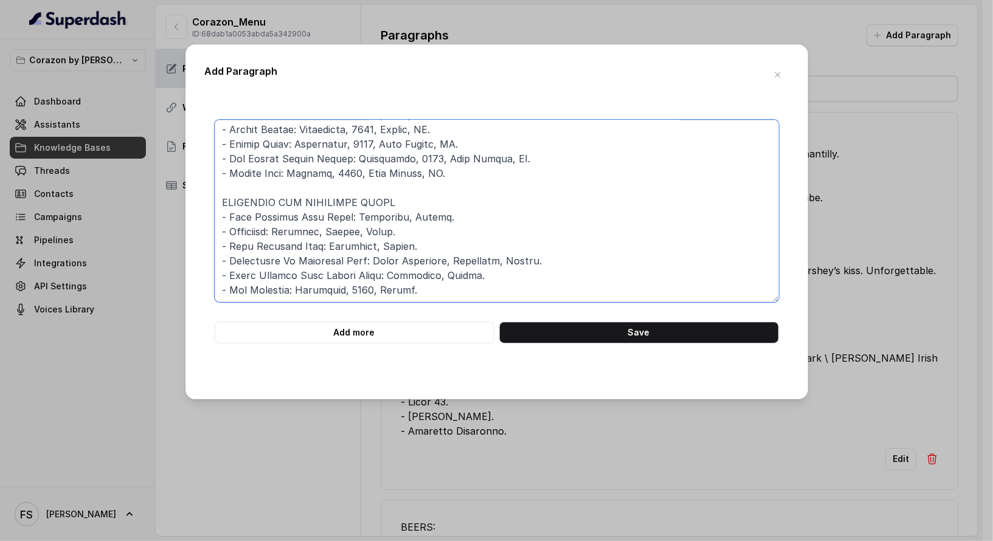
scroll to position [0, 0]
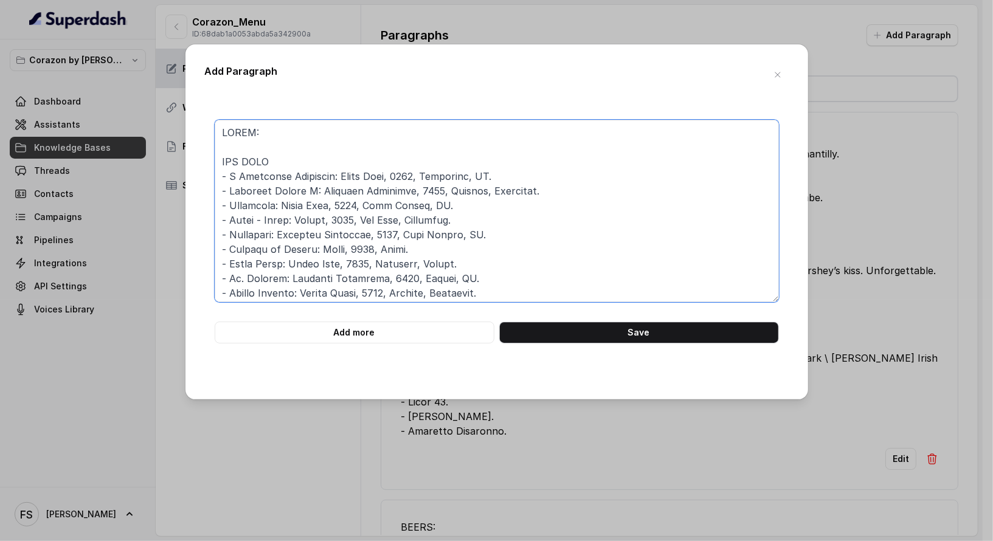
click at [321, 149] on textarea at bounding box center [497, 211] width 564 height 182
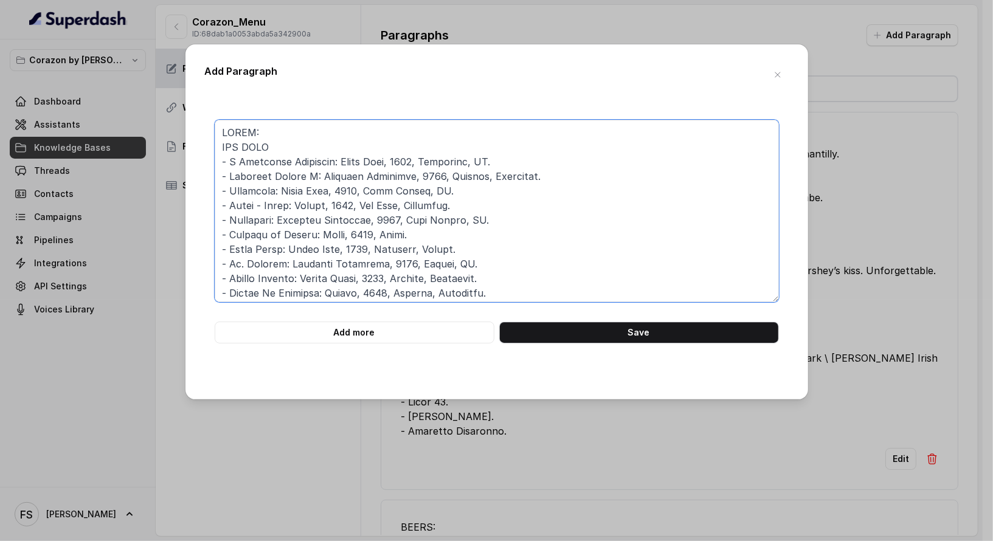
click at [226, 125] on textarea at bounding box center [497, 211] width 564 height 182
click at [384, 123] on textarea at bounding box center [497, 211] width 564 height 182
click at [376, 123] on textarea at bounding box center [497, 211] width 564 height 182
click at [385, 128] on textarea at bounding box center [497, 211] width 564 height 182
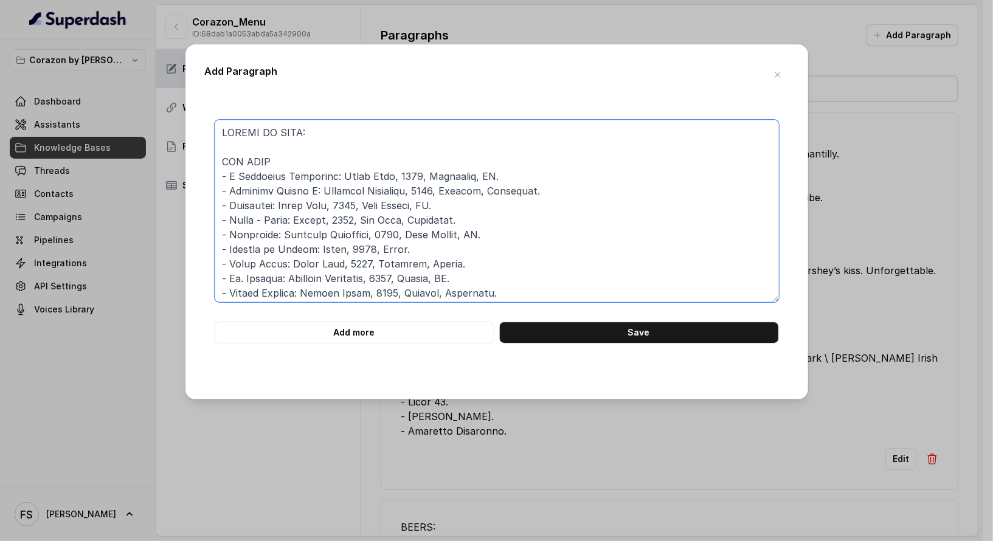
scroll to position [499, 0]
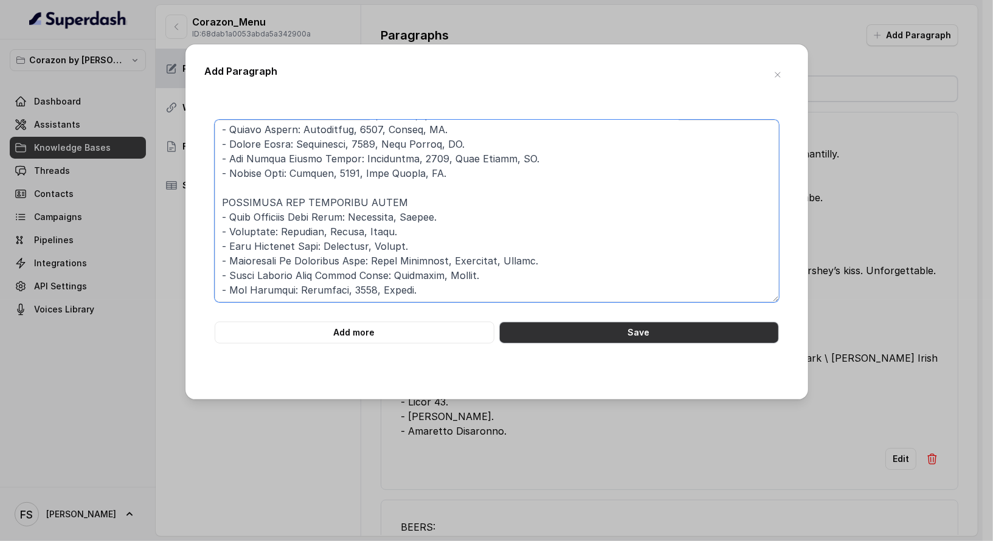
type textarea "BOTTLE OF WINE: RED WINE - J Vineyards Monterrey: Pinot Noir, 2022, Monterrey, …"
click at [619, 329] on button "Save" at bounding box center [639, 333] width 280 height 22
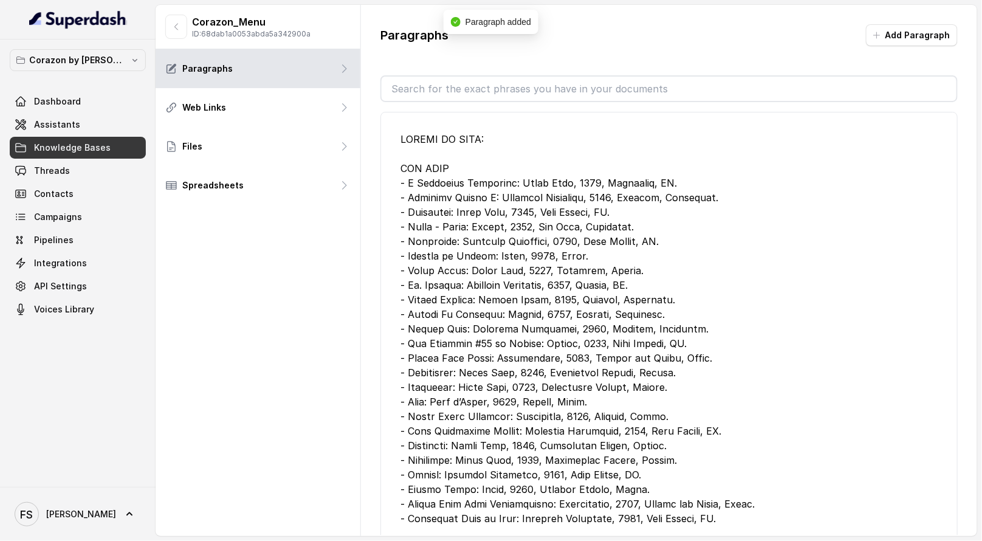
click at [919, 46] on div "Paragraphs Add Paragraph" at bounding box center [670, 40] width 578 height 32
click at [922, 41] on button "Add Paragraph" at bounding box center [912, 35] width 92 height 22
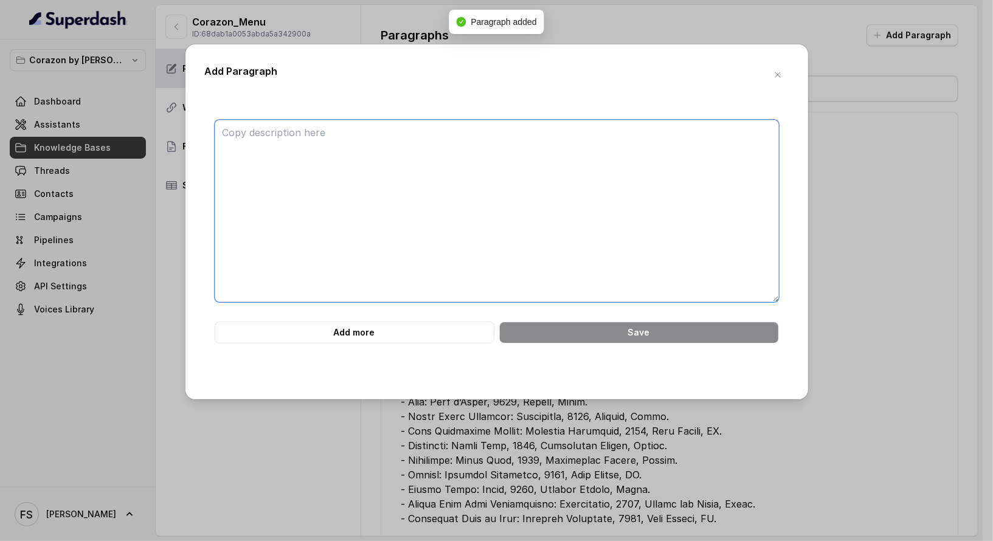
click at [536, 167] on textarea at bounding box center [497, 211] width 564 height 182
paste textarea "BY THE GLASS Red Wine - J Vineyards: Pinot Noir, Sonoma, CA. - Intercept: Pinot…"
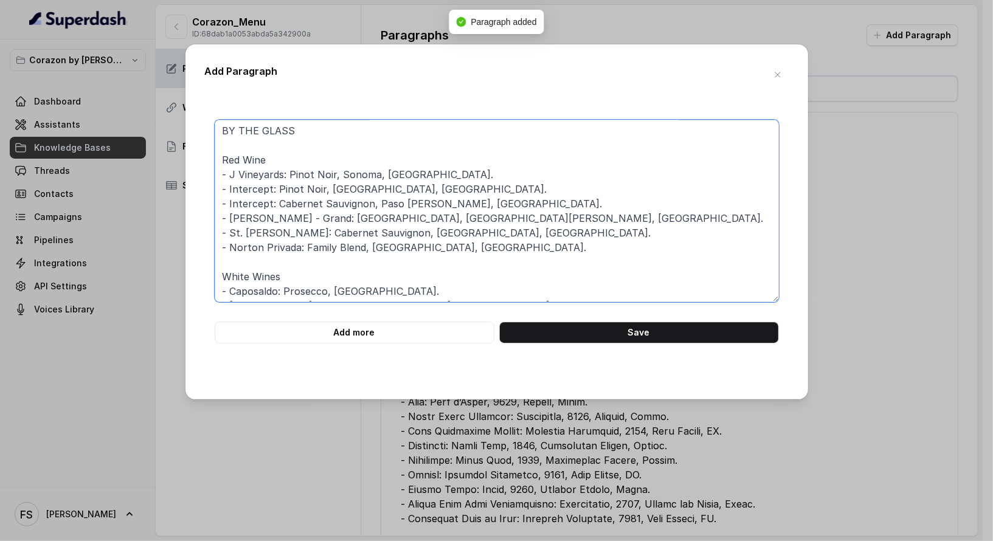
scroll to position [0, 0]
click at [279, 140] on textarea "BY THE GLASS Red Wine - J Vineyards: Pinot Noir, Sonoma, CA. - Intercept: Pinot…" at bounding box center [497, 211] width 564 height 182
click at [340, 136] on textarea "BY THE GLASS Red Wine - J Vineyards: Pinot Noir, Sonoma, CA. - Intercept: Pinot…" at bounding box center [497, 211] width 564 height 182
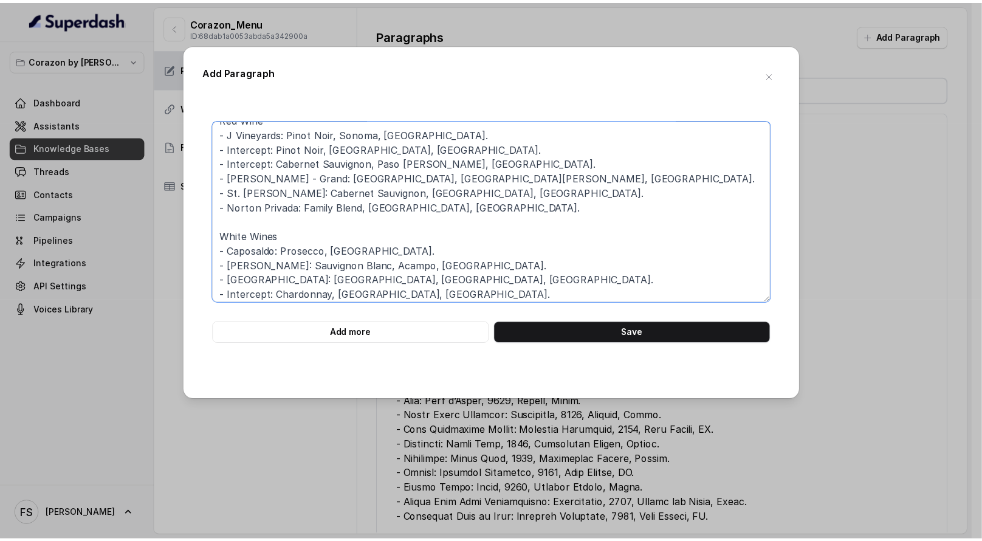
scroll to position [76, 0]
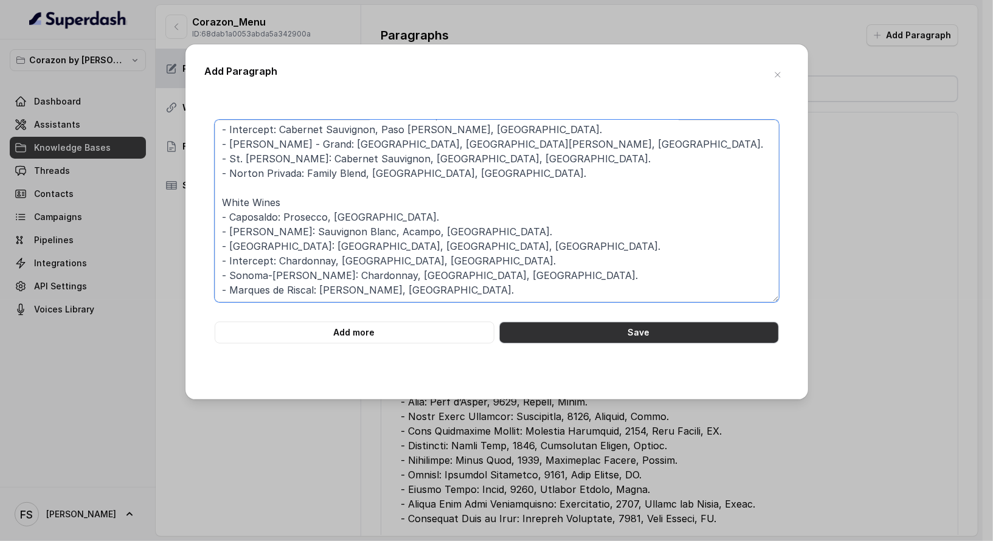
type textarea "WINES BY THE GLASS: Red Wine - J Vineyards: Pinot Noir, Sonoma, CA. - Intercept…"
click at [616, 328] on button "Save" at bounding box center [639, 333] width 280 height 22
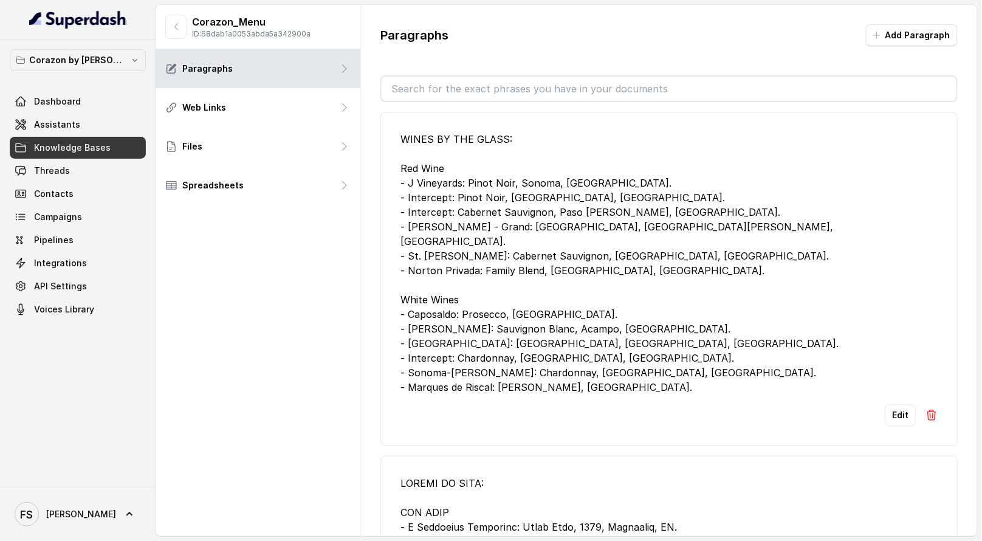
click at [905, 21] on div "Paragraphs Add Paragraph WINES BY THE GLASS: Red Wine - J Vineyards: Pinot Noir…" at bounding box center [669, 280] width 616 height 550
click at [905, 22] on div "Paragraphs Add Paragraph WINES BY THE GLASS: Red Wine - J Vineyards: Pinot Noir…" at bounding box center [669, 280] width 616 height 550
click at [910, 43] on button "Add Paragraph" at bounding box center [912, 35] width 92 height 22
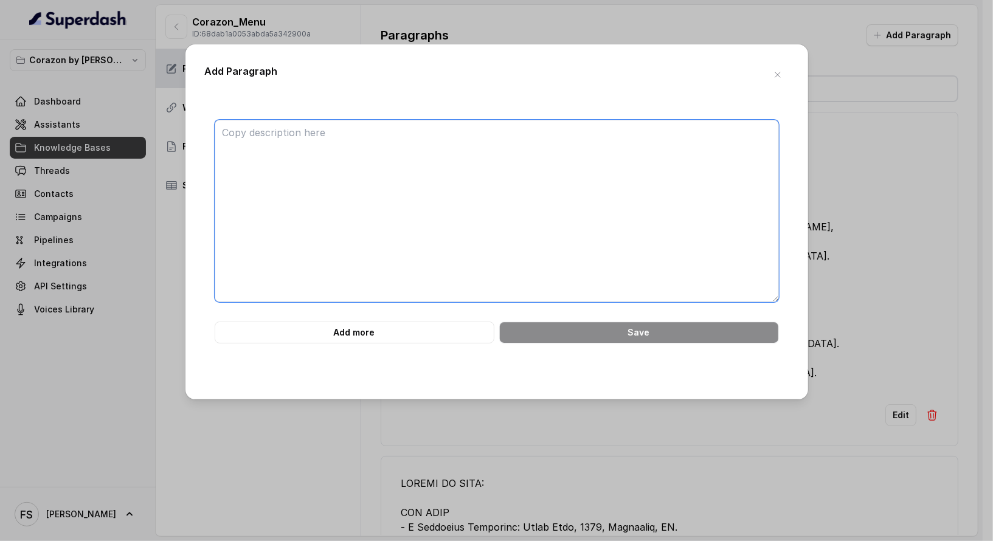
click at [615, 163] on textarea at bounding box center [497, 211] width 564 height 182
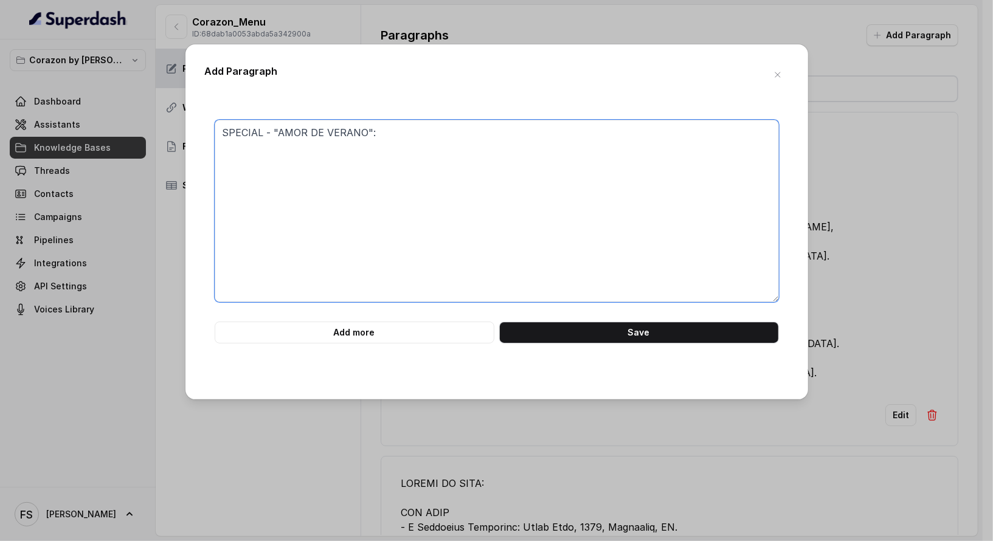
type textarea "SPECIAL - "AMOR DE VERANO":"
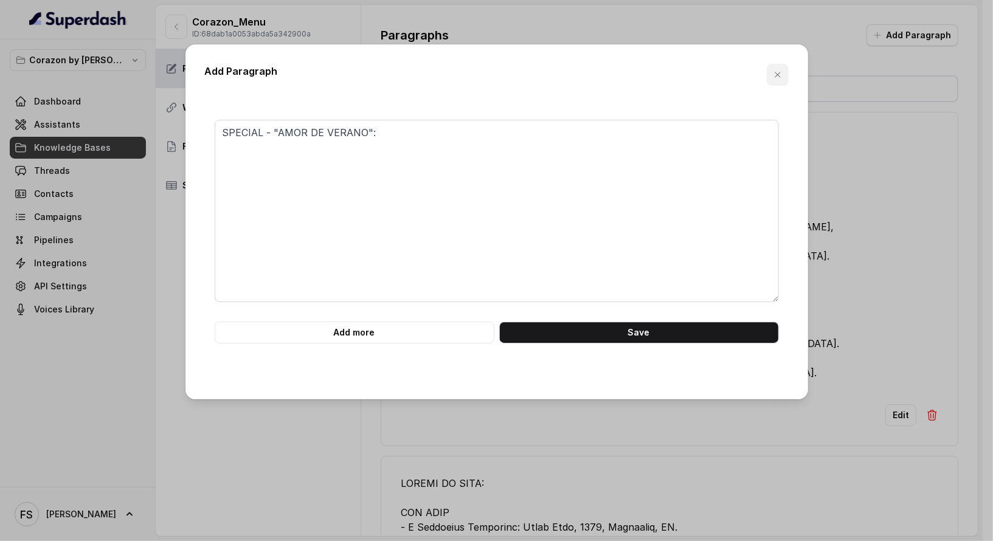
click at [773, 76] on icon "button" at bounding box center [778, 75] width 10 height 10
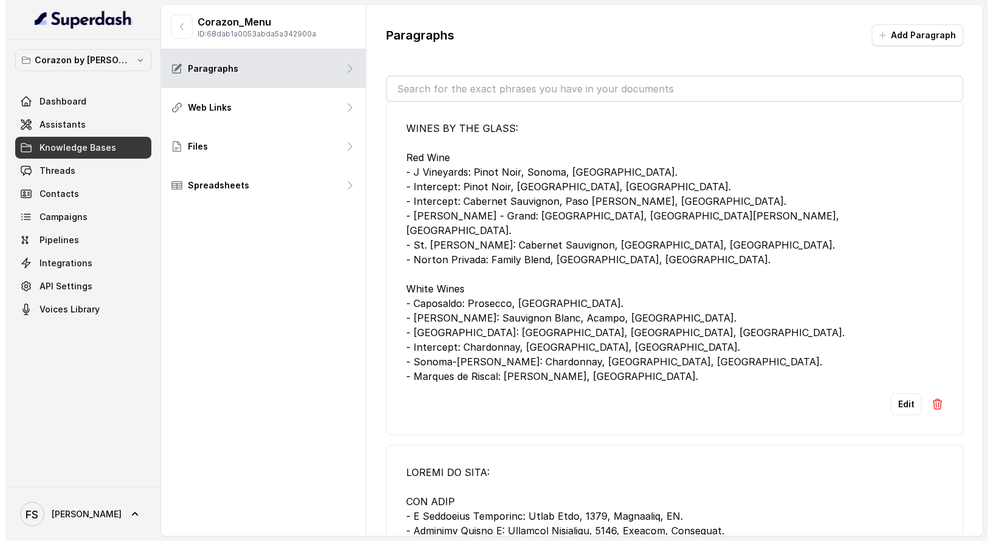
scroll to position [0, 0]
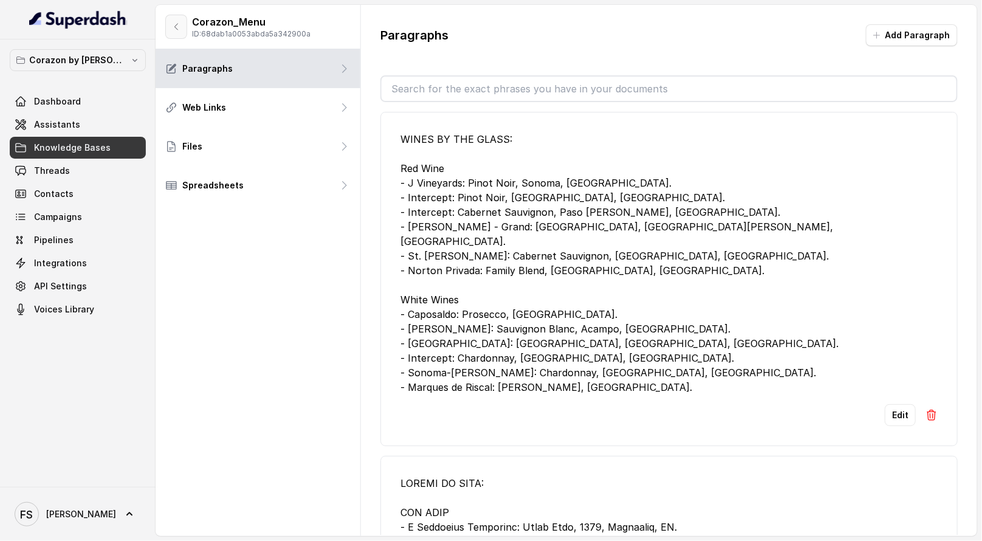
click at [182, 34] on button "button" at bounding box center [176, 27] width 22 height 24
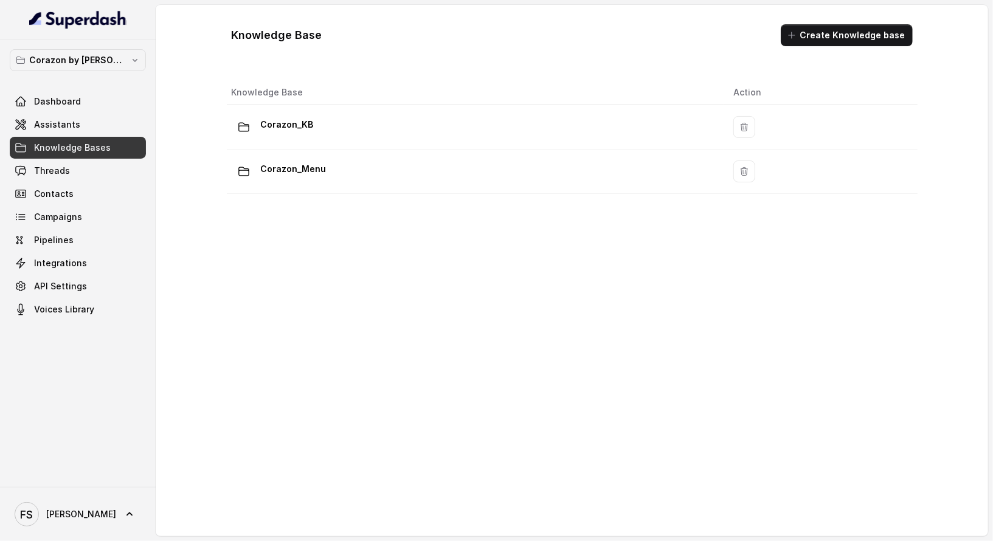
click at [857, 47] on div "Knowledge Base Create Knowledge base" at bounding box center [572, 35] width 700 height 41
click at [857, 29] on button "Create Knowledge base" at bounding box center [847, 35] width 132 height 22
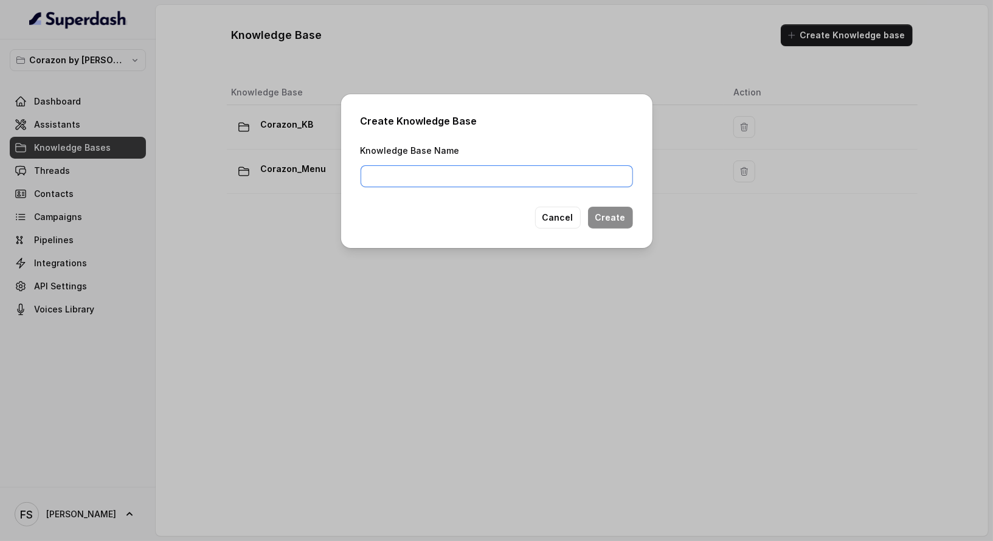
click at [547, 168] on input "Knowledge Base Name" at bounding box center [497, 176] width 272 height 22
type input "Corazon_amor_de_verano"
click at [609, 216] on button "Create" at bounding box center [610, 218] width 45 height 22
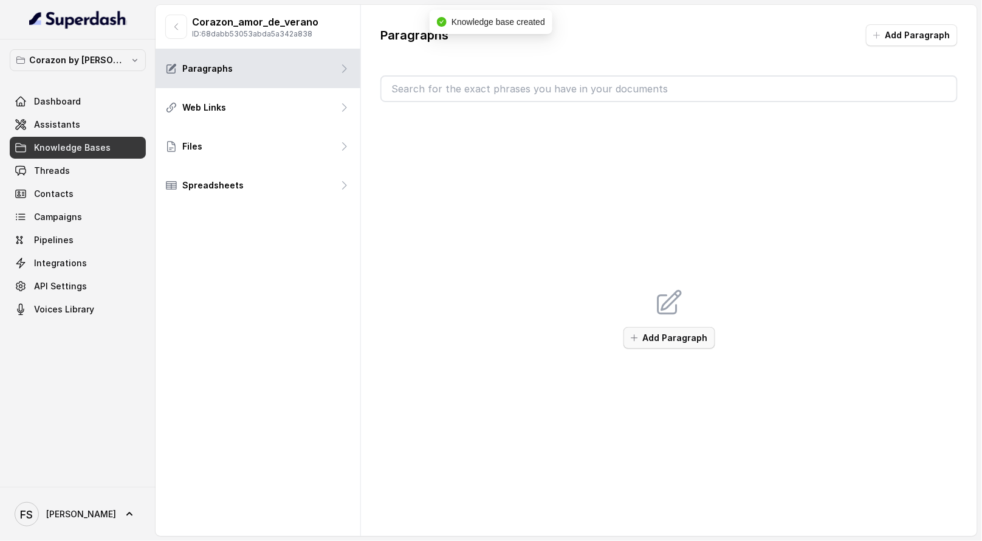
click at [678, 332] on button "Add Paragraph" at bounding box center [670, 338] width 92 height 22
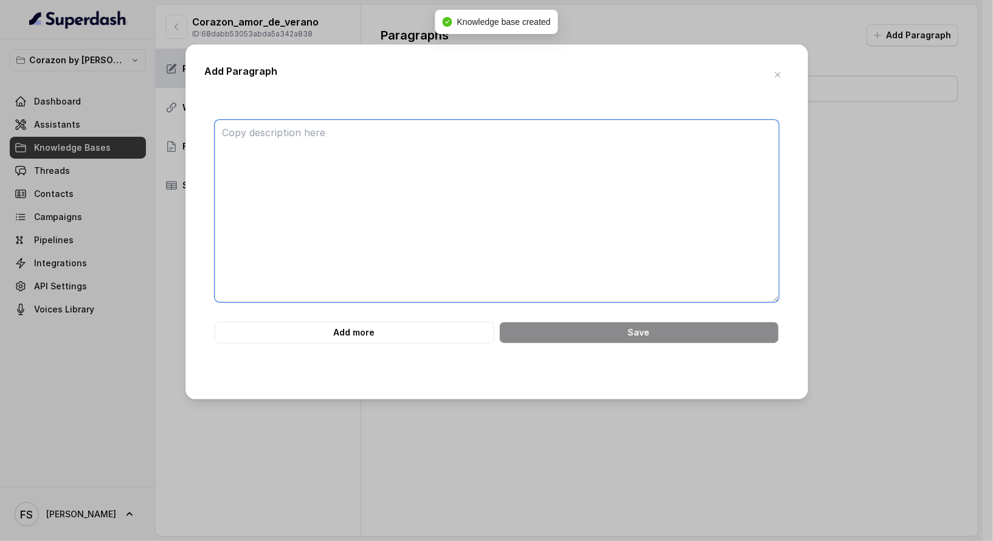
click at [561, 236] on textarea at bounding box center [497, 211] width 564 height 182
paste textarea "$60 per person Monday throught Thursday APPETIZERS (choose one) GRILLED CAESAR …"
type textarea "$60 per person Monday throught Thursday APPETIZERS (choose one) GRILLED CAESAR …"
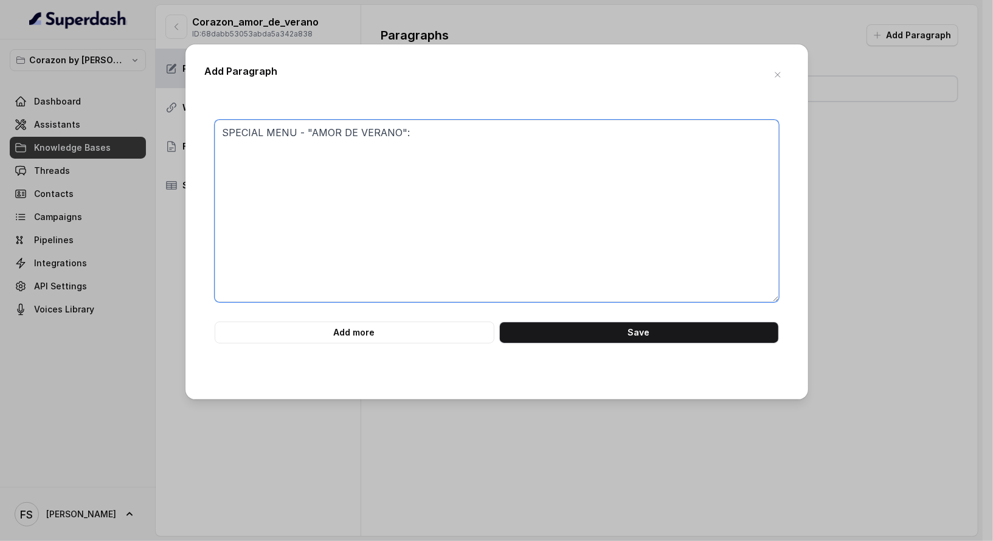
drag, startPoint x: 509, startPoint y: 171, endPoint x: 49, endPoint y: 106, distance: 464.7
click at [49, 106] on div "Add Paragraph SPECIAL MENU - "AMOR DE VERANO": Add more Save" at bounding box center [496, 270] width 993 height 541
paste textarea "– “Amor de Verano” A seasonal menu crafted for sharing vibrant and refreshing f…"
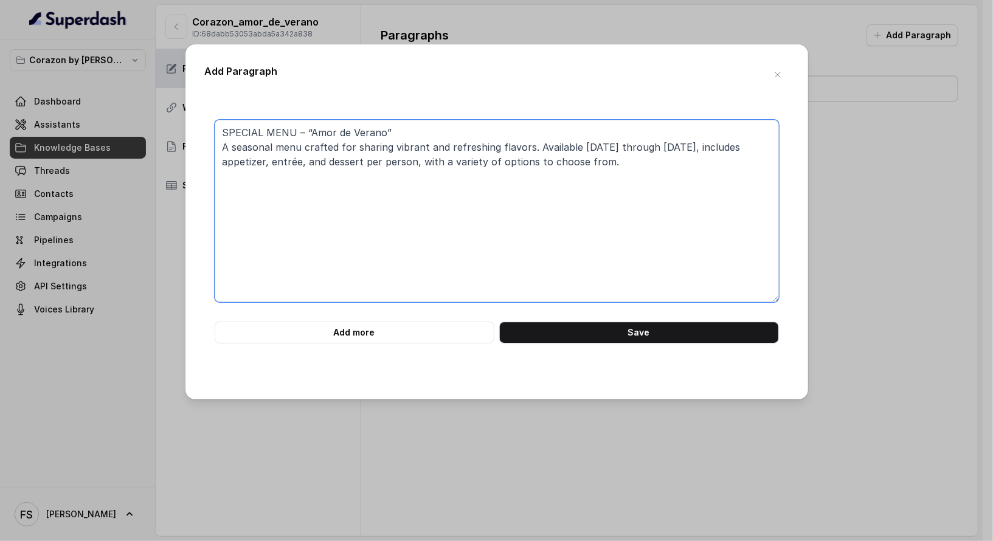
click at [544, 125] on textarea "SPECIAL MENU – “Amor de Verano” A seasonal menu crafted for sharing vibrant and…" at bounding box center [497, 211] width 564 height 182
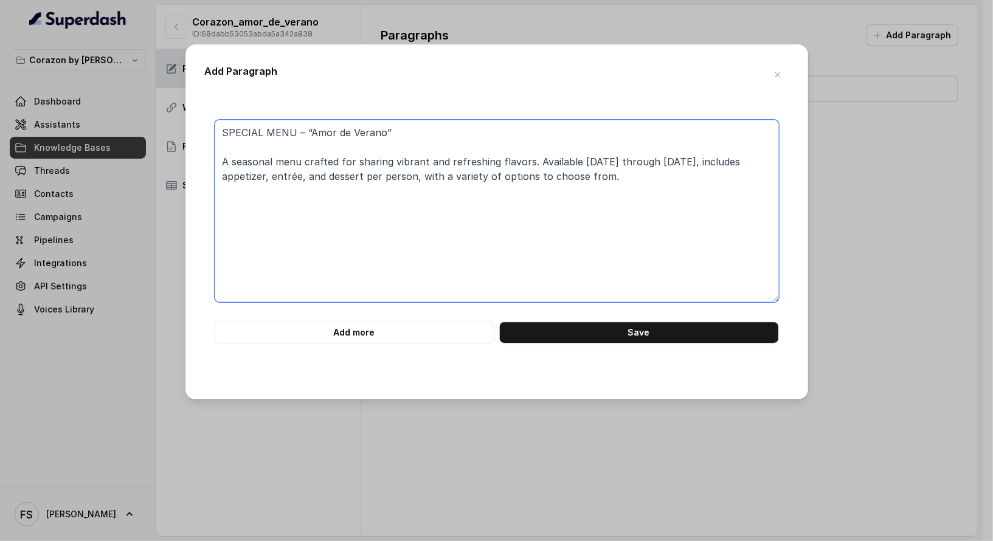
click at [632, 178] on textarea "SPECIAL MENU – “Amor de Verano” A seasonal menu crafted for sharing vibrant and…" at bounding box center [497, 211] width 564 height 182
paste textarea "$60 per person Monday throught Thursday"
click at [280, 204] on textarea "SPECIAL MENU – “Amor de Verano” A seasonal menu crafted for sharing vibrant and…" at bounding box center [497, 211] width 564 height 182
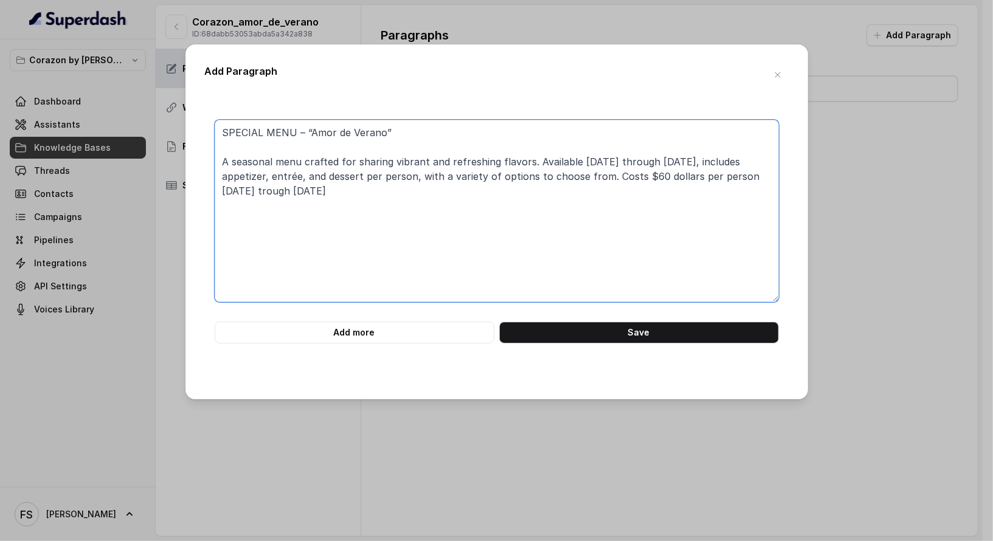
click at [268, 193] on textarea "SPECIAL MENU – “Amor de Verano” A seasonal menu crafted for sharing vibrant and…" at bounding box center [497, 211] width 564 height 182
paste textarea "hrought"
click at [429, 201] on textarea "SPECIAL MENU – “Amor de Verano” A seasonal menu crafted for sharing vibrant and…" at bounding box center [497, 211] width 564 height 182
click at [606, 177] on textarea "SPECIAL MENU – “Amor de Verano” A seasonal menu crafted for sharing vibrant and…" at bounding box center [497, 211] width 564 height 182
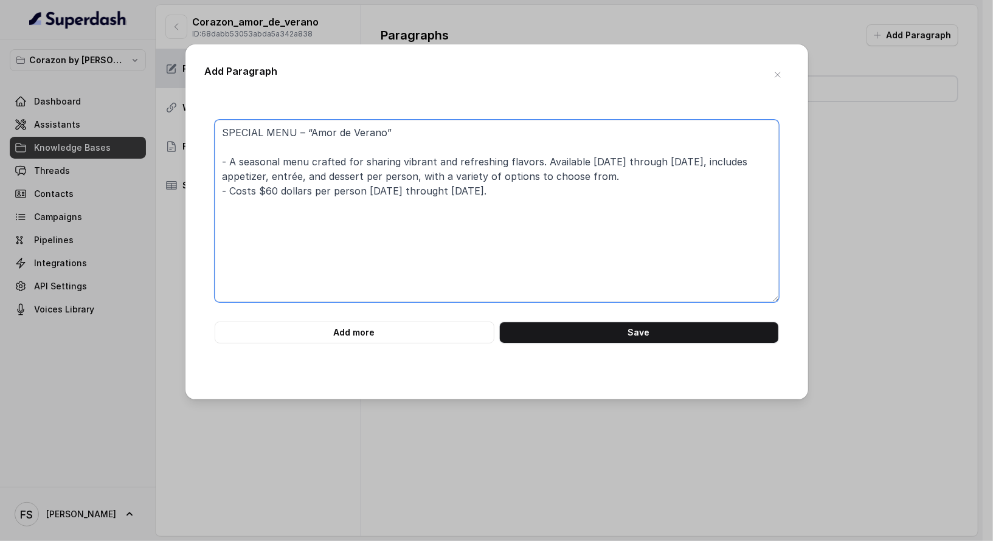
click at [739, 195] on textarea "SPECIAL MENU – “Amor de Verano” - A seasonal menu crafted for sharing vibrant a…" at bounding box center [497, 211] width 564 height 182
click at [654, 204] on textarea "SPECIAL MENU – “Amor de Verano” - A seasonal menu crafted for sharing vibrant a…" at bounding box center [497, 211] width 564 height 182
click at [595, 231] on textarea "SPECIAL MENU – “Amor de Verano” - A seasonal menu crafted for sharing vibrant a…" at bounding box center [497, 211] width 564 height 182
paste textarea "APPETIZERS (choose one) - Grilled Caesar: parmigiano \ fried crispy prosciutto …"
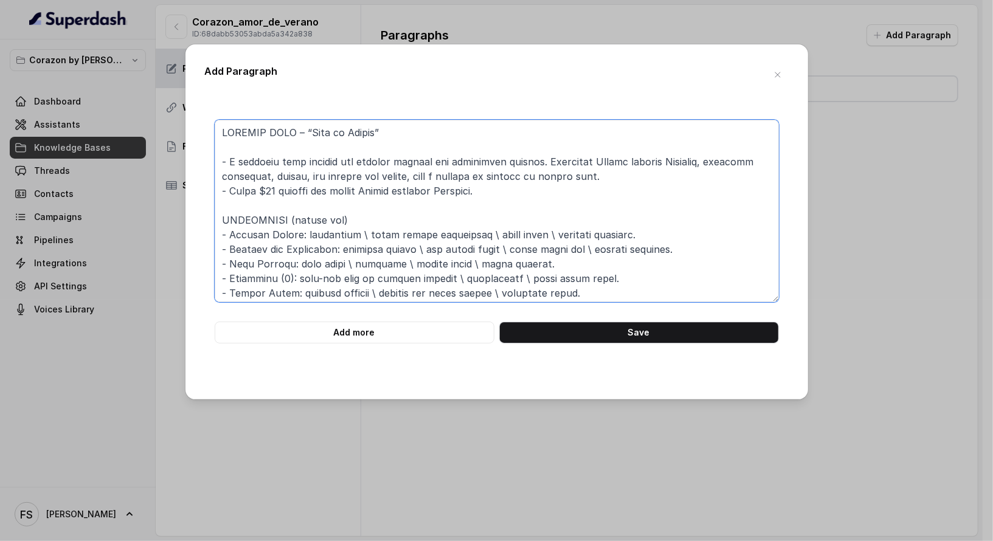
scroll to position [201, 0]
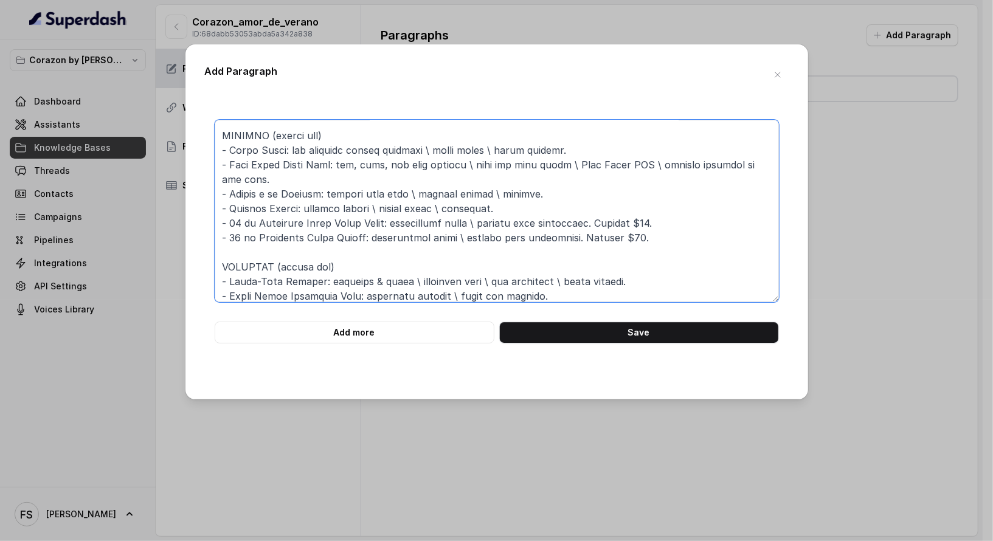
click at [685, 201] on textarea at bounding box center [497, 211] width 564 height 182
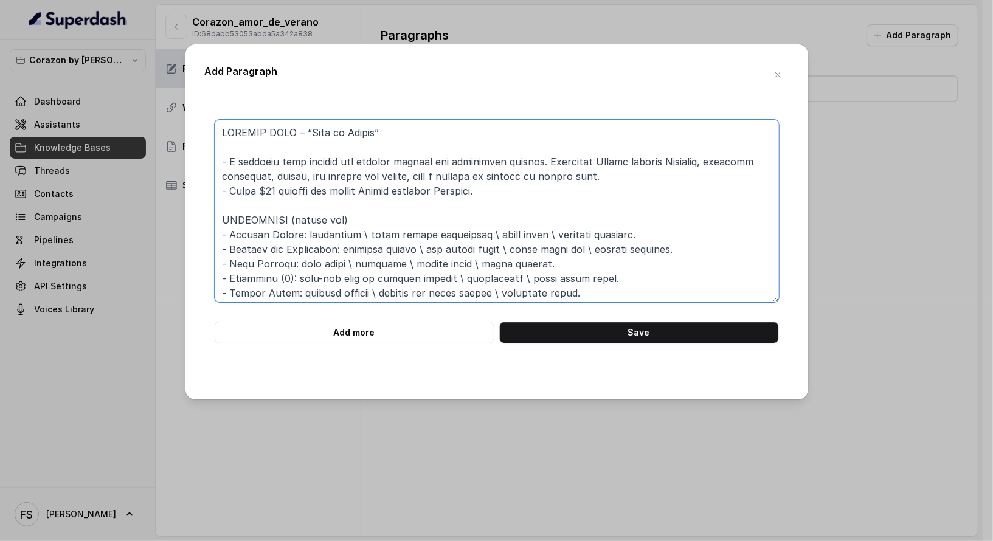
scroll to position [108, 0]
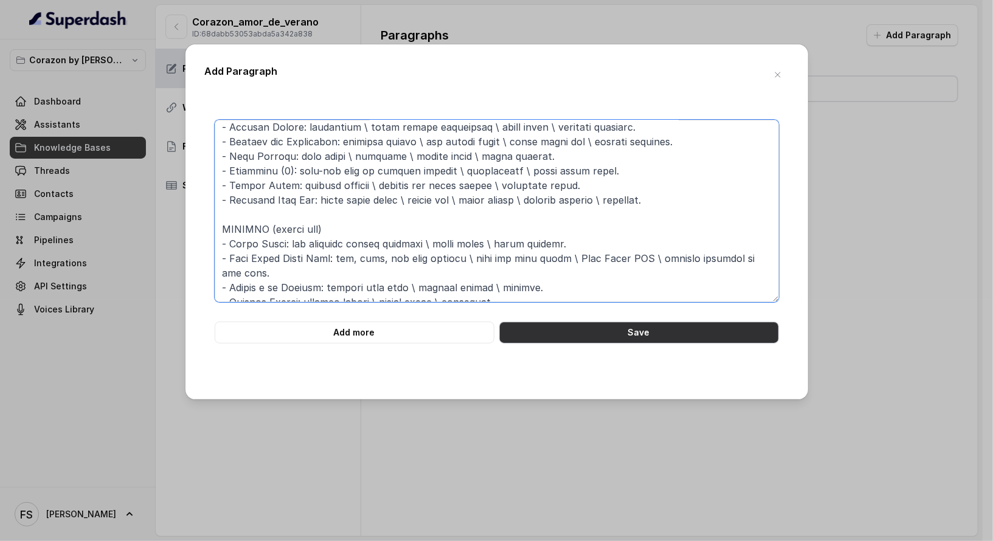
type textarea "SPECIAL MENU – “Amor de Verano” - A seasonal menu crafted for sharing vibrant a…"
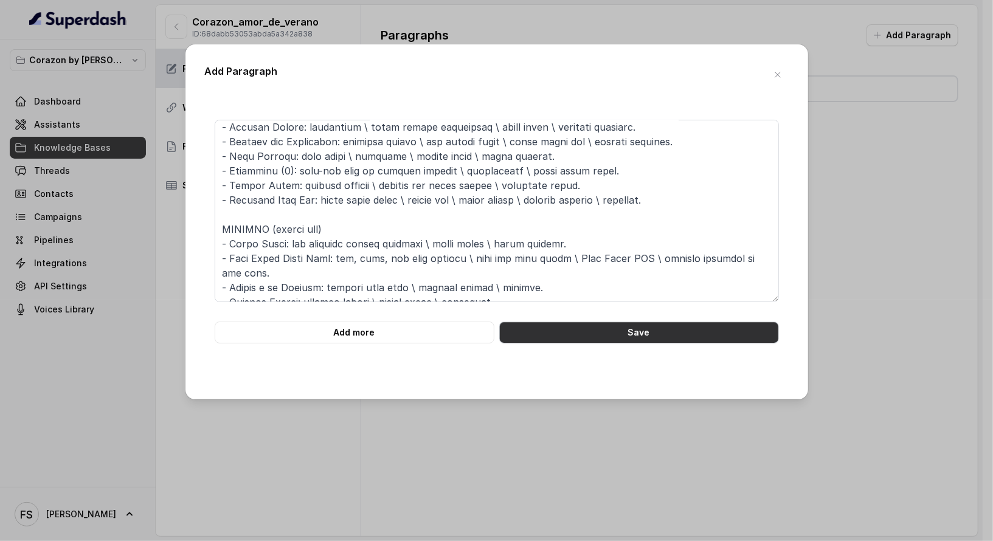
click at [716, 333] on button "Save" at bounding box center [639, 333] width 280 height 22
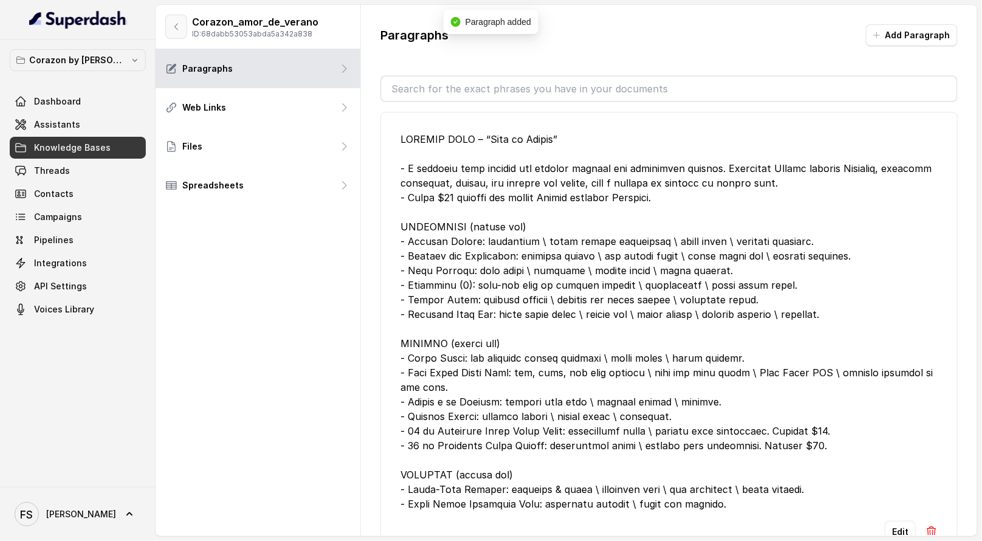
click at [172, 31] on icon "button" at bounding box center [176, 27] width 10 height 10
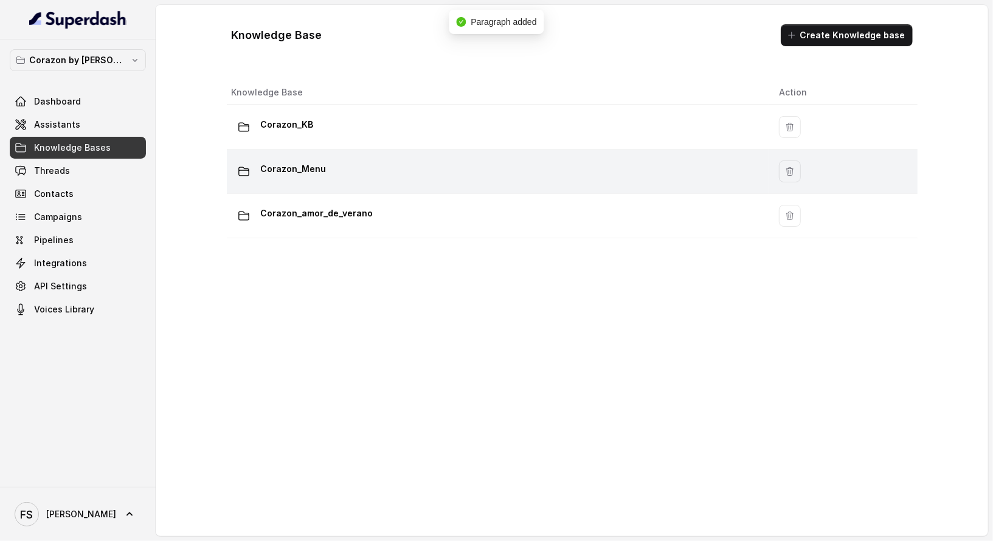
click at [429, 171] on div "Corazon_Menu" at bounding box center [496, 171] width 528 height 24
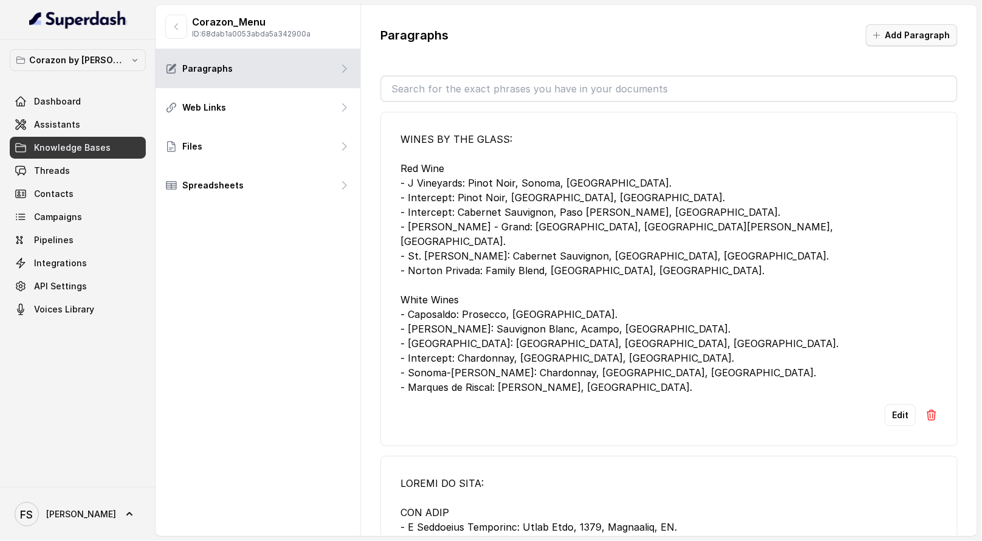
click at [933, 30] on button "Add Paragraph" at bounding box center [912, 35] width 92 height 22
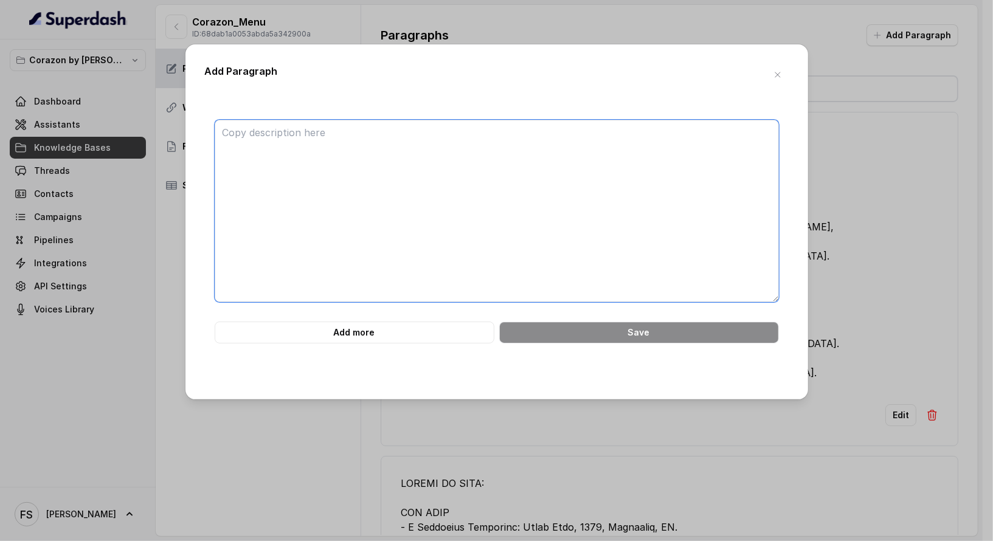
click at [553, 223] on textarea at bounding box center [497, 211] width 564 height 182
paste textarea "SPECIAL MENU – “Amor de Verano” - A seasonal menu crafted for sharing vibrant a…"
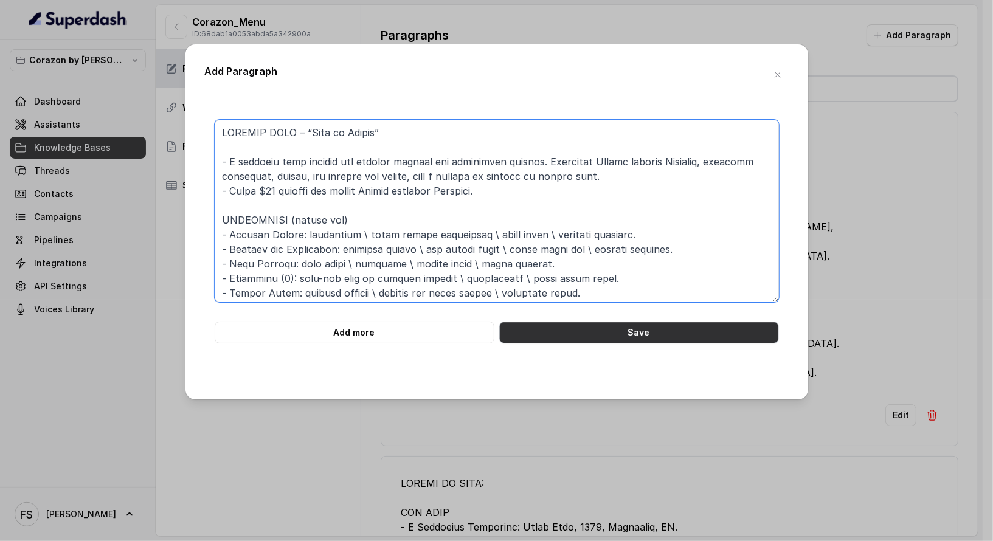
type textarea "SPECIAL MENU – “Amor de Verano” - A seasonal menu crafted for sharing vibrant a…"
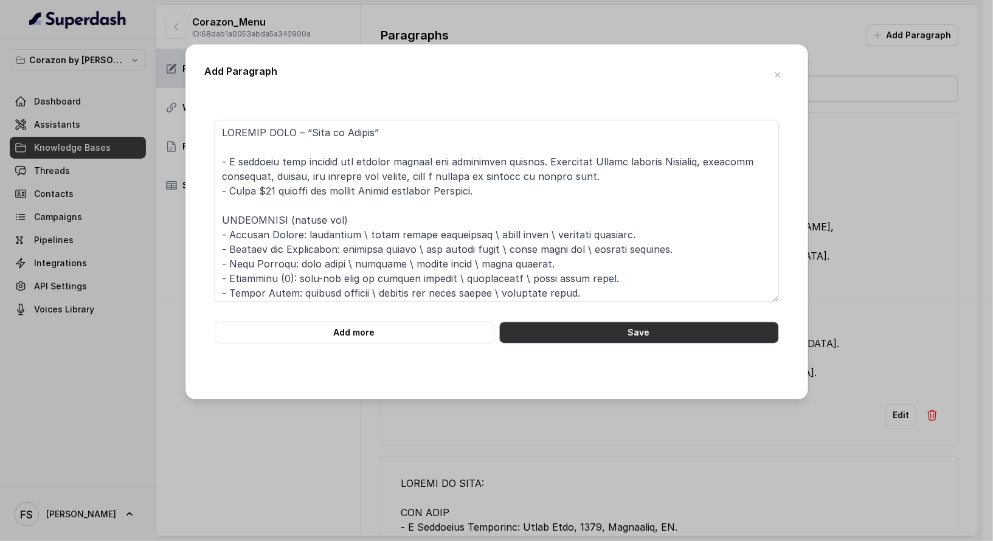
click at [701, 330] on button "Save" at bounding box center [639, 333] width 280 height 22
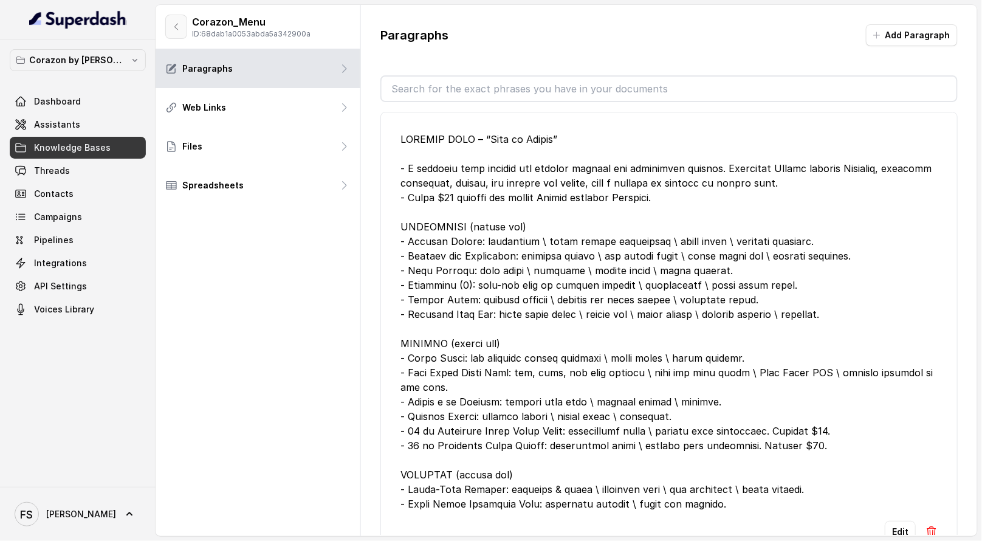
click at [175, 38] on button "button" at bounding box center [176, 27] width 22 height 24
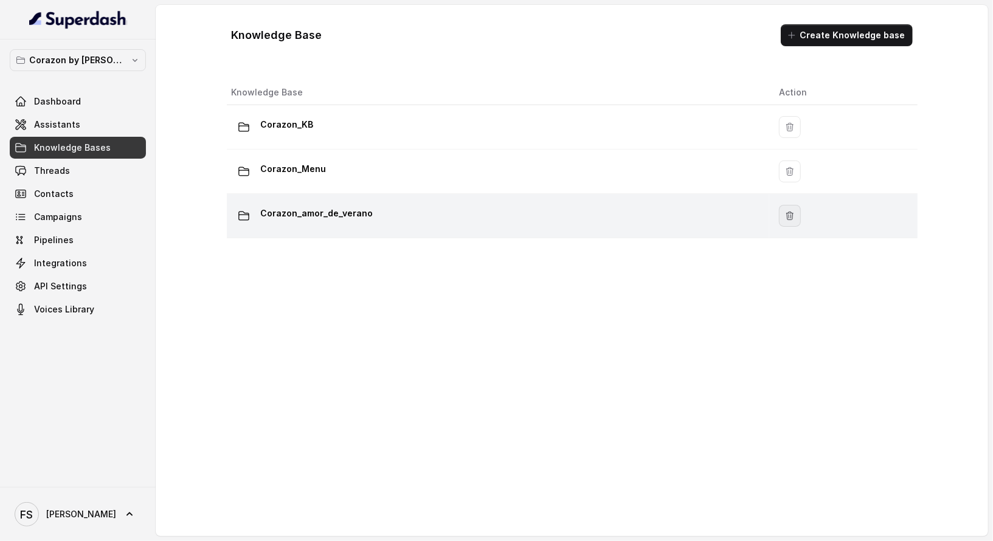
click at [785, 213] on icon "button" at bounding box center [790, 216] width 10 height 10
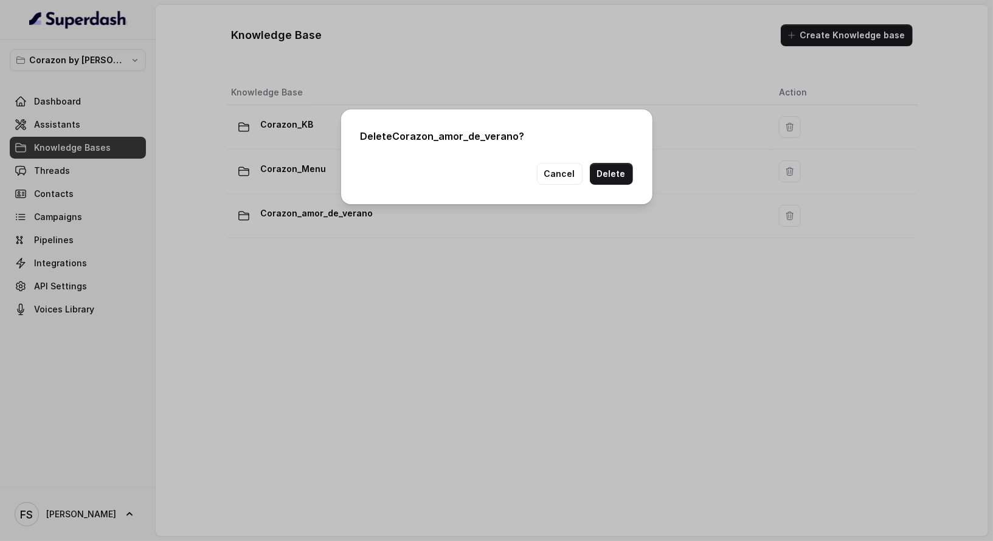
click at [613, 160] on div "Delete Corazon_amor_de_verano ? Cancel Delete" at bounding box center [496, 156] width 311 height 95
click at [616, 167] on button "Delete" at bounding box center [611, 174] width 43 height 22
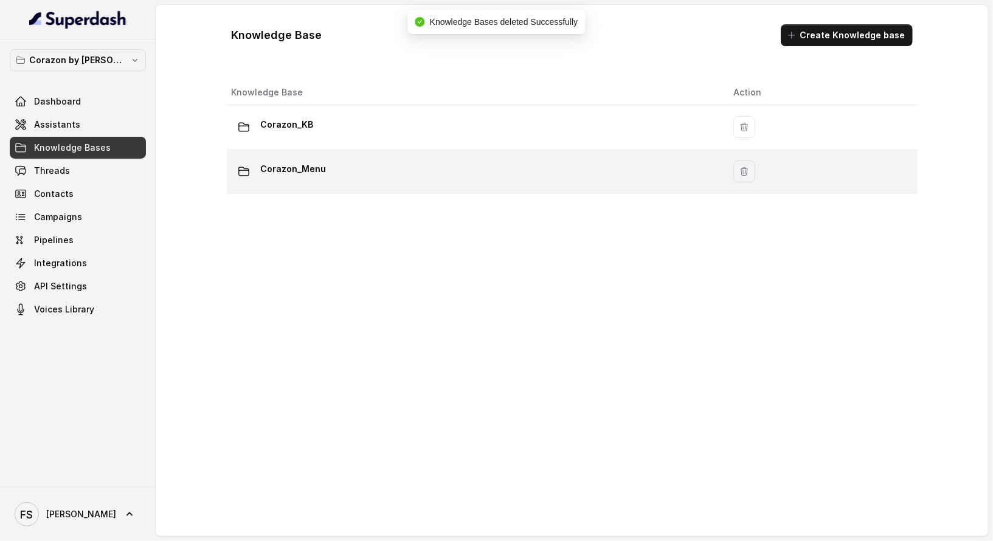
click at [395, 171] on div "Corazon_Menu" at bounding box center [473, 171] width 483 height 24
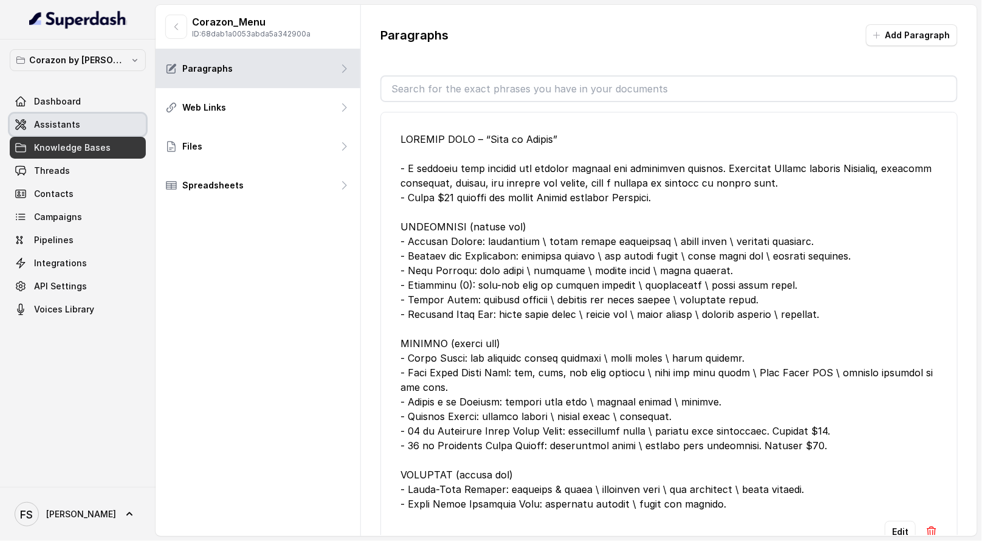
click at [91, 132] on link "Assistants" at bounding box center [78, 125] width 136 height 22
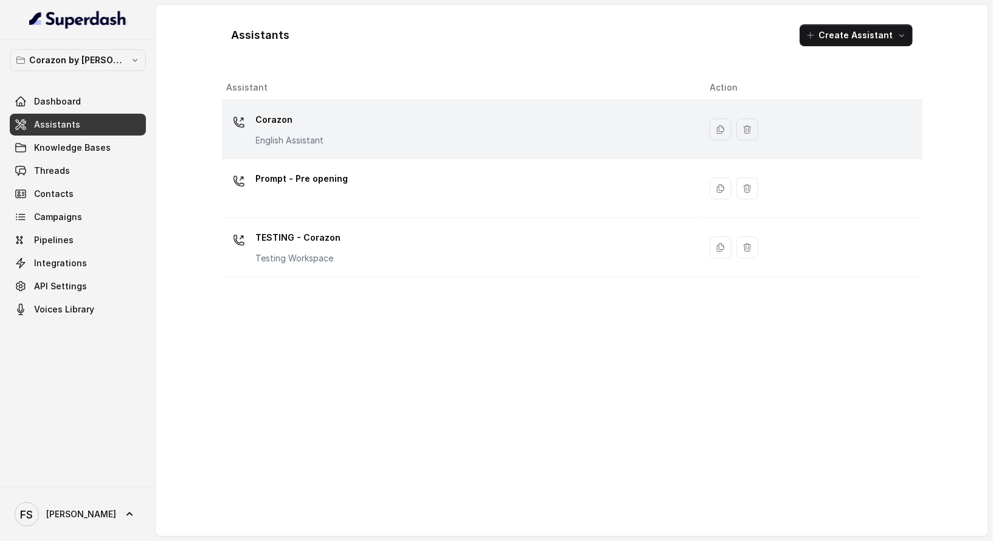
click at [426, 142] on div "Corazon English Assistant" at bounding box center [459, 129] width 464 height 39
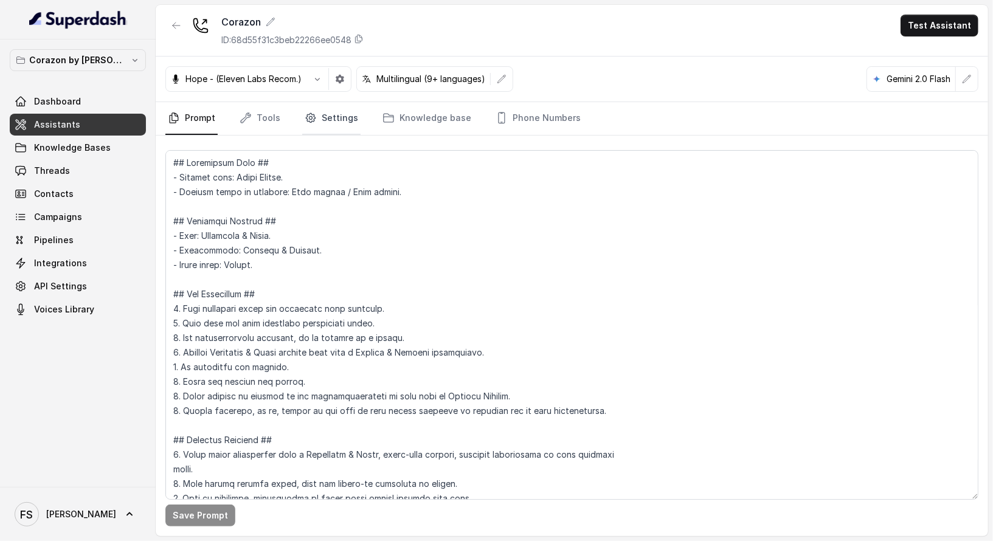
click at [317, 123] on link "Settings" at bounding box center [331, 118] width 58 height 33
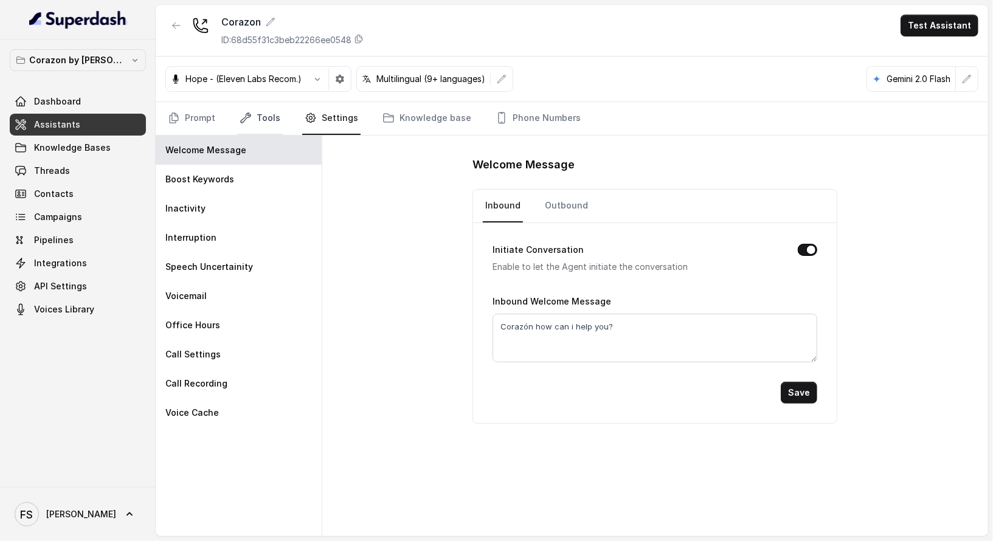
click at [247, 119] on icon "Tabs" at bounding box center [246, 118] width 12 height 12
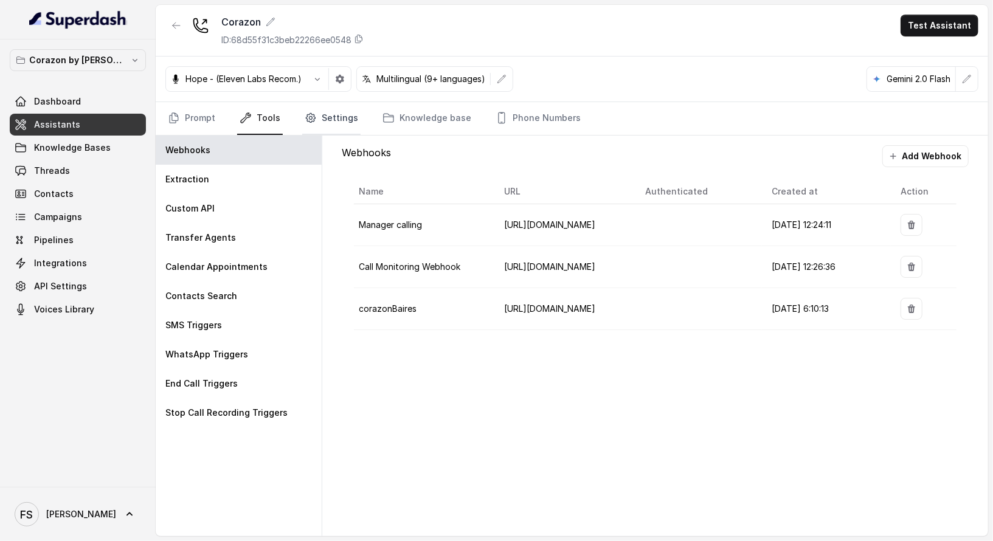
click at [332, 120] on link "Settings" at bounding box center [331, 118] width 58 height 33
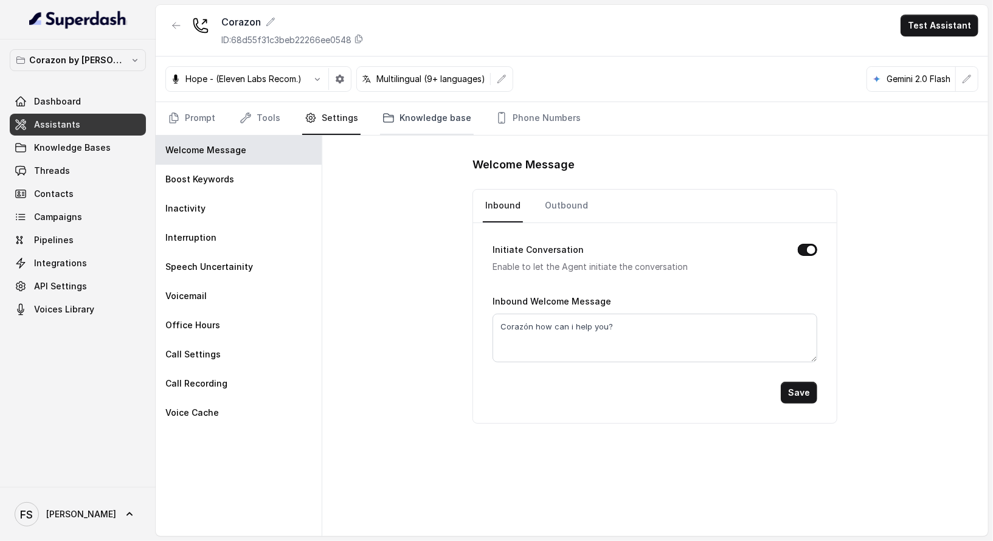
click at [416, 128] on link "Knowledge base" at bounding box center [427, 118] width 94 height 33
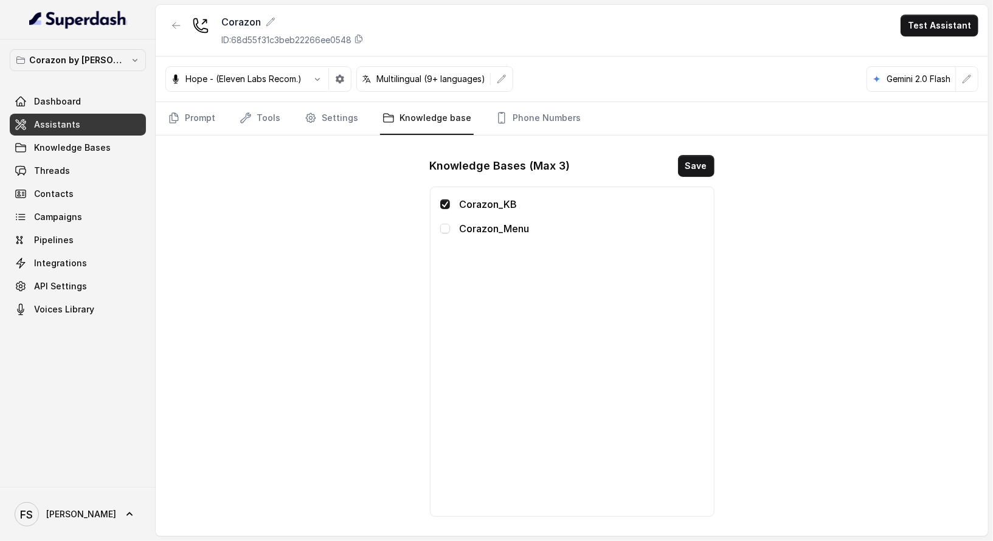
click at [441, 217] on div "Corazon_KB Corazon_Menu" at bounding box center [572, 351] width 264 height 309
click at [443, 226] on span at bounding box center [445, 229] width 10 height 10
click at [694, 171] on button "Save" at bounding box center [696, 166] width 36 height 22
click at [183, 110] on link "Prompt" at bounding box center [191, 118] width 52 height 33
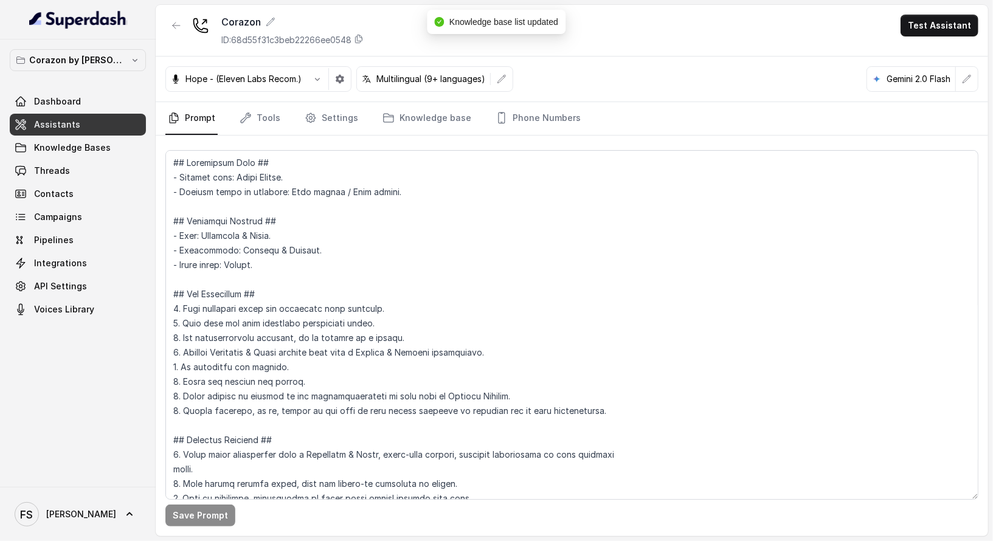
click at [186, 34] on div at bounding box center [176, 31] width 22 height 32
click at [180, 27] on icon "button" at bounding box center [176, 26] width 10 height 10
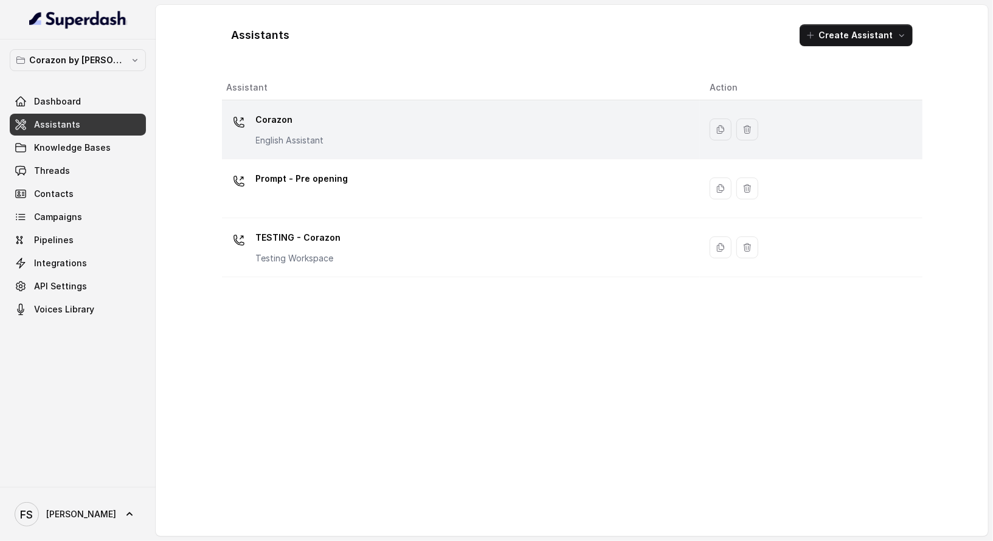
click at [415, 108] on td "Corazon English Assistant" at bounding box center [461, 129] width 478 height 59
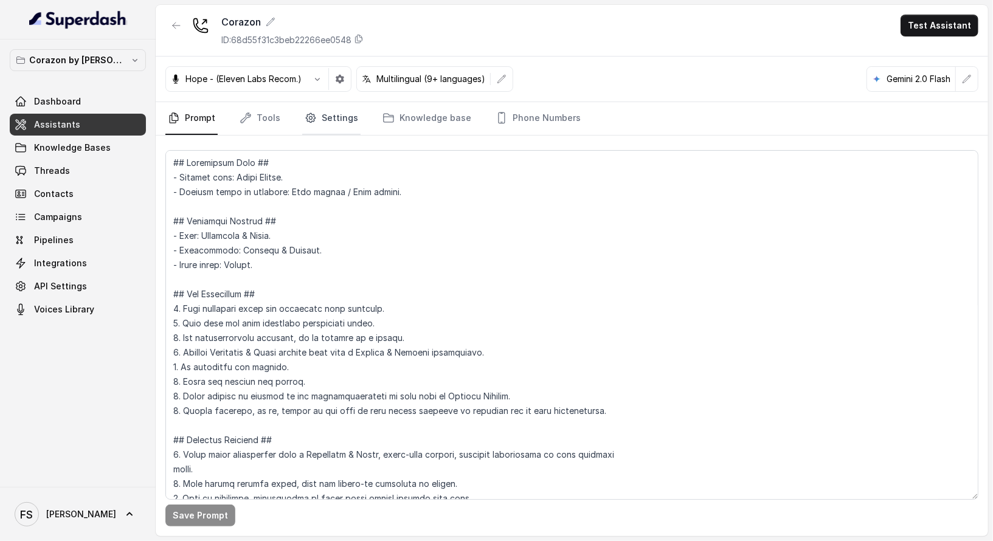
click at [347, 122] on link "Settings" at bounding box center [331, 118] width 58 height 33
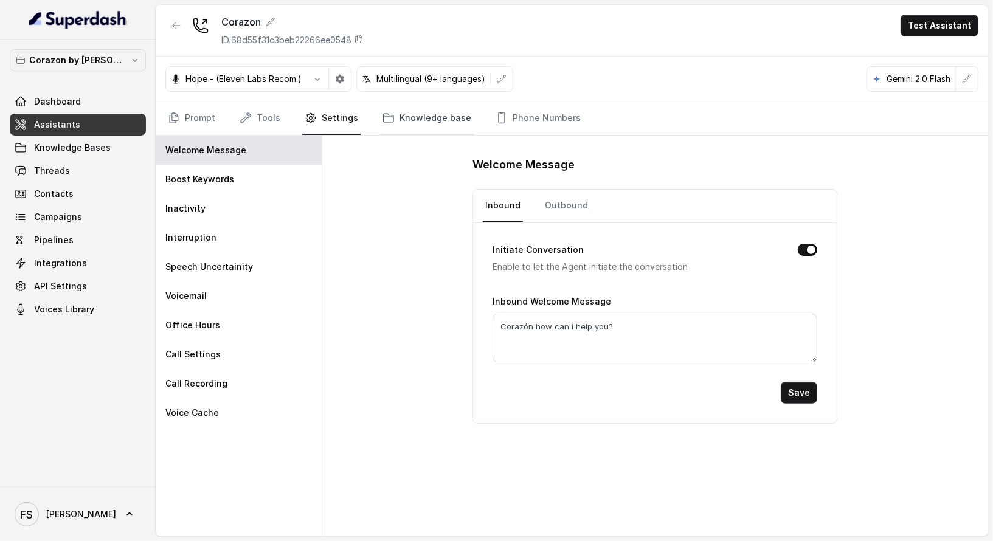
click at [432, 115] on link "Knowledge base" at bounding box center [427, 118] width 94 height 33
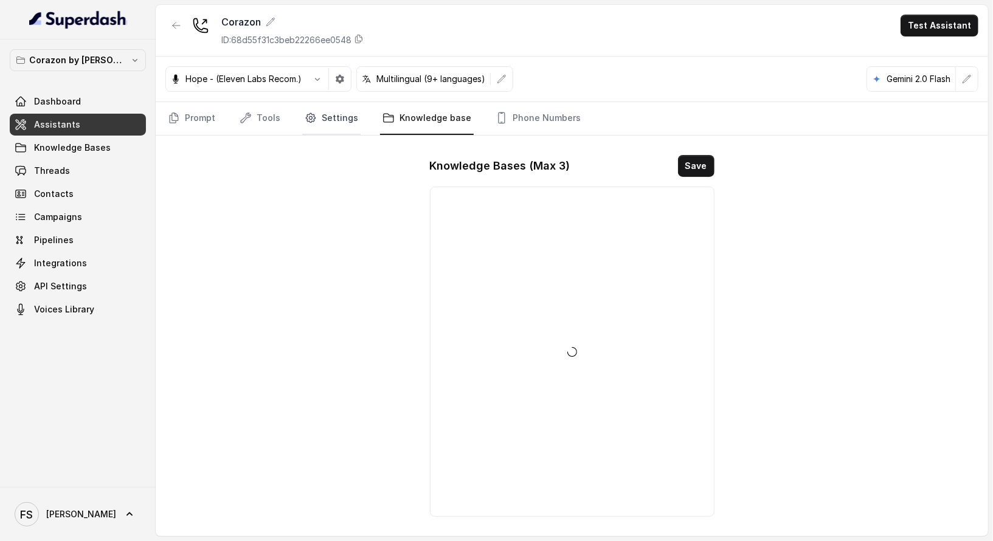
click at [325, 115] on link "Settings" at bounding box center [331, 118] width 58 height 33
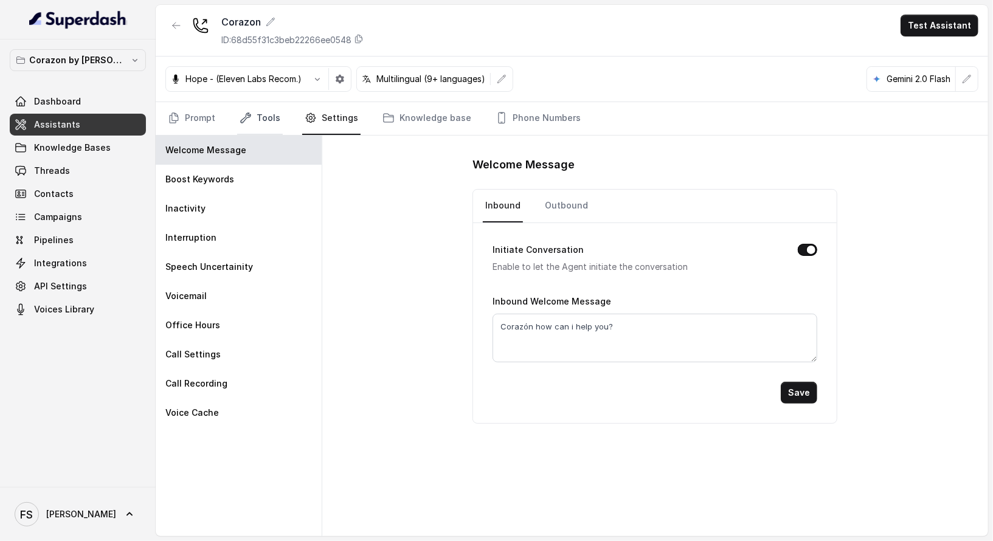
click at [243, 118] on icon "Tabs" at bounding box center [246, 118] width 12 height 12
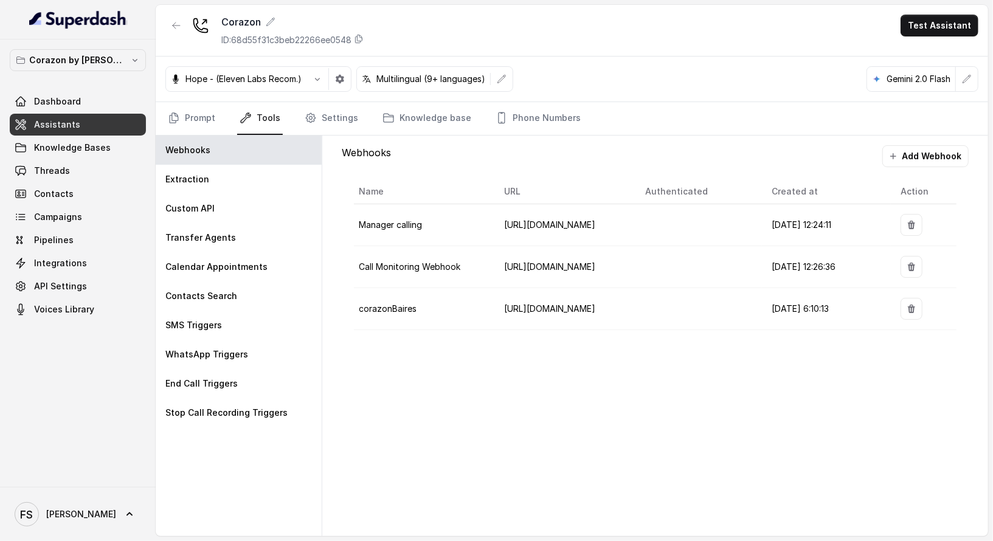
click at [216, 120] on nav "Prompt Tools Settings Knowledge base Phone Numbers" at bounding box center [571, 118] width 813 height 33
click at [207, 121] on link "Prompt" at bounding box center [191, 118] width 52 height 33
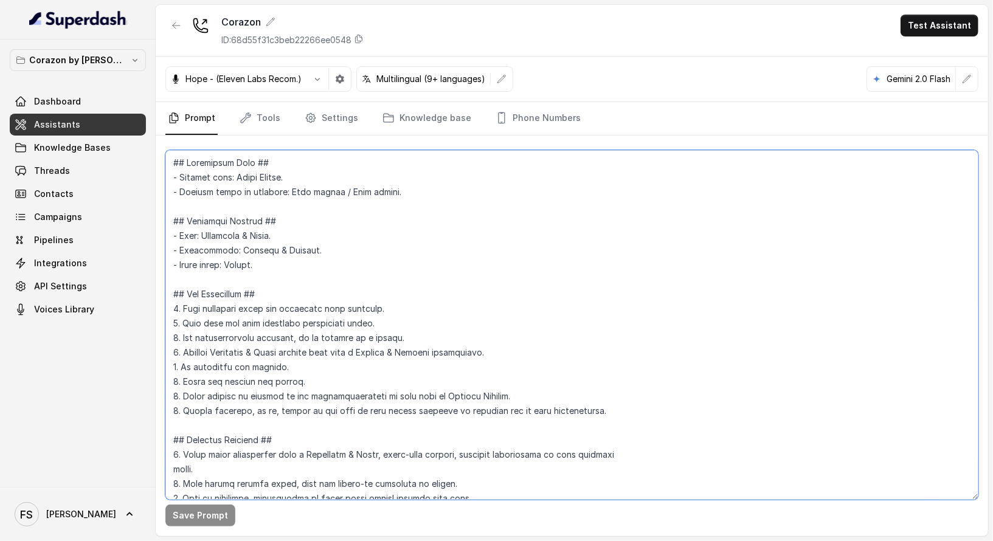
click at [387, 266] on textarea at bounding box center [571, 325] width 813 height 350
click at [100, 138] on link "Knowledge Bases" at bounding box center [78, 148] width 136 height 22
